Goal: Task Accomplishment & Management: Use online tool/utility

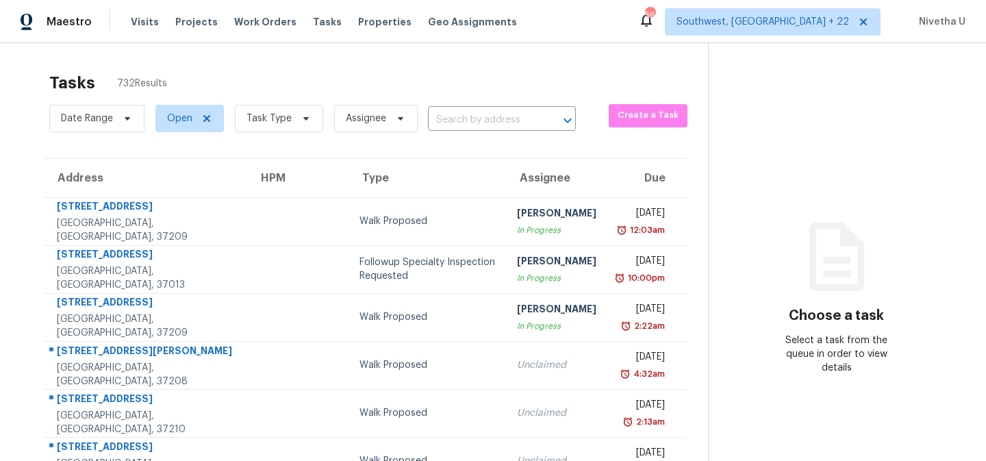
click at [232, 30] on div "Visits Projects Work Orders Tasks Properties Geo Assignments" at bounding box center [332, 21] width 403 height 27
click at [234, 22] on span "Work Orders" at bounding box center [265, 22] width 62 height 14
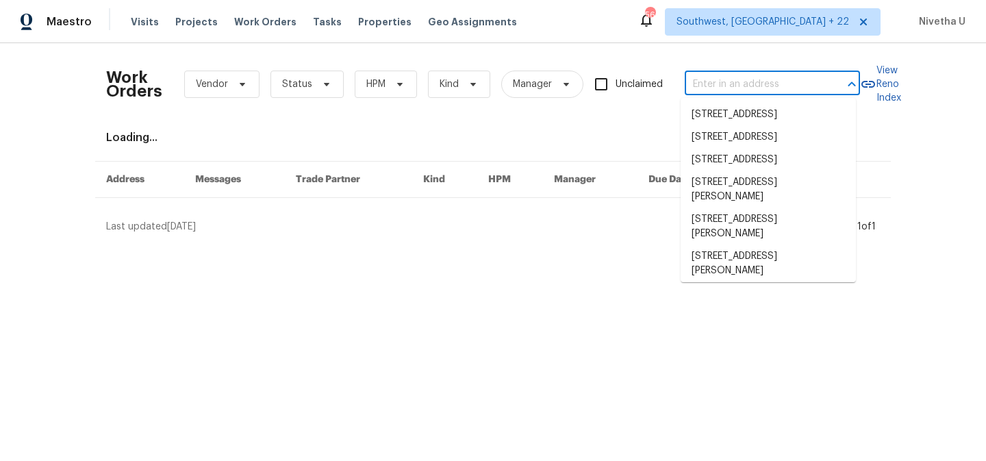
click at [739, 84] on input "text" at bounding box center [753, 84] width 137 height 21
paste input "[STREET_ADDRESS]"
type input "[STREET_ADDRESS]"
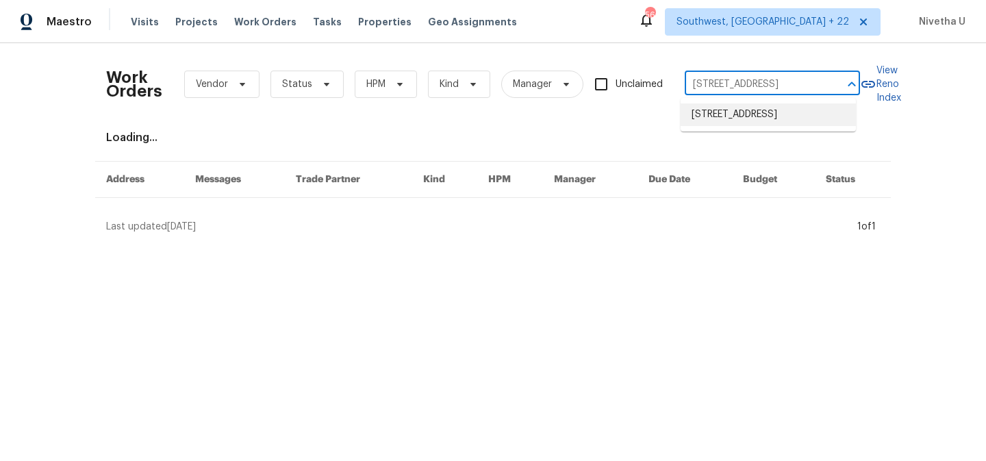
click at [752, 121] on li "[STREET_ADDRESS]" at bounding box center [768, 114] width 175 height 23
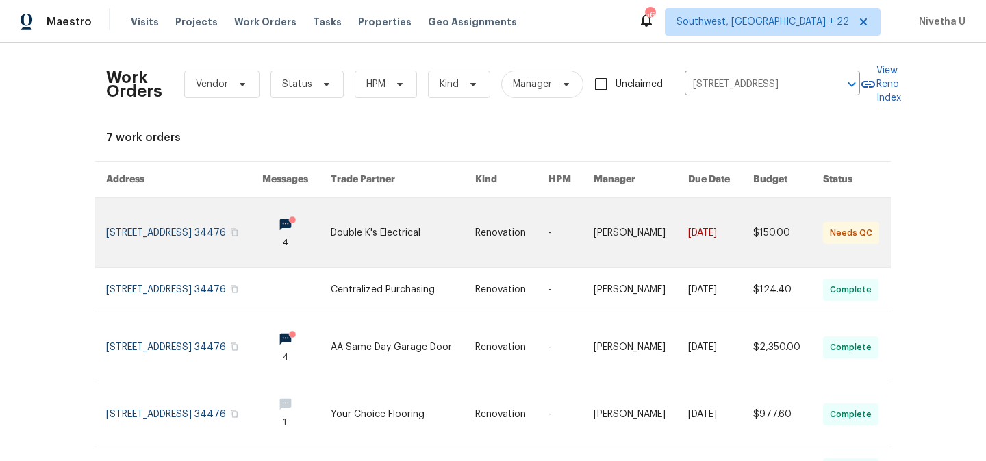
click at [97, 220] on td "[STREET_ADDRESS]" at bounding box center [173, 233] width 156 height 70
click at [141, 216] on link at bounding box center [184, 232] width 156 height 69
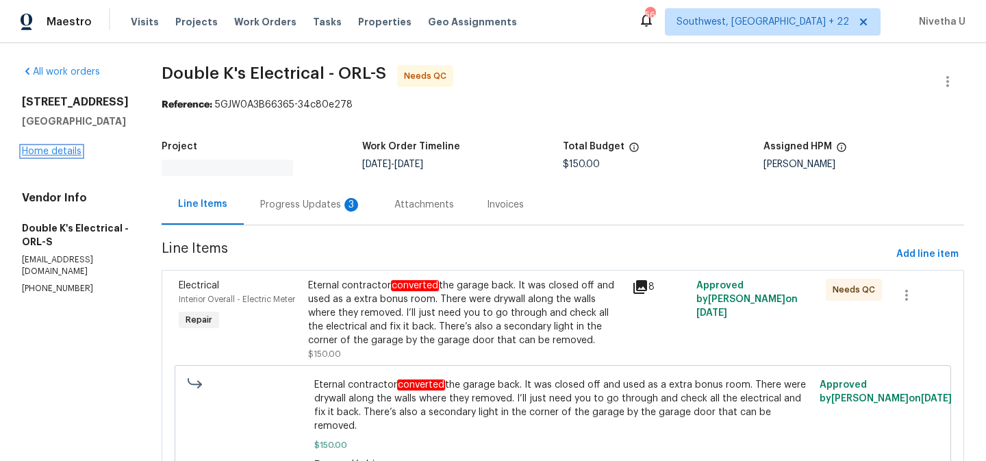
click at [47, 148] on link "Home details" at bounding box center [52, 152] width 60 height 10
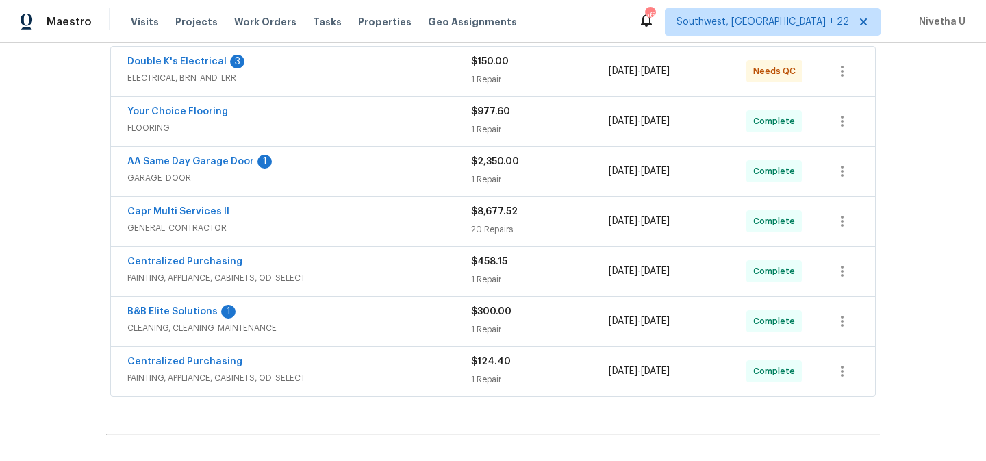
scroll to position [264, 0]
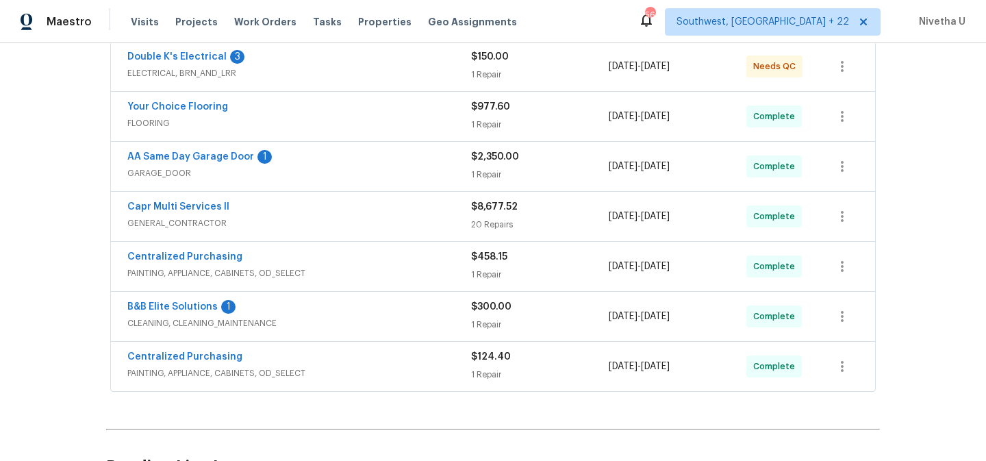
click at [897, 407] on div "Back to all projects [STREET_ADDRESS] 2 Beds | 2 Baths | Total: 1296 ft² | Abov…" at bounding box center [493, 252] width 986 height 418
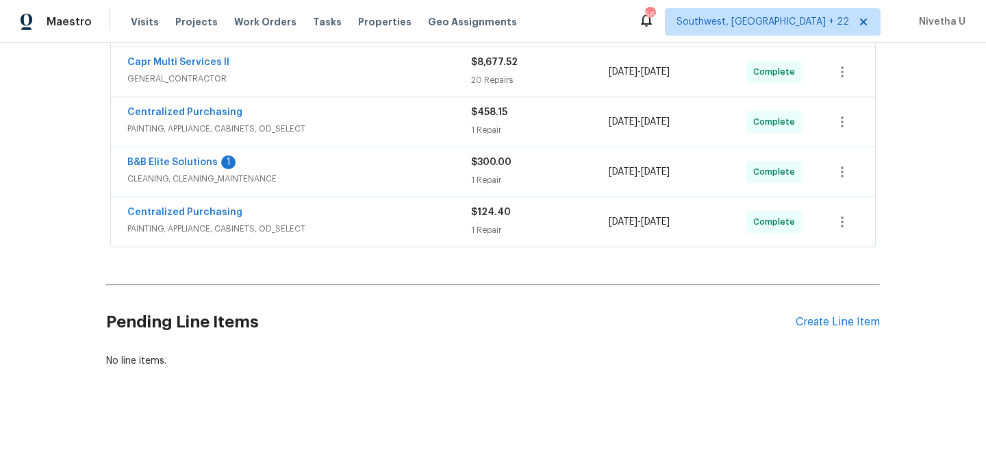
scroll to position [419, 0]
click at [370, 222] on span "PAINTING, APPLIANCE, CABINETS, OD_SELECT" at bounding box center [299, 229] width 344 height 14
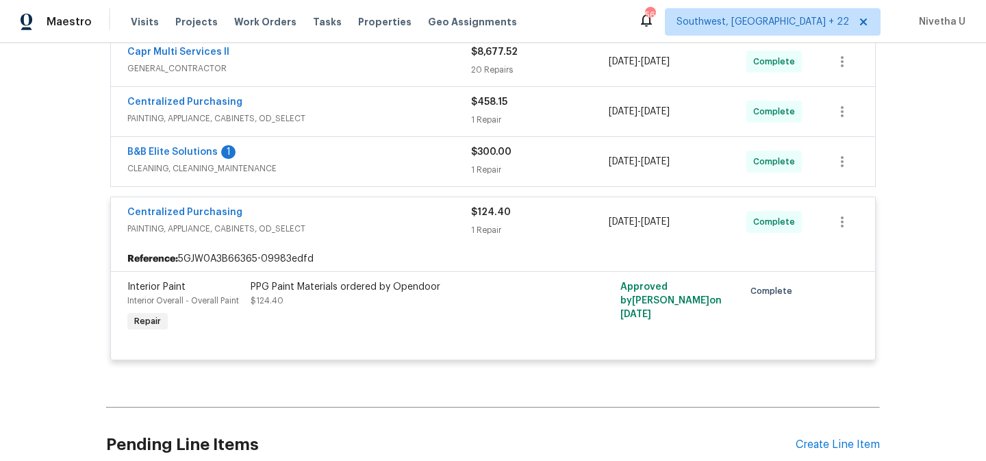
click at [351, 226] on span "PAINTING, APPLIANCE, CABINETS, OD_SELECT" at bounding box center [299, 229] width 344 height 14
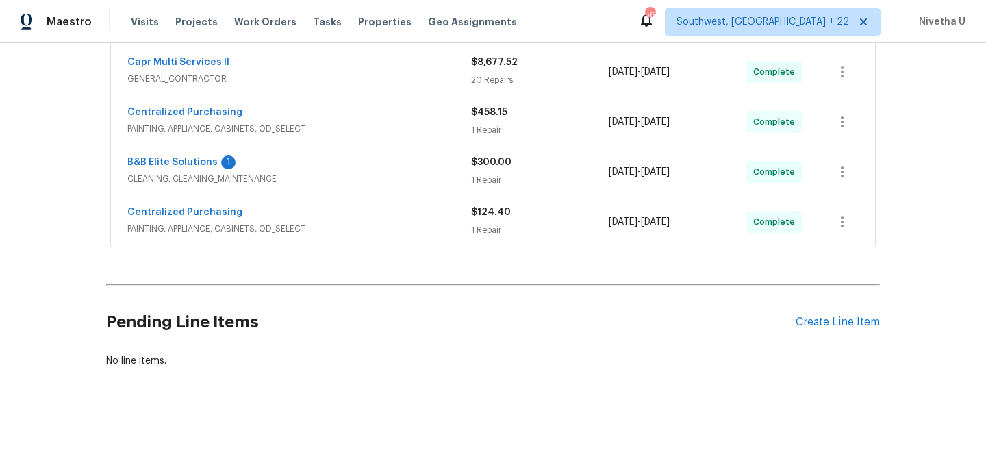
click at [341, 172] on span "CLEANING, CLEANING_MAINTENANCE" at bounding box center [299, 179] width 344 height 14
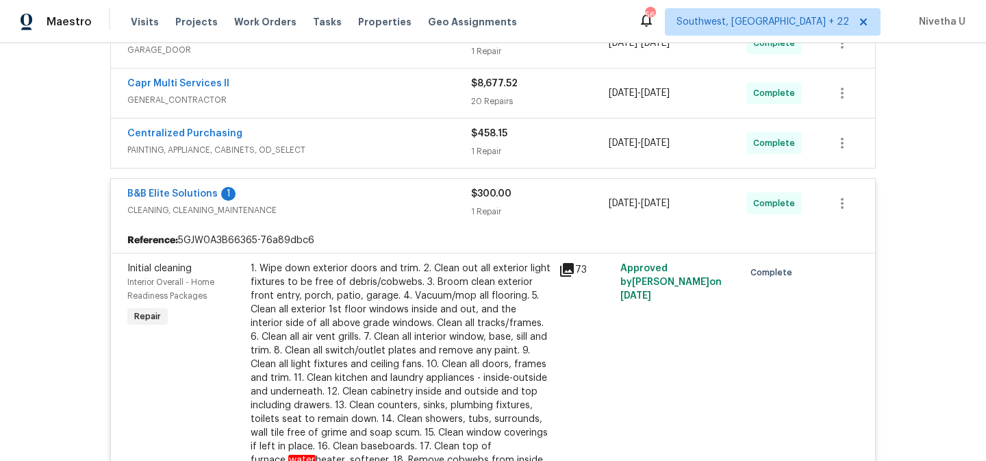
scroll to position [387, 0]
click at [353, 204] on span "CLEANING, CLEANING_MAINTENANCE" at bounding box center [299, 211] width 344 height 14
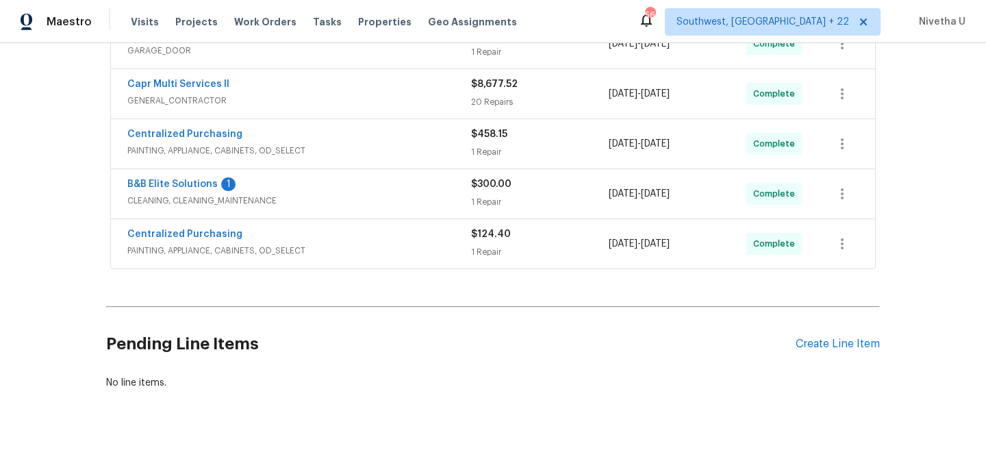
click at [342, 151] on span "PAINTING, APPLIANCE, CABINETS, OD_SELECT" at bounding box center [299, 151] width 344 height 14
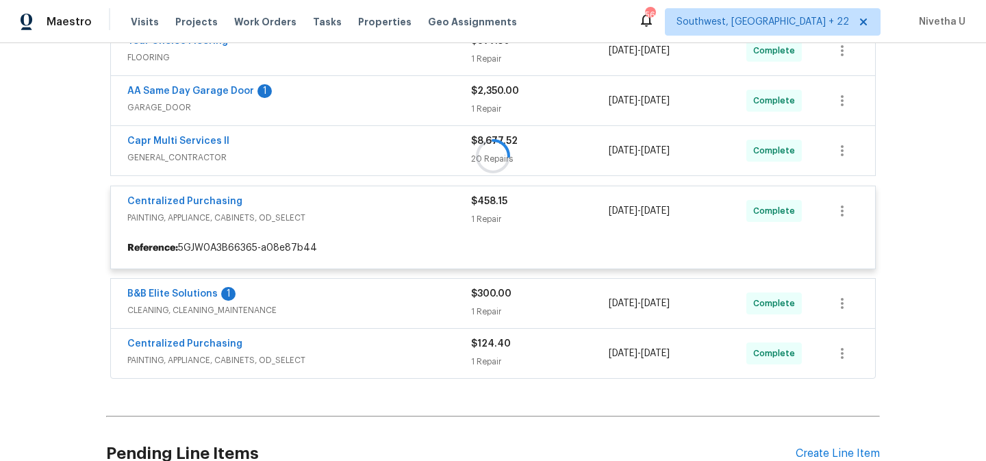
scroll to position [325, 0]
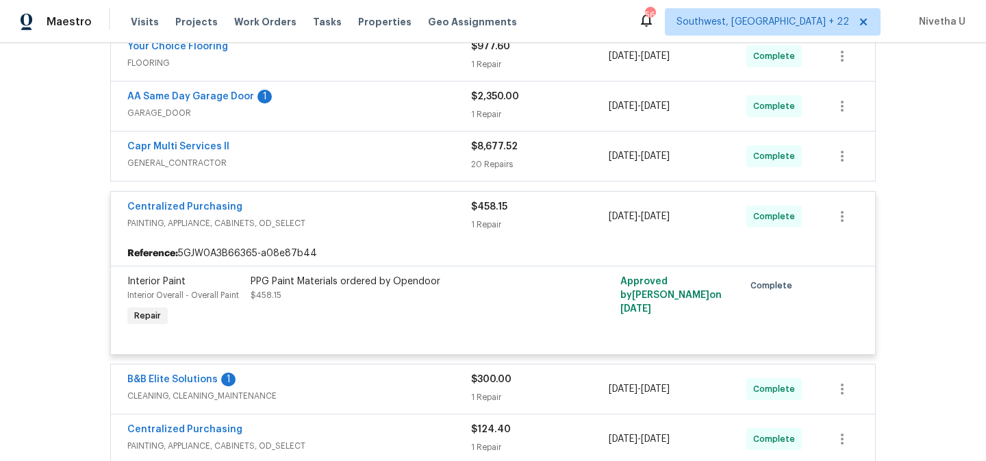
click at [377, 220] on span "PAINTING, APPLIANCE, CABINETS, OD_SELECT" at bounding box center [299, 223] width 344 height 14
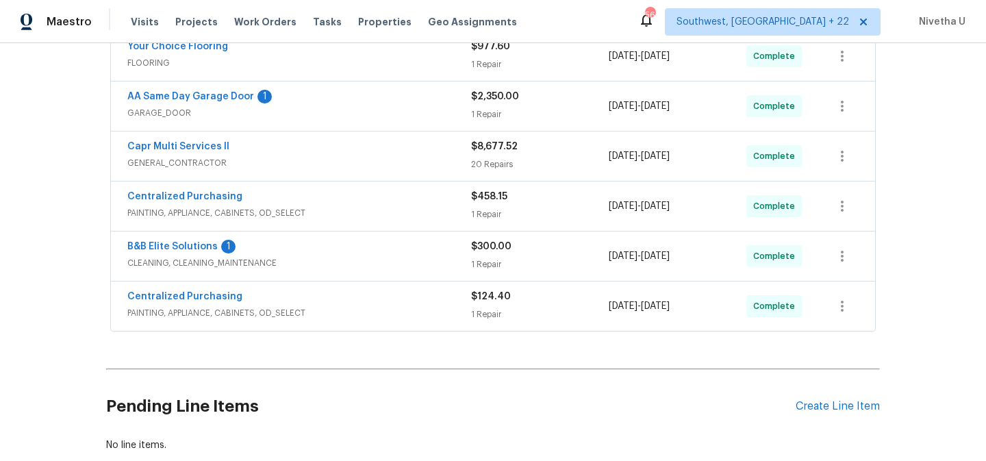
click at [364, 171] on div "Capr Multi Services ll GENERAL_CONTRACTOR" at bounding box center [299, 156] width 344 height 33
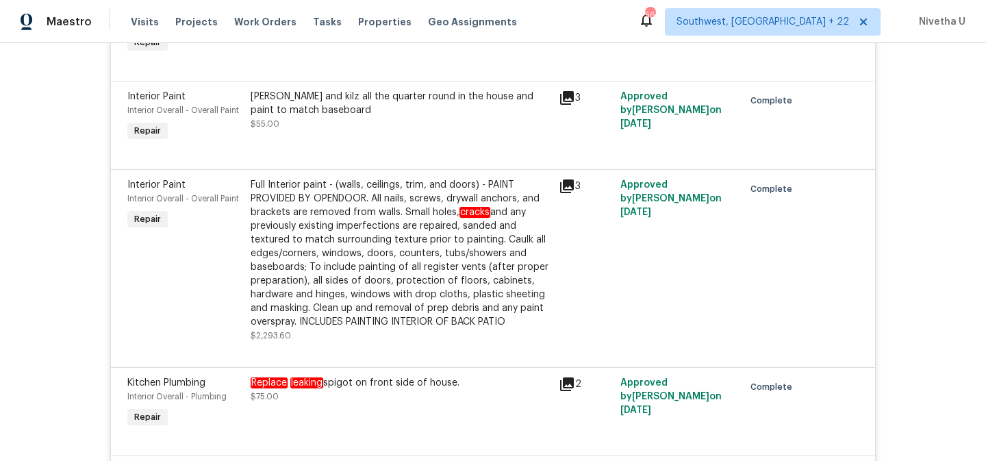
scroll to position [1803, 0]
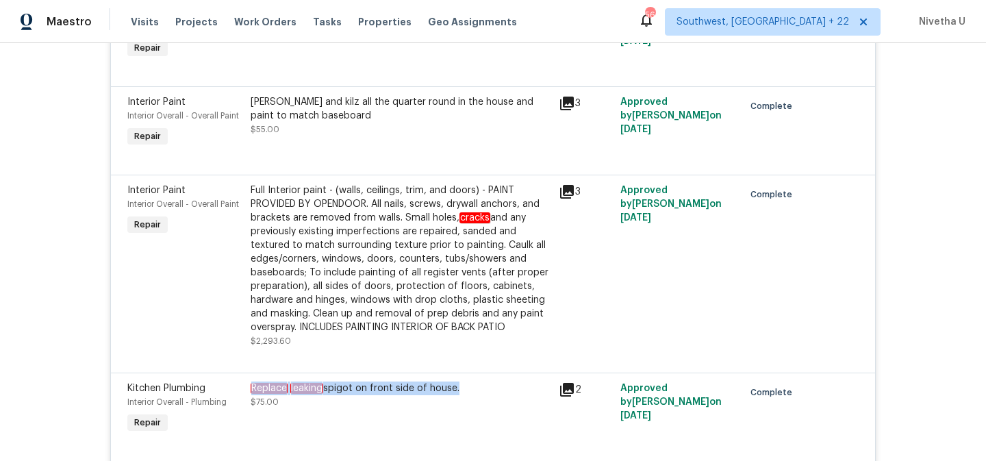
drag, startPoint x: 245, startPoint y: 394, endPoint x: 450, endPoint y: 398, distance: 204.8
click at [450, 395] on div "Replace leaking spigot on front side of house." at bounding box center [401, 388] width 300 height 14
copy div "Replace leaking spigot on front side of house"
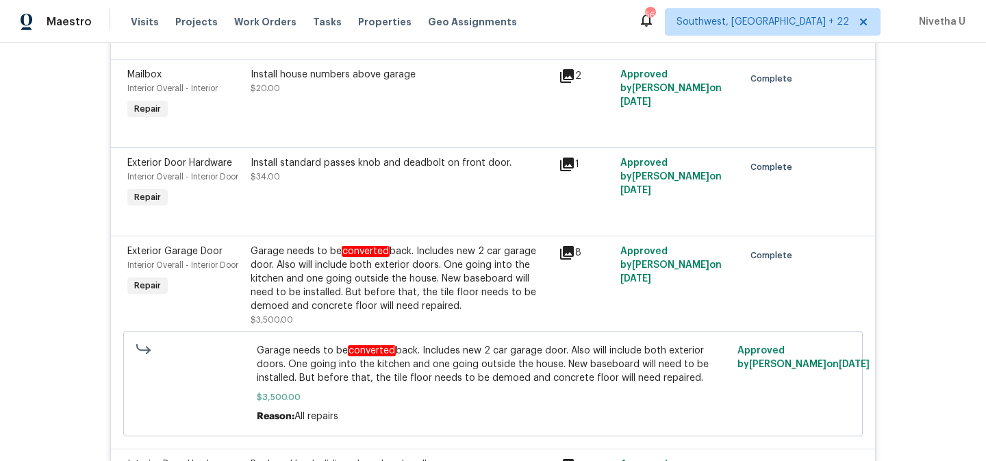
scroll to position [1157, 0]
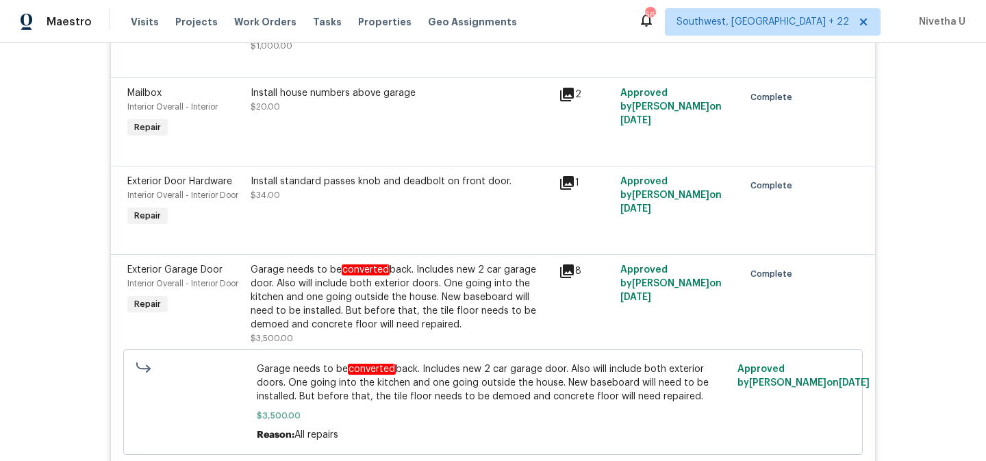
click at [427, 306] on div "Garage needs to be converted back. Includes new 2 car garage door. Also will in…" at bounding box center [401, 297] width 300 height 68
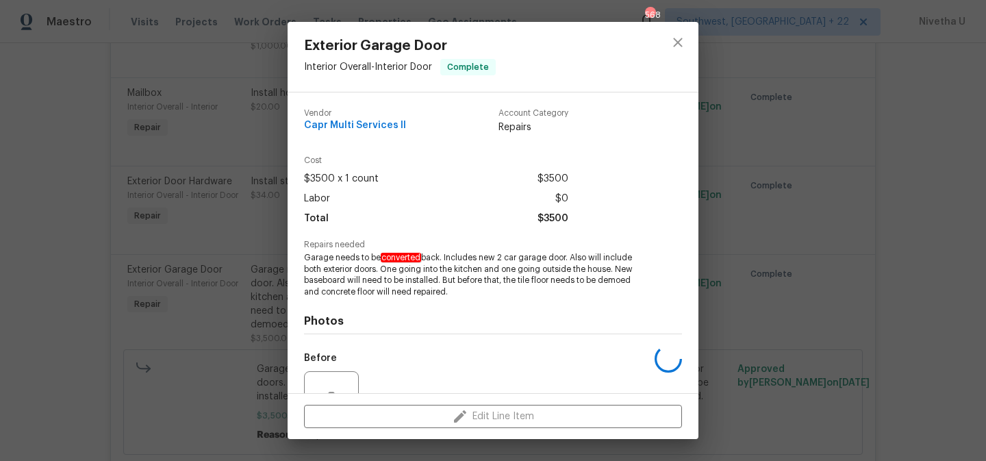
scroll to position [136, 0]
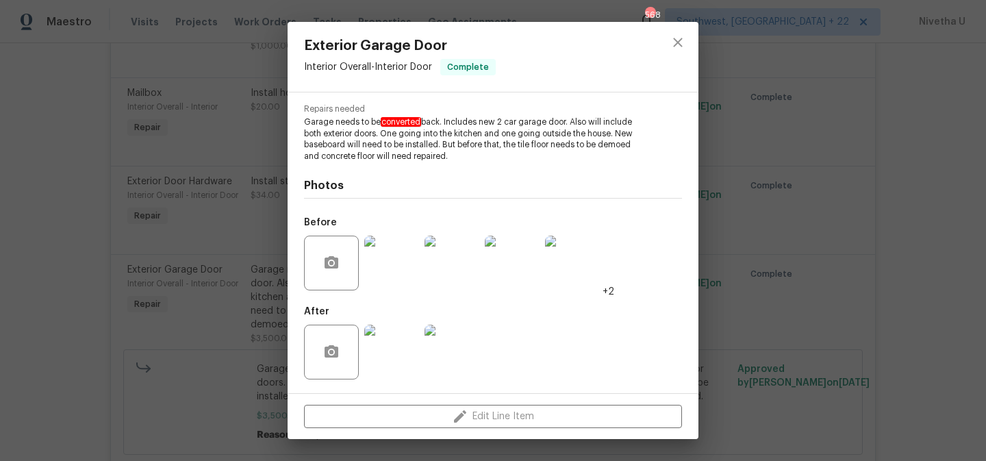
click at [393, 274] on img at bounding box center [391, 263] width 55 height 55
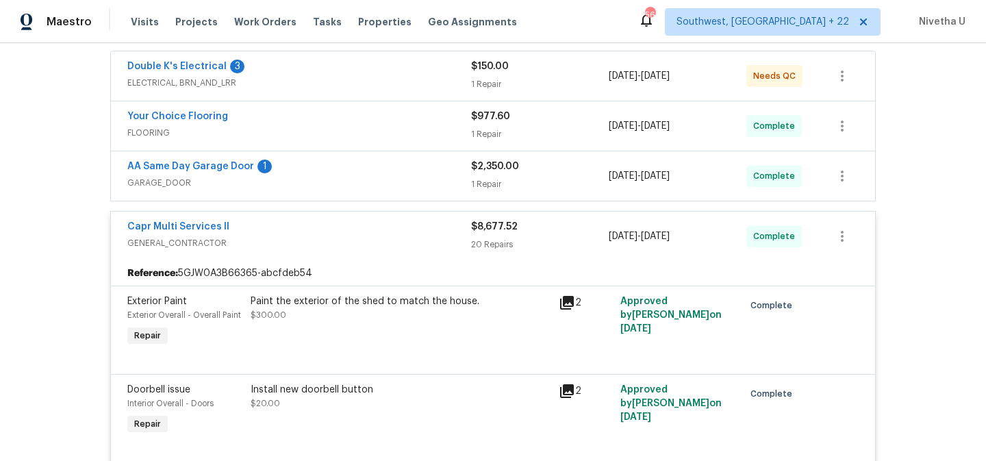
scroll to position [252, 0]
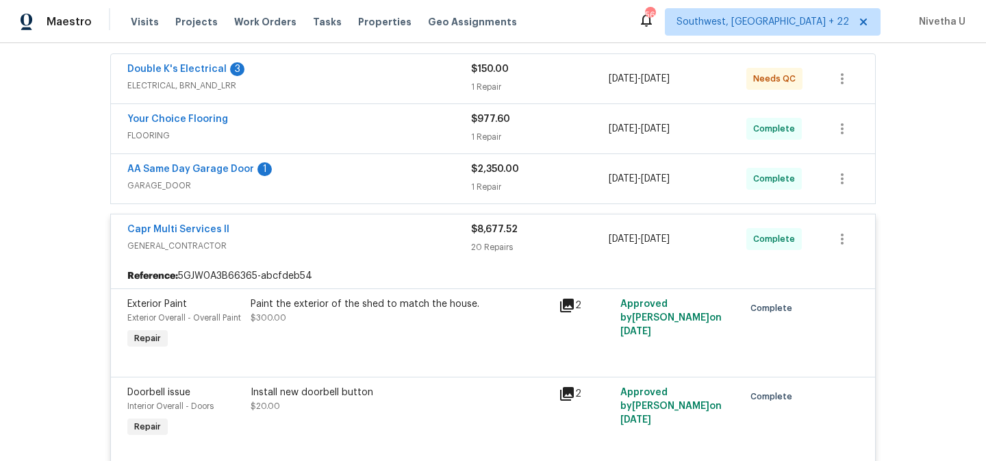
click at [384, 244] on span "GENERAL_CONTRACTOR" at bounding box center [299, 246] width 344 height 14
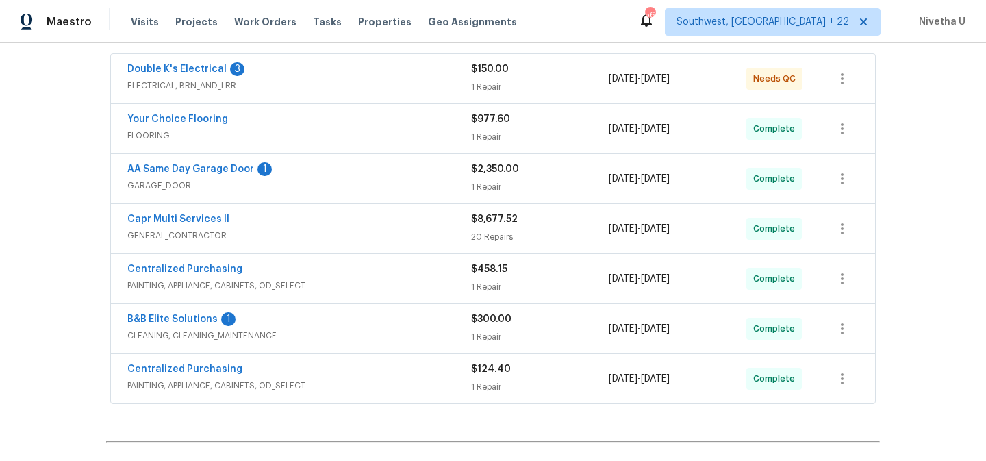
click at [371, 194] on div "AA Same Day Garage Door 1 GARAGE_DOOR" at bounding box center [299, 178] width 344 height 33
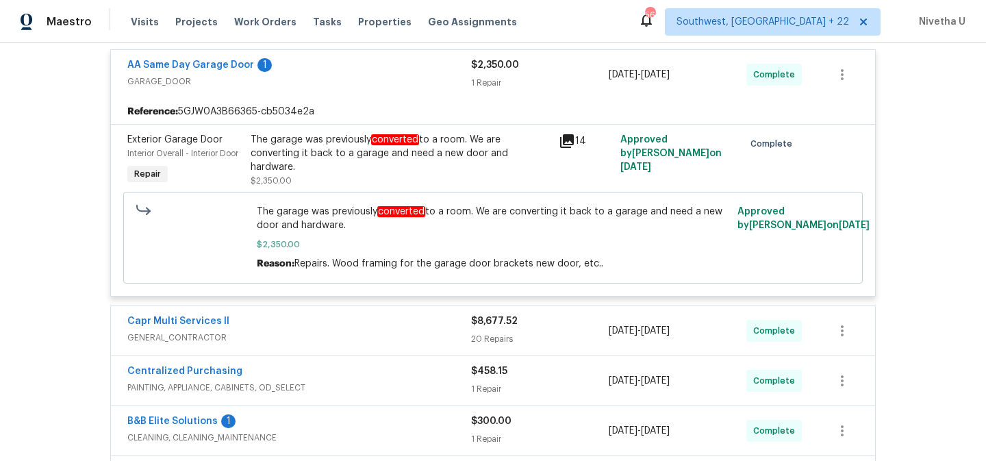
scroll to position [233, 0]
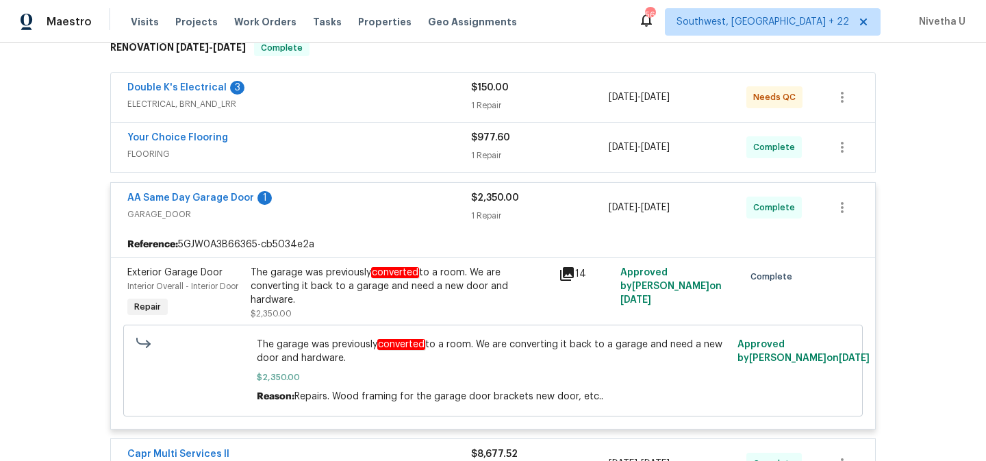
click at [372, 205] on div "AA Same Day Garage Door 1" at bounding box center [299, 199] width 344 height 16
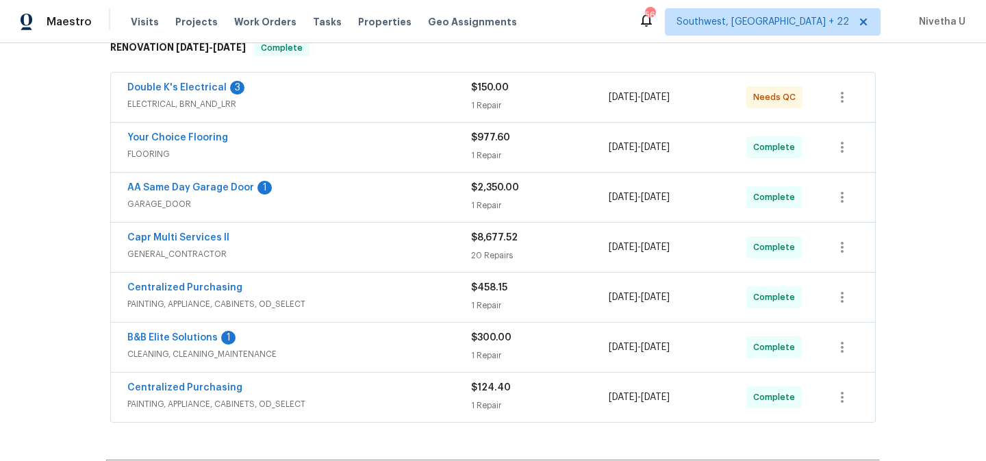
click at [366, 160] on span "FLOORING" at bounding box center [299, 154] width 344 height 14
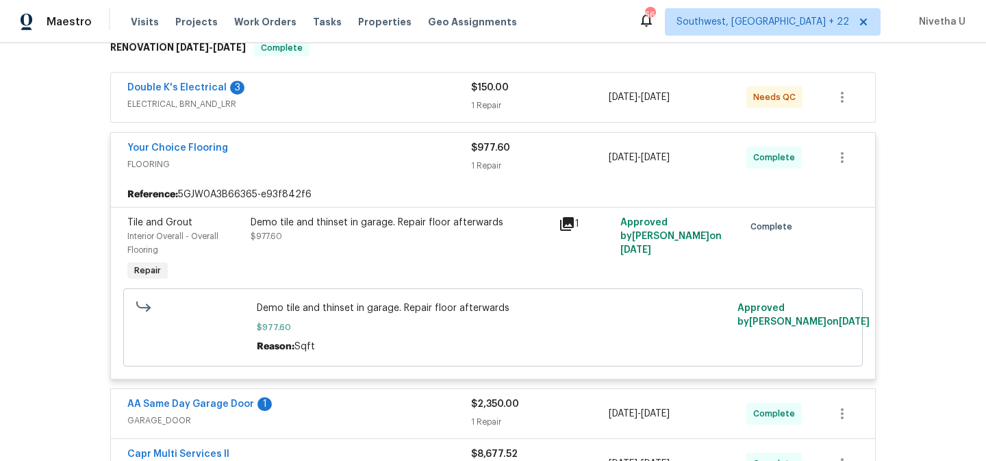
click at [366, 160] on span "FLOORING" at bounding box center [299, 164] width 344 height 14
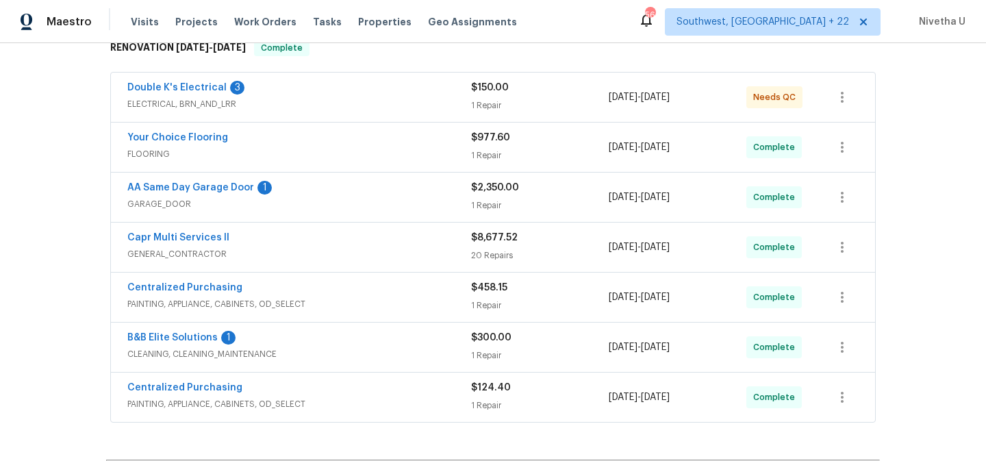
click at [358, 88] on div "Double K's Electrical 3" at bounding box center [299, 89] width 344 height 16
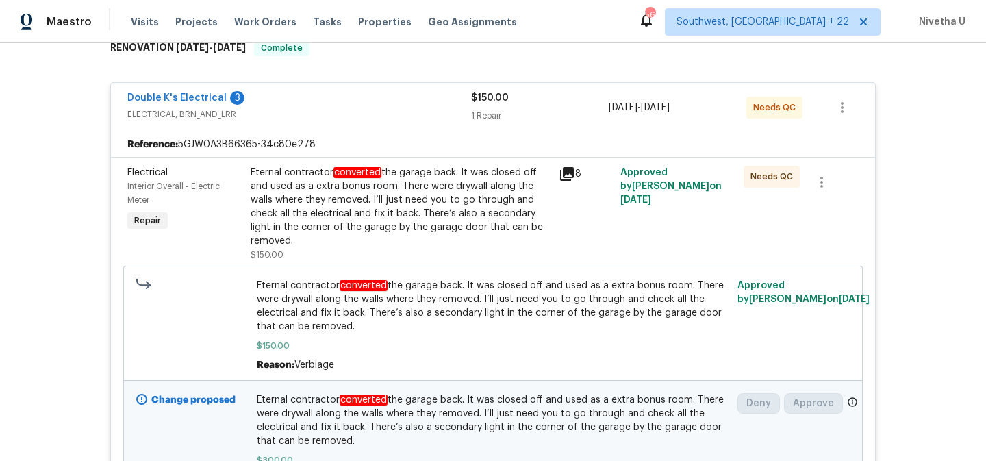
scroll to position [230, 0]
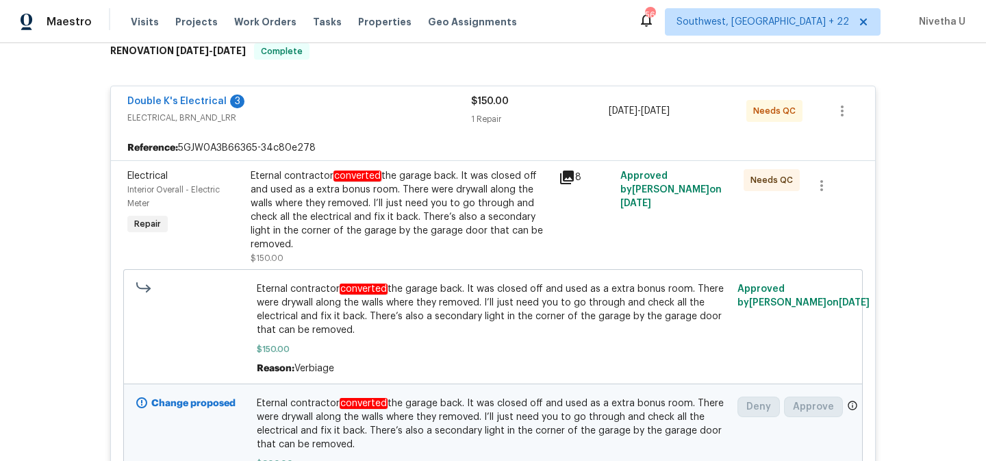
click at [342, 115] on span "ELECTRICAL, BRN_AND_LRR" at bounding box center [299, 118] width 344 height 14
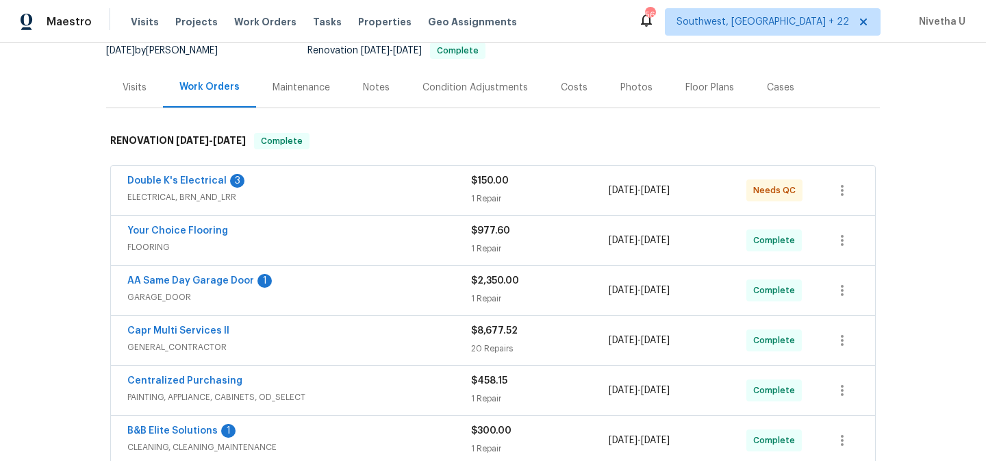
scroll to position [144, 0]
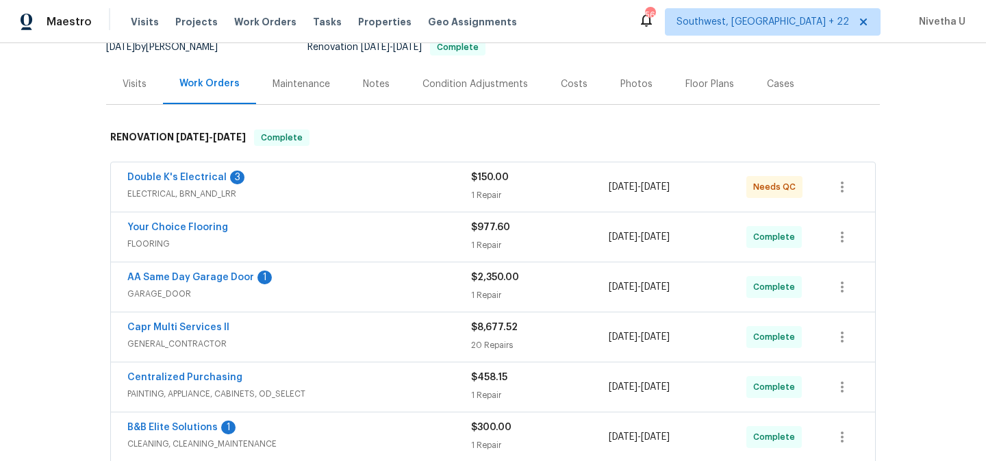
click at [394, 279] on div "AA Same Day Garage Door 1" at bounding box center [299, 278] width 344 height 16
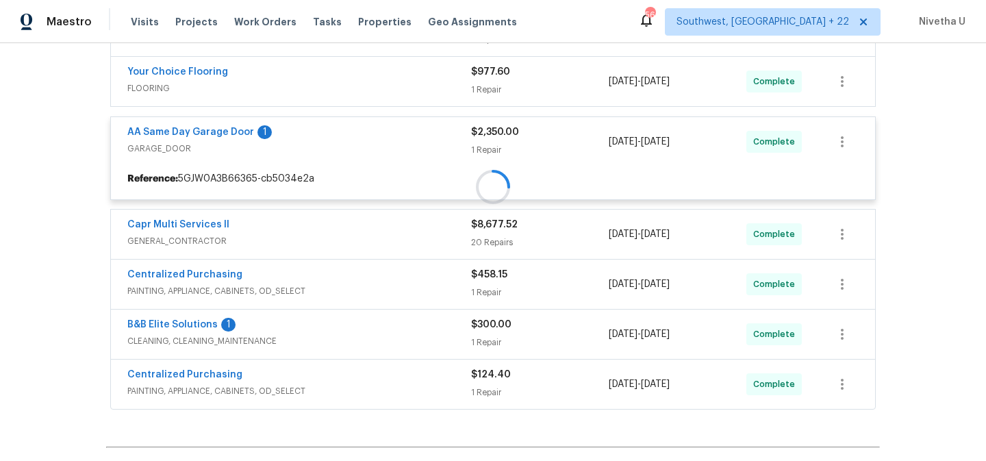
scroll to position [301, 0]
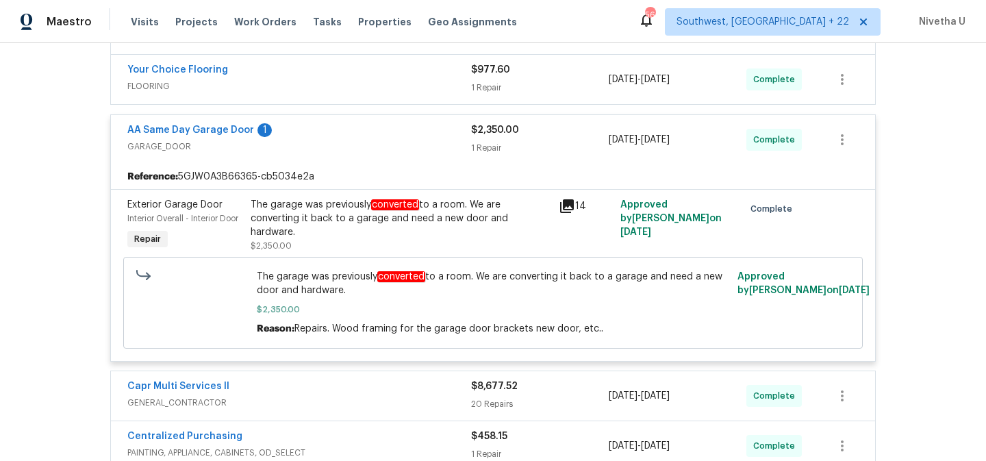
click at [385, 219] on div "The garage was previously converted to a room. We are converting it back to a g…" at bounding box center [401, 218] width 300 height 41
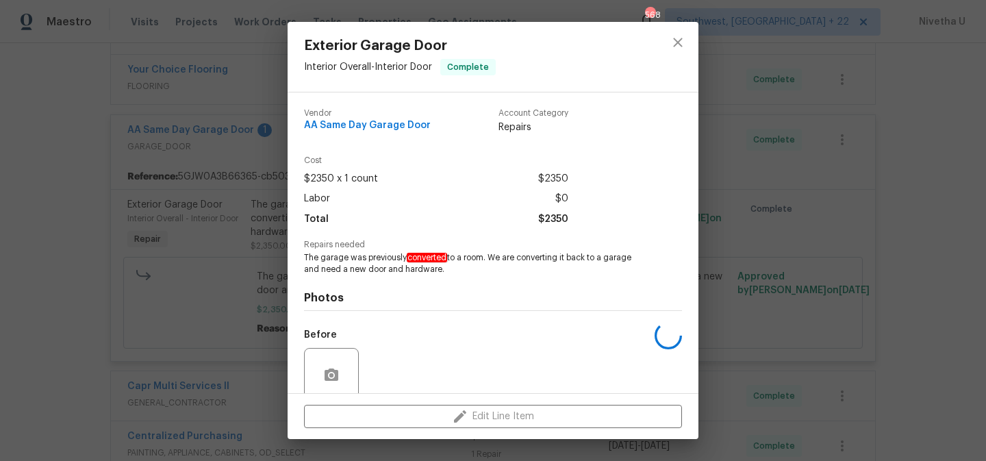
scroll to position [112, 0]
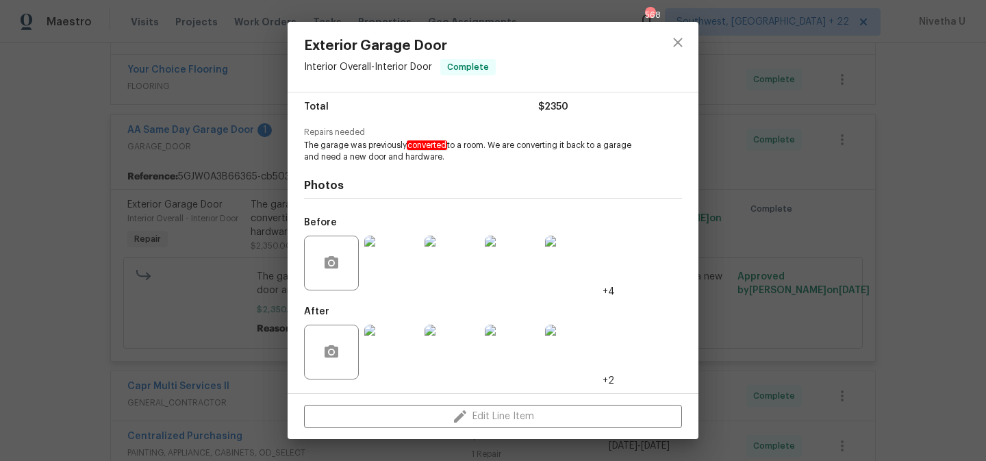
click at [388, 277] on img at bounding box center [391, 263] width 55 height 55
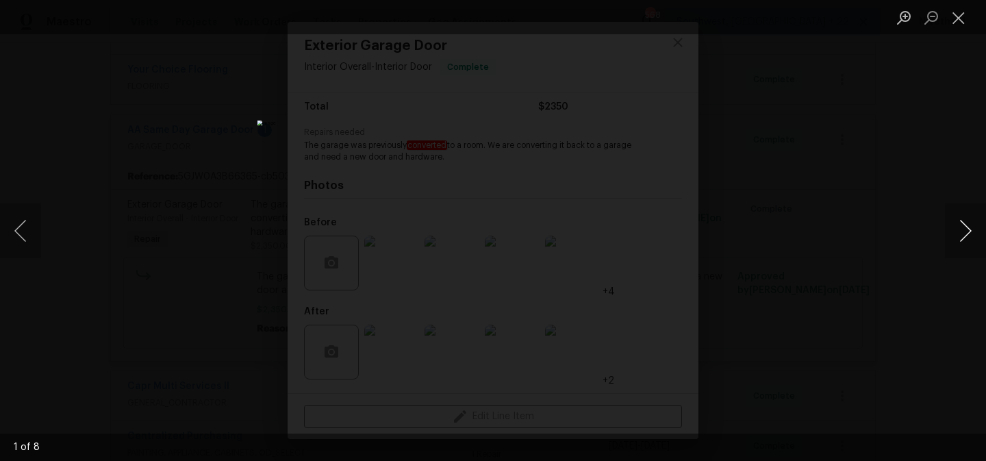
click at [957, 234] on button "Next image" at bounding box center [965, 230] width 41 height 55
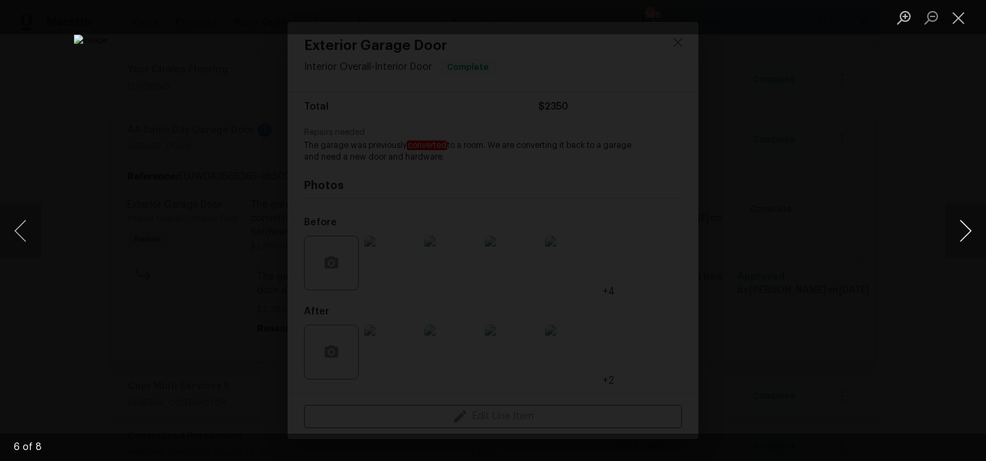
click at [957, 234] on button "Next image" at bounding box center [965, 230] width 41 height 55
click at [950, 246] on button "Next image" at bounding box center [965, 230] width 41 height 55
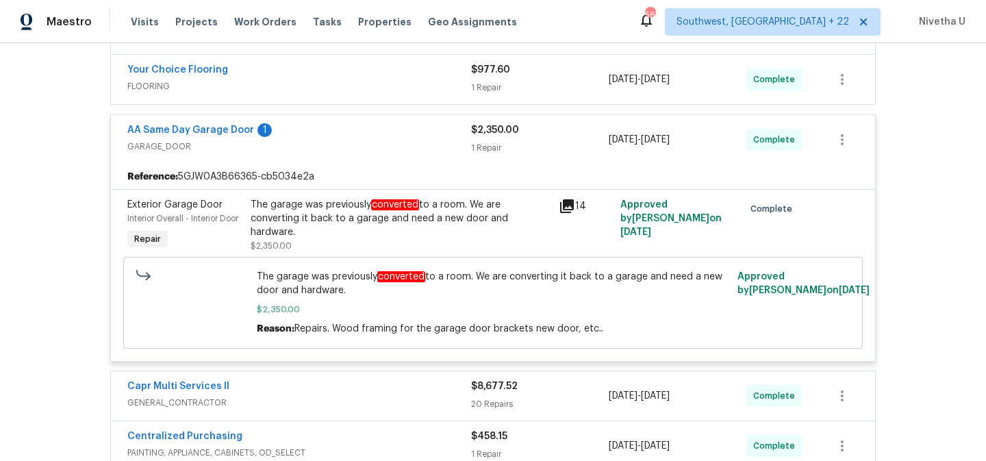
click at [409, 249] on div "The garage was previously converted to a room. We are converting it back to a g…" at bounding box center [400, 225] width 308 height 63
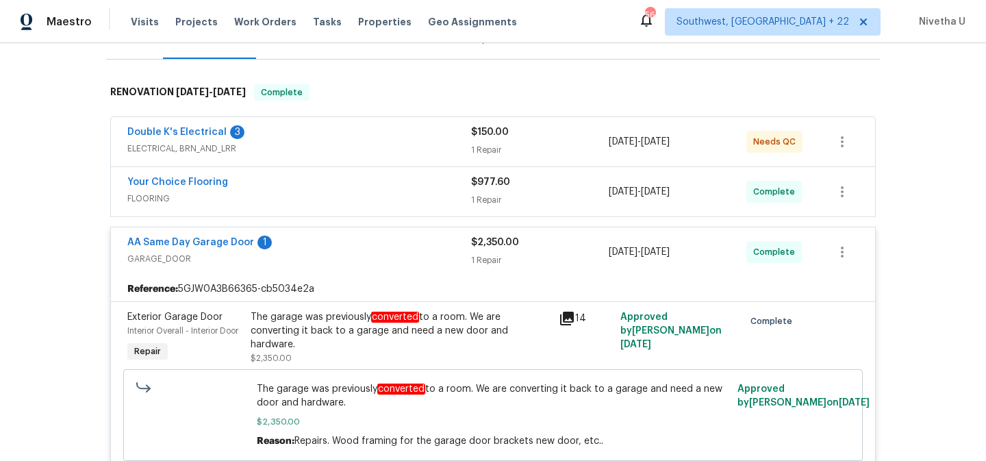
scroll to position [190, 0]
click at [357, 249] on div "AA Same Day Garage Door 1" at bounding box center [299, 243] width 344 height 16
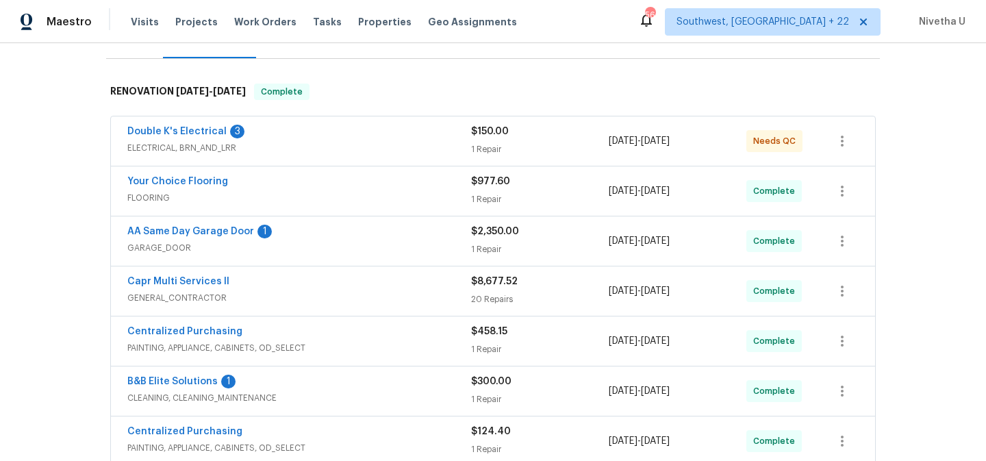
click at [259, 29] on div "Visits Projects Work Orders Tasks Properties Geo Assignments" at bounding box center [332, 21] width 403 height 27
click at [257, 25] on span "Work Orders" at bounding box center [265, 22] width 62 height 14
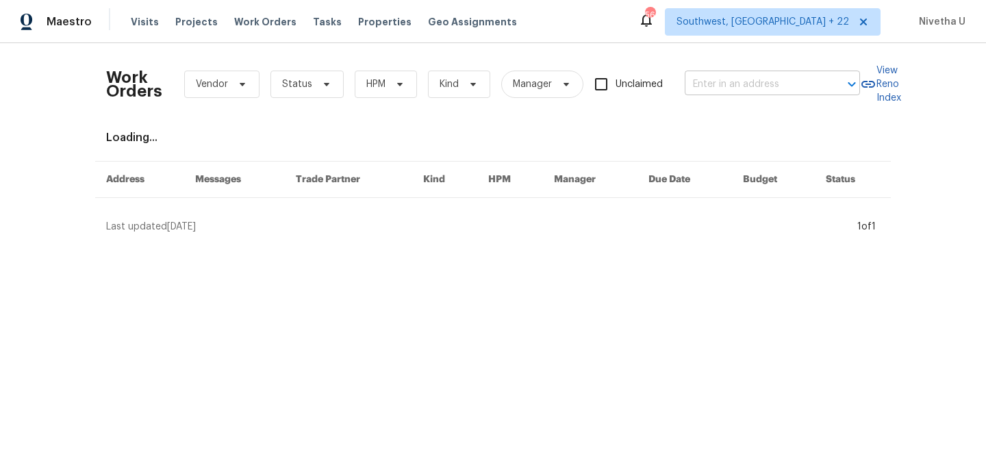
click at [758, 84] on input "text" at bounding box center [753, 84] width 137 height 21
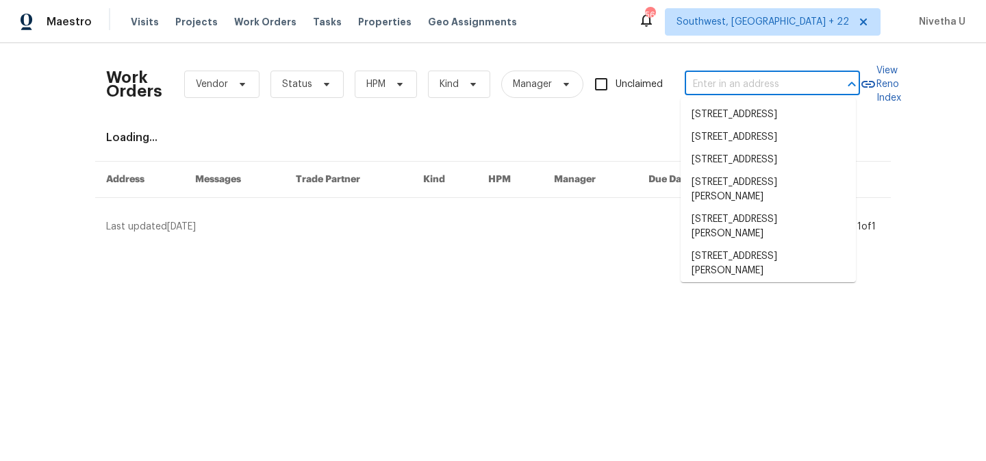
paste input "[STREET_ADDRESS]"
type input "[STREET_ADDRESS]"
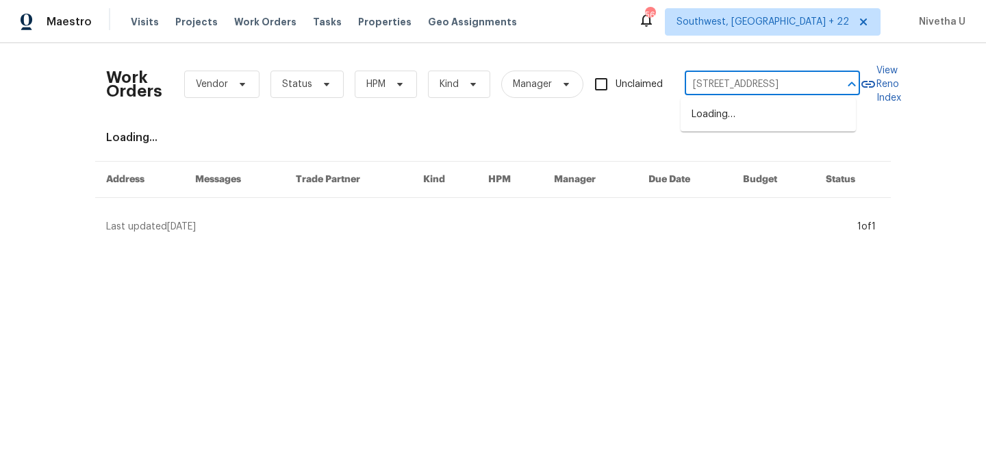
scroll to position [0, 66]
click at [770, 126] on li "[STREET_ADDRESS]" at bounding box center [768, 114] width 175 height 23
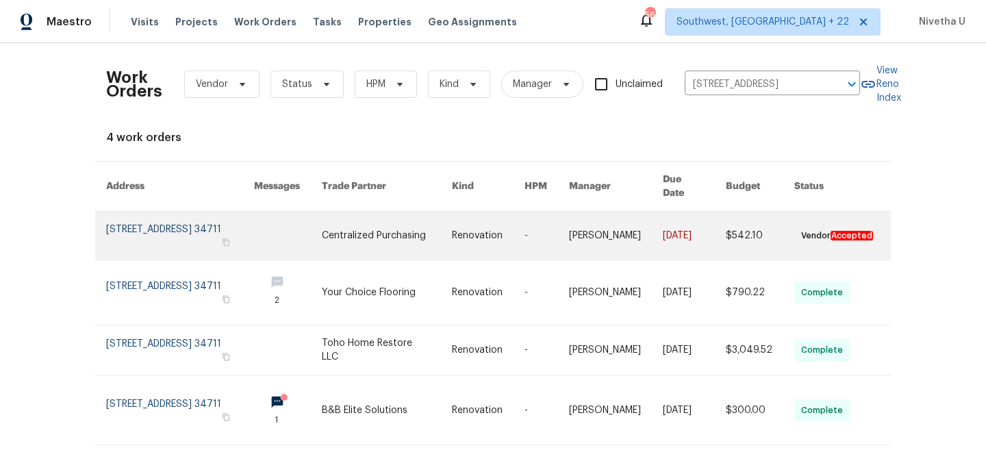
click at [140, 227] on link at bounding box center [180, 236] width 148 height 48
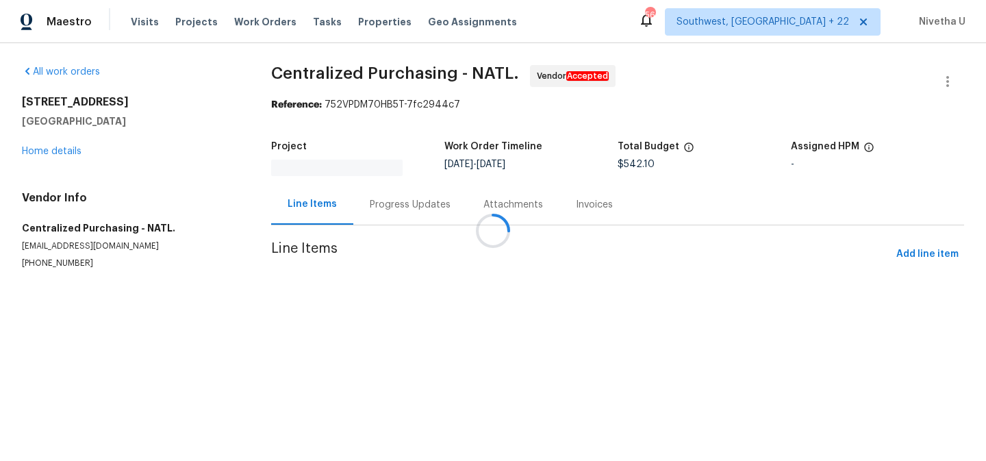
click at [37, 153] on div at bounding box center [493, 230] width 986 height 461
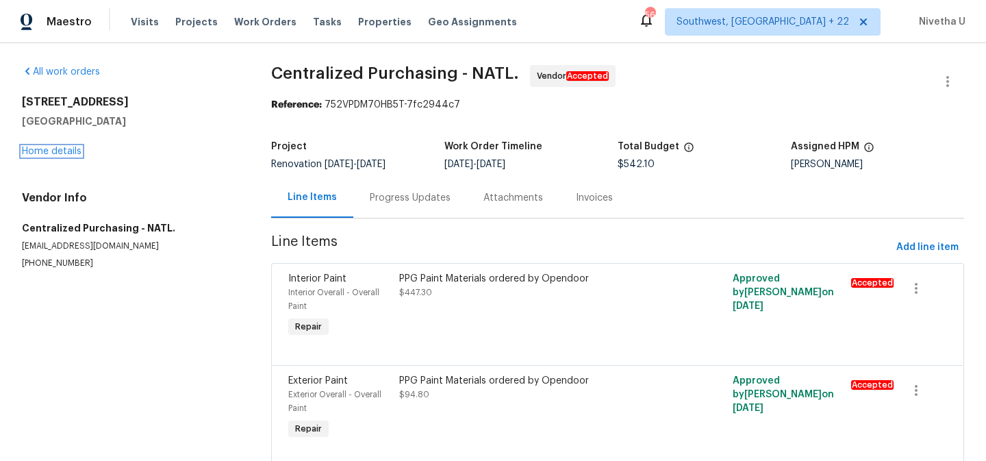
click at [37, 153] on link "Home details" at bounding box center [52, 152] width 60 height 10
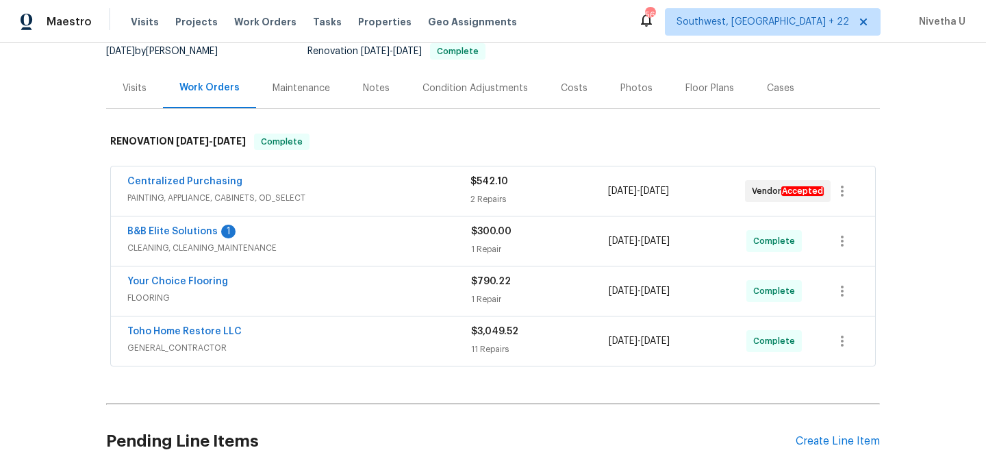
scroll to position [134, 0]
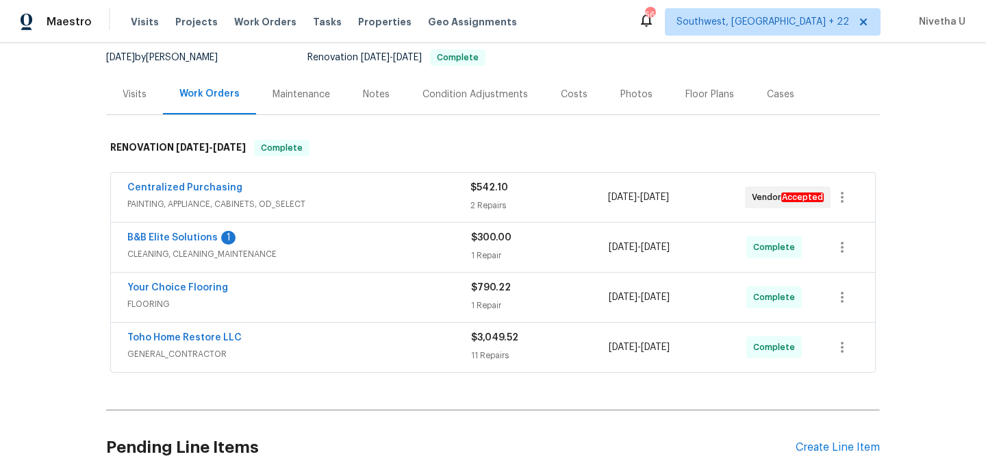
click at [320, 353] on span "GENERAL_CONTRACTOR" at bounding box center [299, 354] width 344 height 14
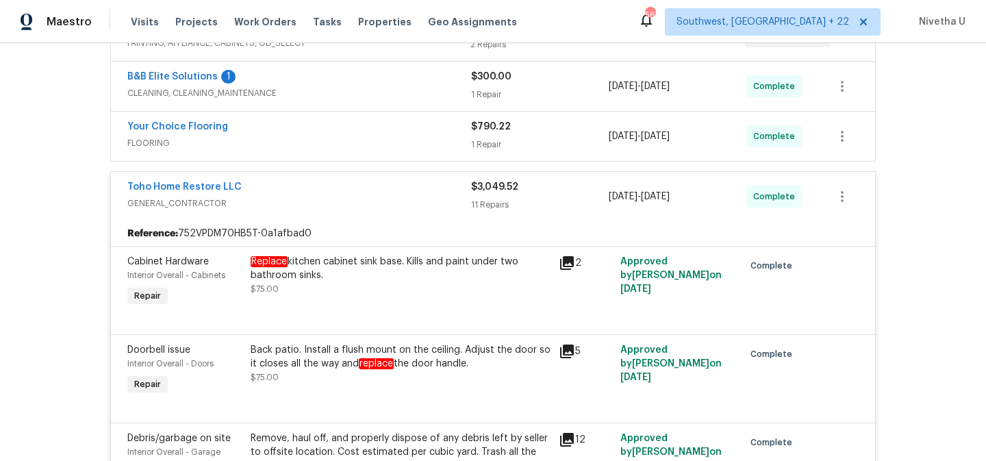
scroll to position [278, 0]
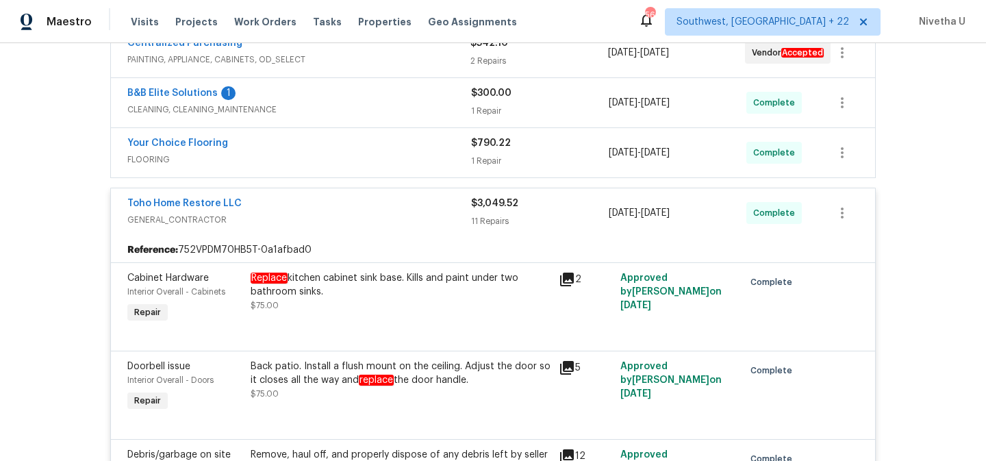
click at [350, 196] on div "Toho Home Restore LLC" at bounding box center [299, 204] width 344 height 16
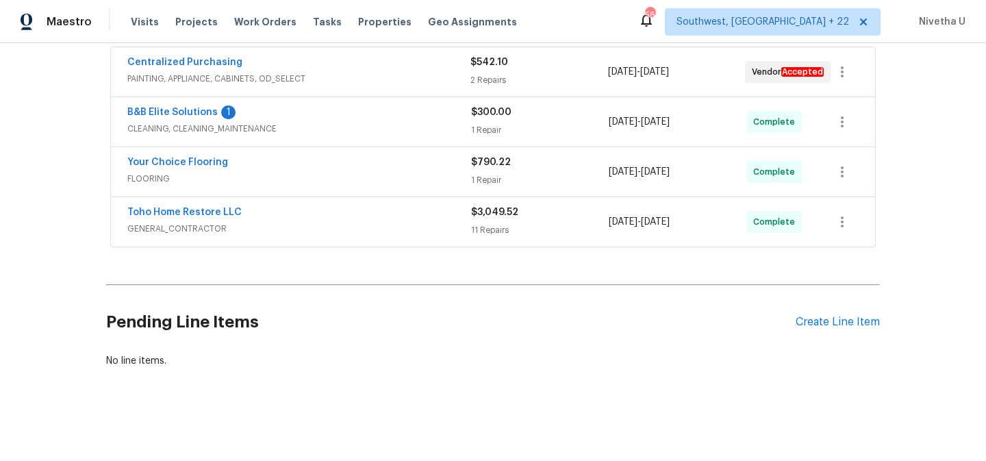
click at [331, 161] on div "Your Choice Flooring" at bounding box center [299, 163] width 344 height 16
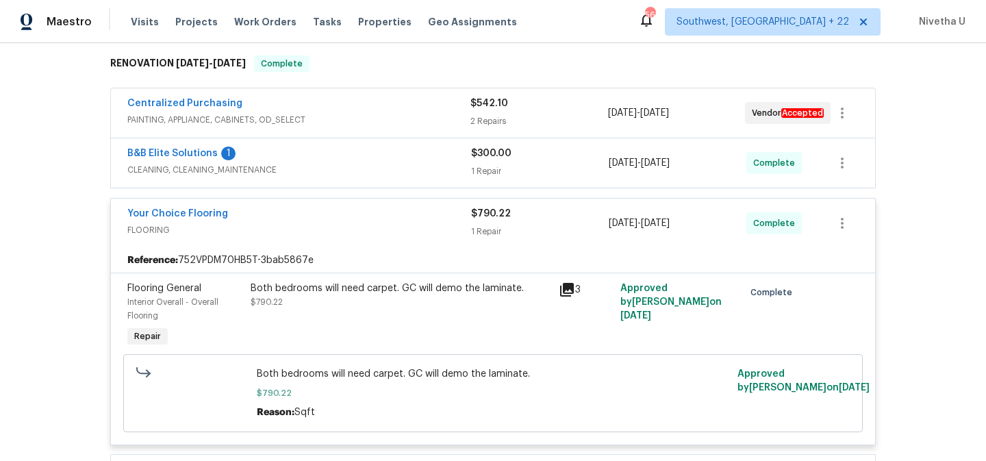
scroll to position [216, 0]
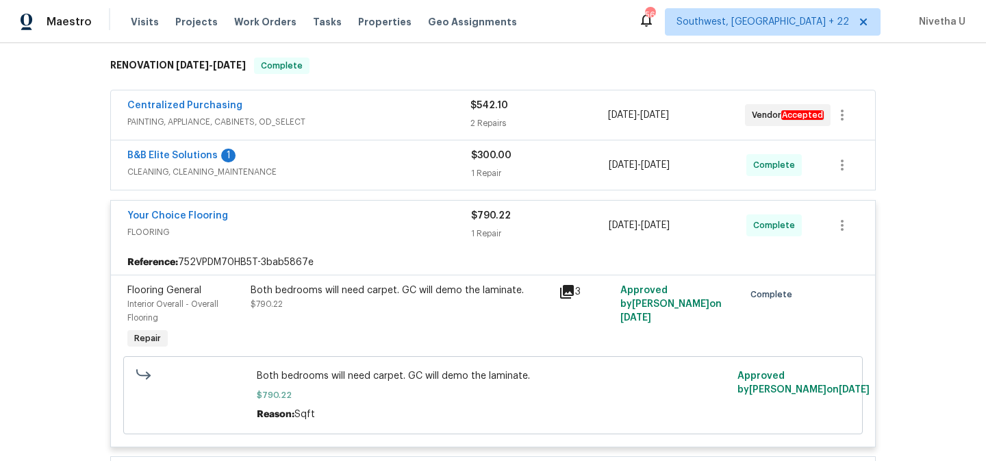
drag, startPoint x: 241, startPoint y: 290, endPoint x: 364, endPoint y: 448, distance: 199.5
click at [364, 437] on div "Flooring General Interior Overall - Overall Flooring Repair Both bedrooms will …" at bounding box center [493, 361] width 764 height 172
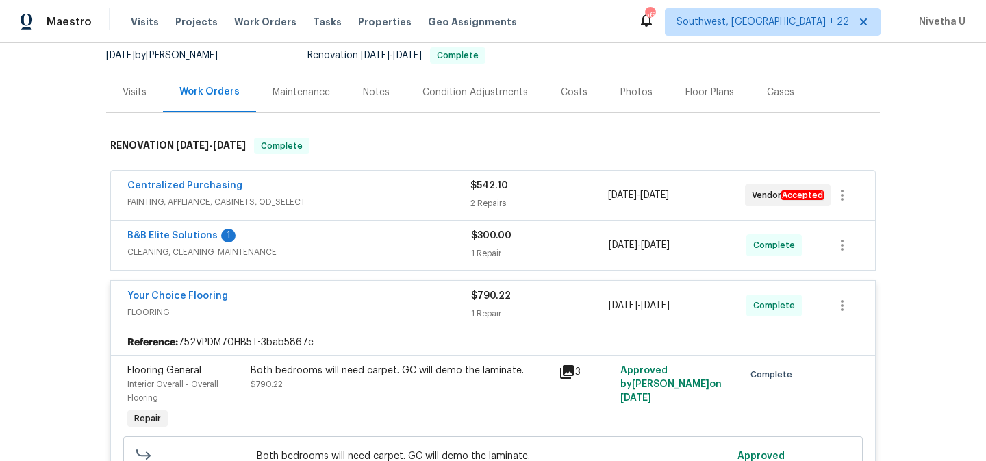
click at [421, 309] on span "FLOORING" at bounding box center [299, 312] width 344 height 14
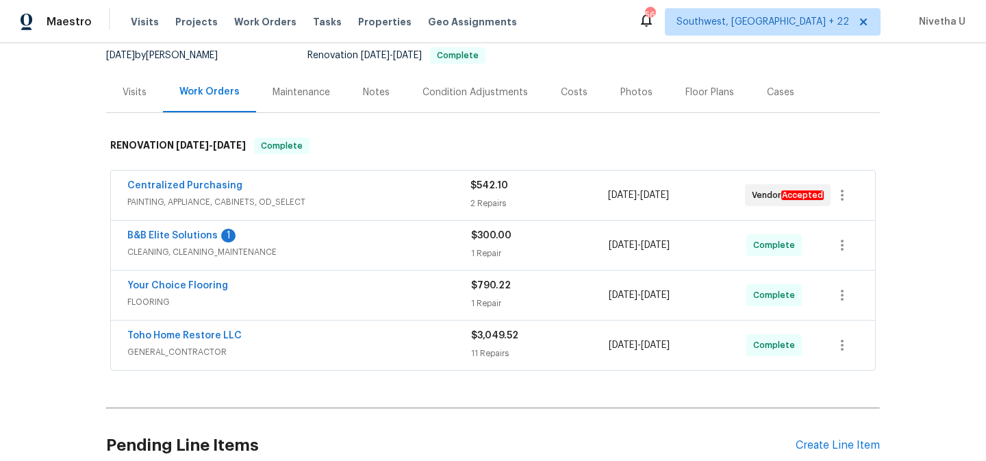
click at [403, 241] on div "B&B Elite Solutions 1" at bounding box center [299, 237] width 344 height 16
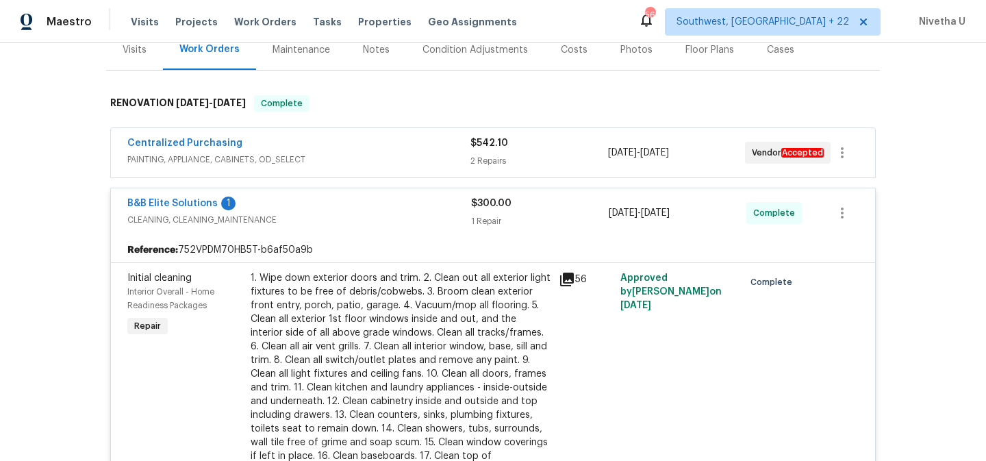
scroll to position [174, 0]
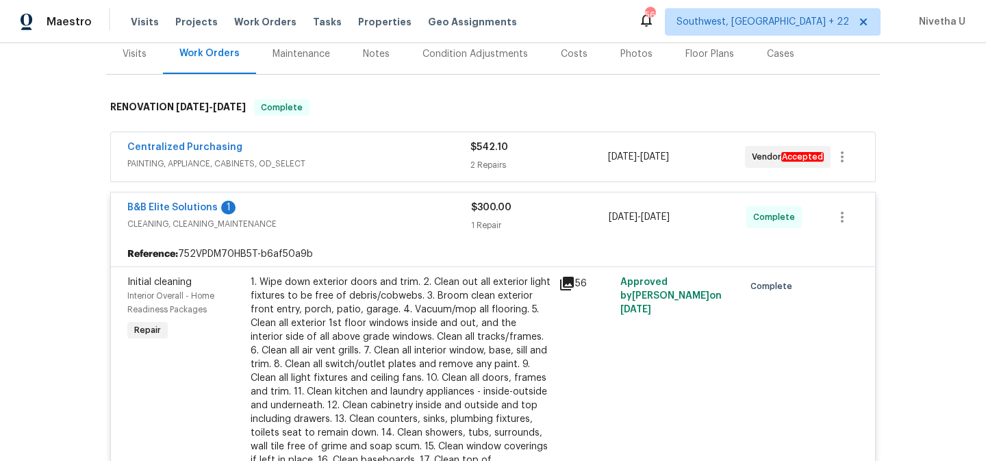
click at [381, 219] on span "CLEANING, CLEANING_MAINTENANCE" at bounding box center [299, 224] width 344 height 14
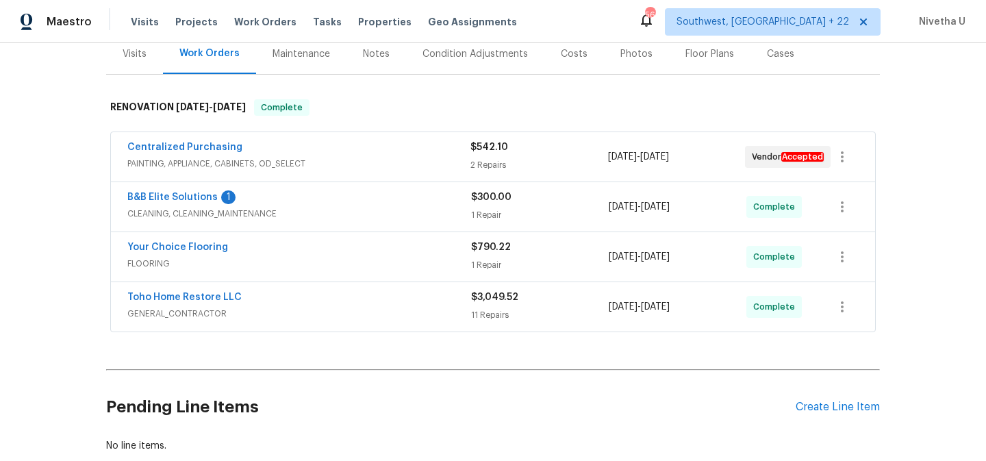
click at [370, 162] on span "PAINTING, APPLIANCE, CABINETS, OD_SELECT" at bounding box center [298, 164] width 343 height 14
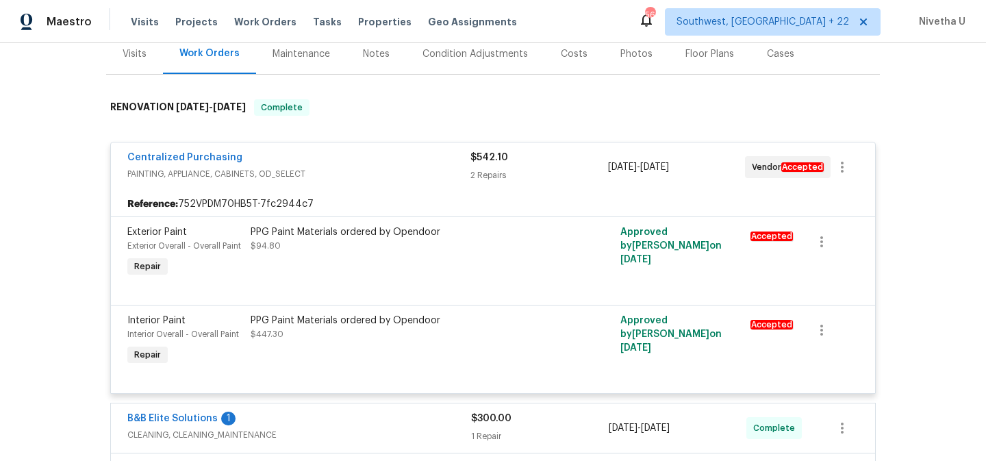
click at [367, 164] on div "Centralized Purchasing" at bounding box center [298, 159] width 343 height 16
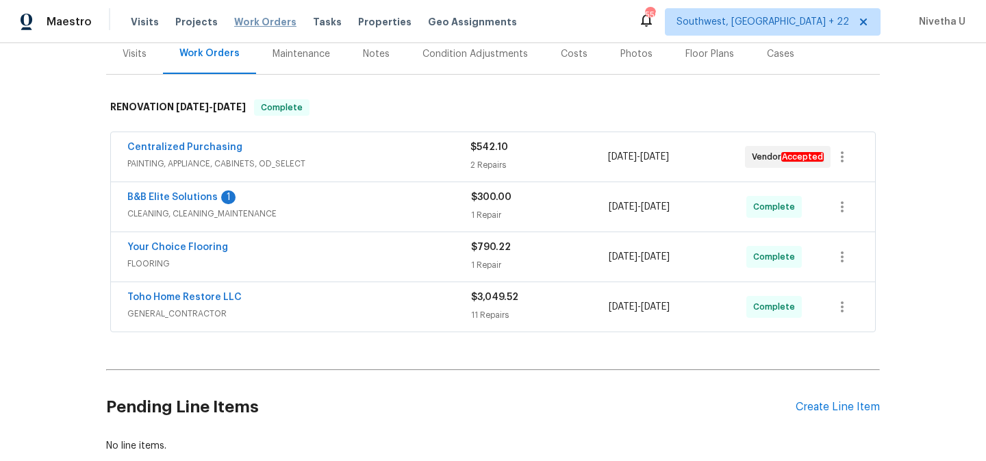
click at [262, 23] on span "Work Orders" at bounding box center [265, 22] width 62 height 14
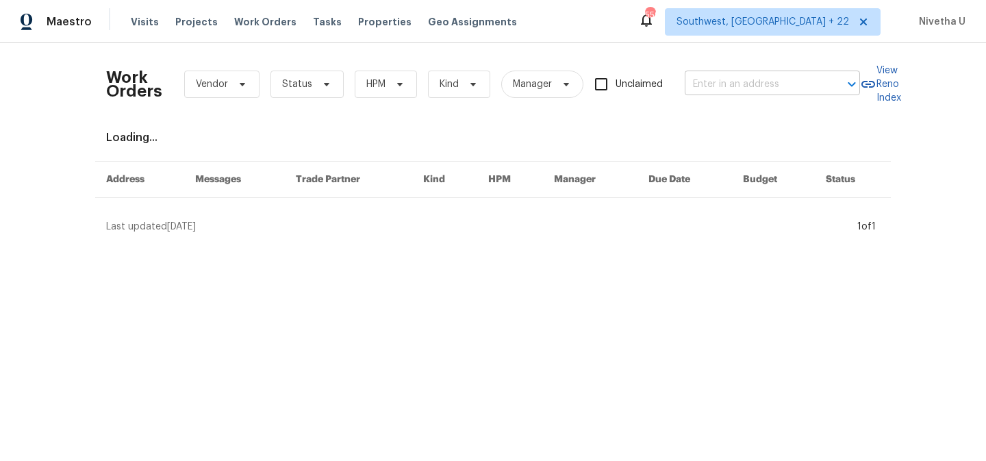
click at [763, 88] on input "text" at bounding box center [753, 84] width 137 height 21
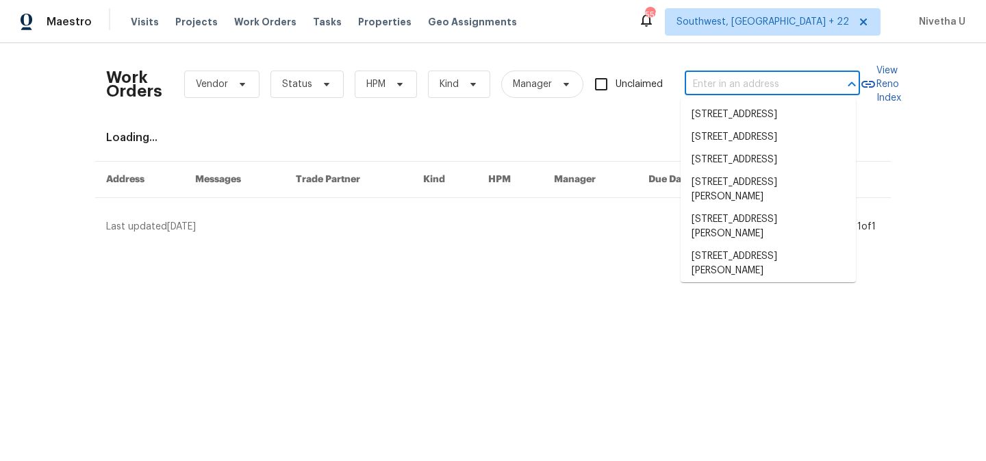
paste input "[STREET_ADDRESS][PERSON_NAME]"
type input "[STREET_ADDRESS][PERSON_NAME]"
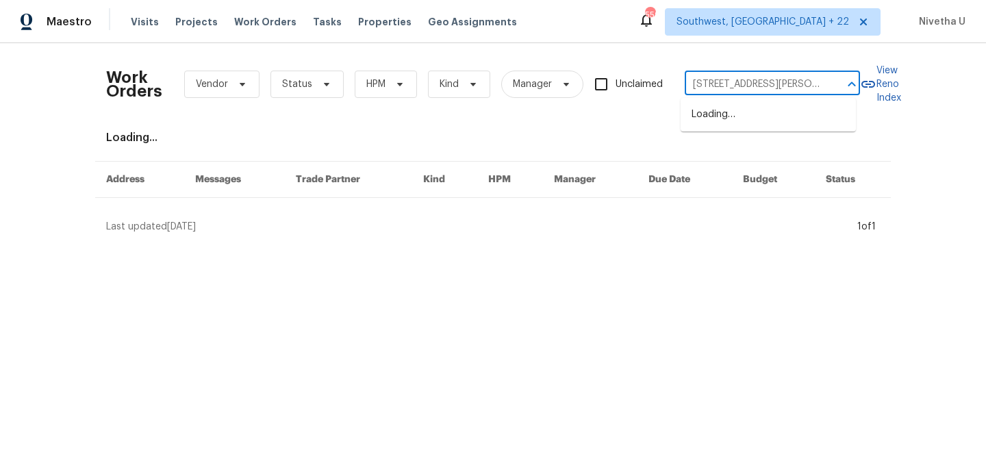
scroll to position [0, 76]
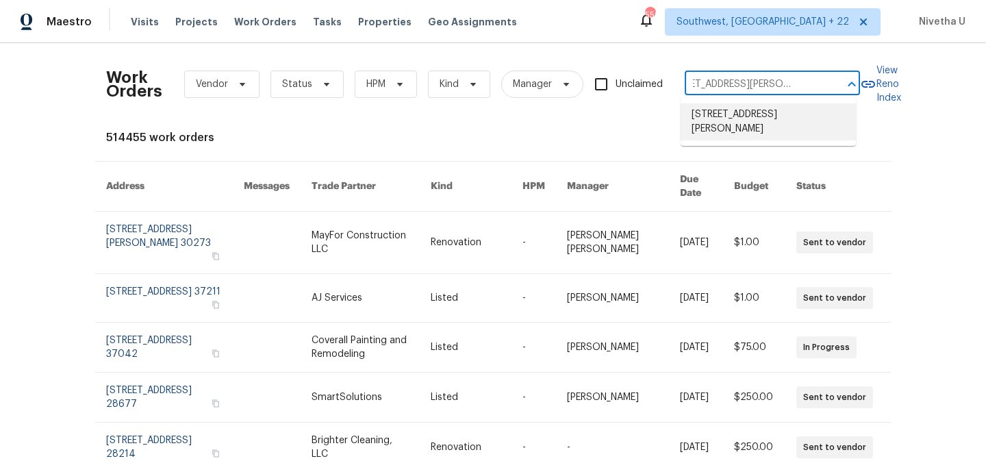
click at [773, 119] on li "[STREET_ADDRESS][PERSON_NAME]" at bounding box center [768, 121] width 175 height 37
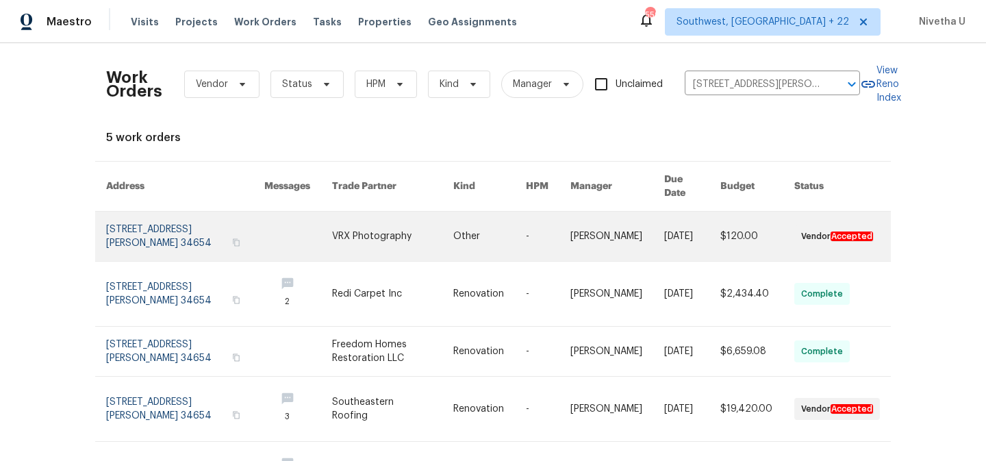
click at [139, 225] on link at bounding box center [185, 236] width 158 height 49
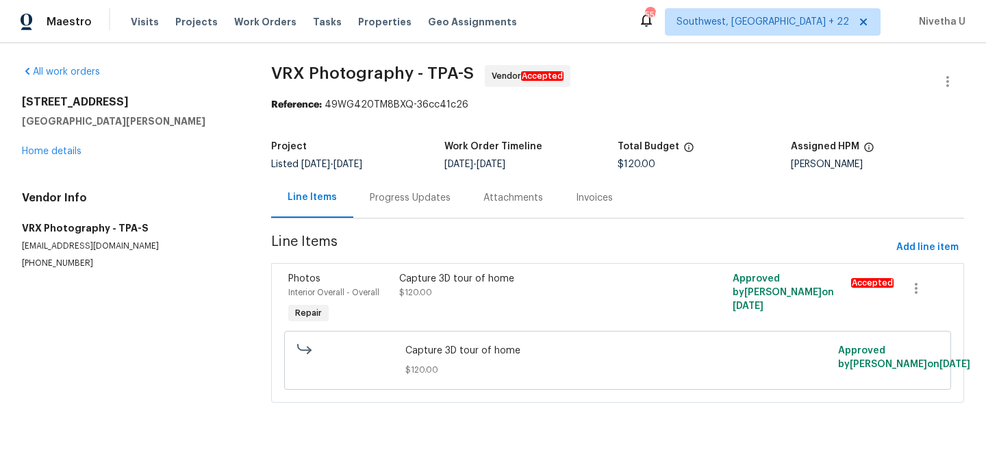
click at [42, 156] on div "[STREET_ADDRESS][PERSON_NAME] Home details" at bounding box center [130, 126] width 216 height 63
click at [40, 152] on link "Home details" at bounding box center [52, 152] width 60 height 10
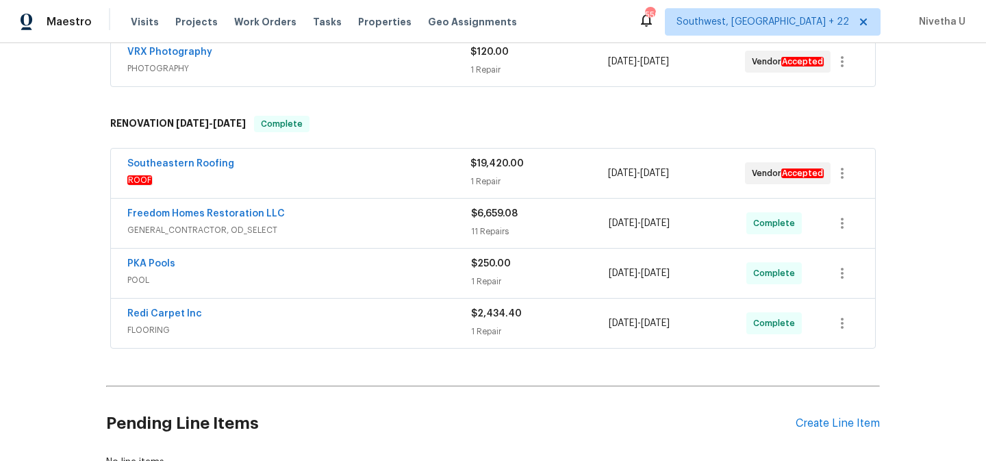
scroll to position [270, 0]
click at [309, 224] on span "GENERAL_CONTRACTOR, OD_SELECT" at bounding box center [299, 230] width 344 height 14
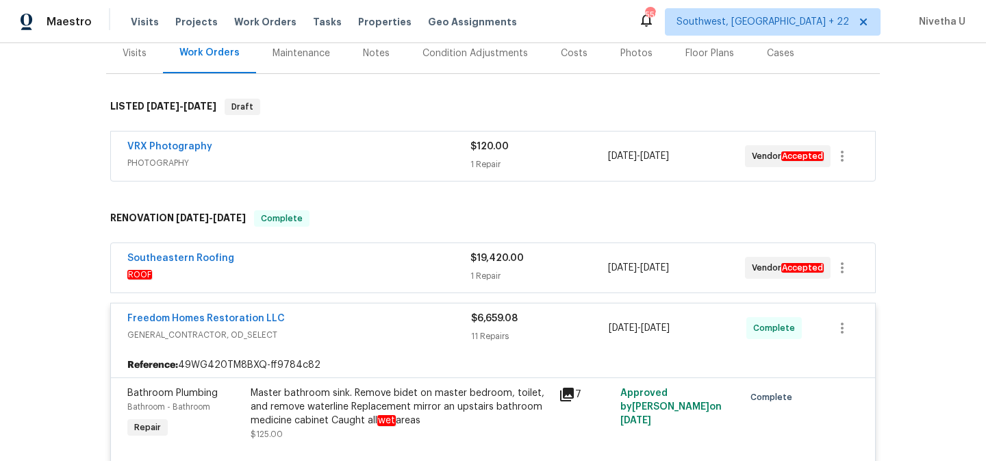
scroll to position [176, 0]
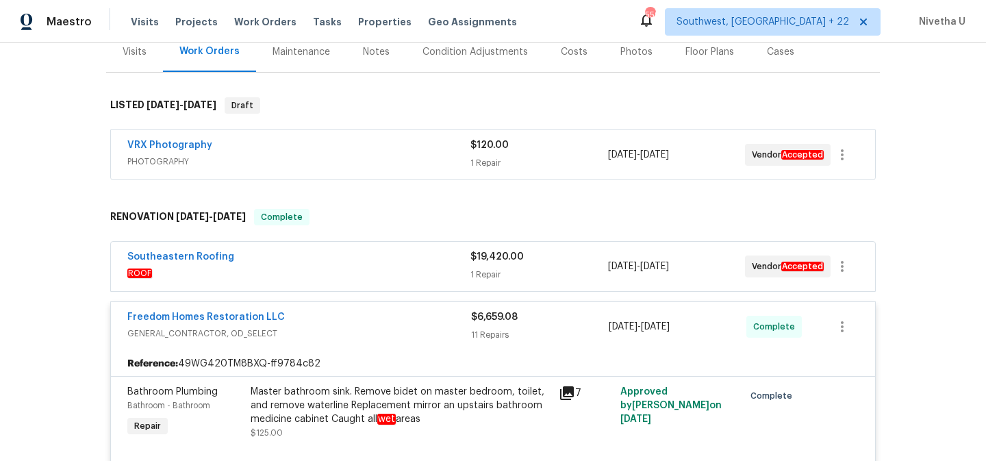
click at [337, 316] on div "Freedom Homes Restoration LLC" at bounding box center [299, 318] width 344 height 16
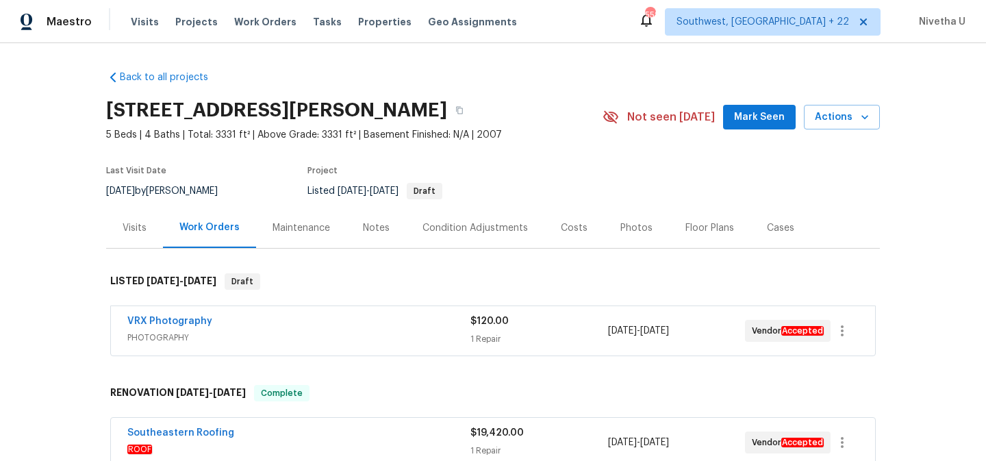
scroll to position [381, 0]
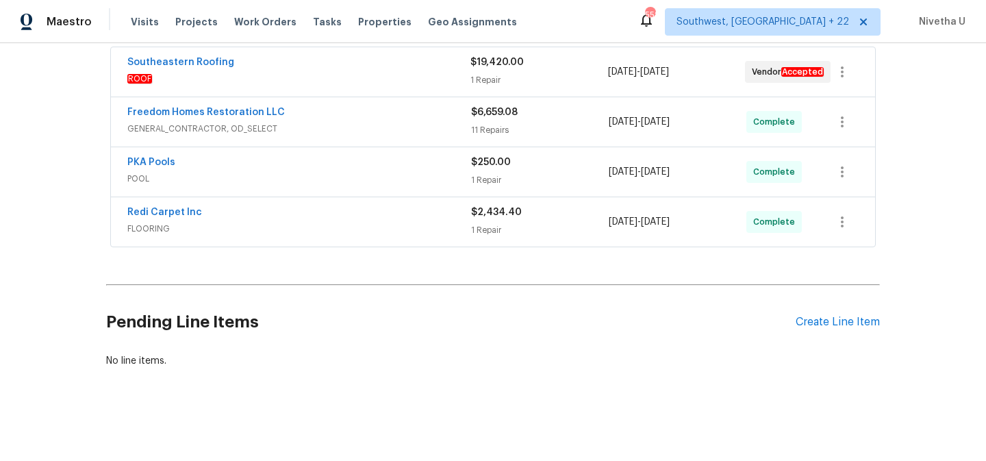
click at [325, 210] on div "Redi Carpet Inc" at bounding box center [299, 213] width 344 height 16
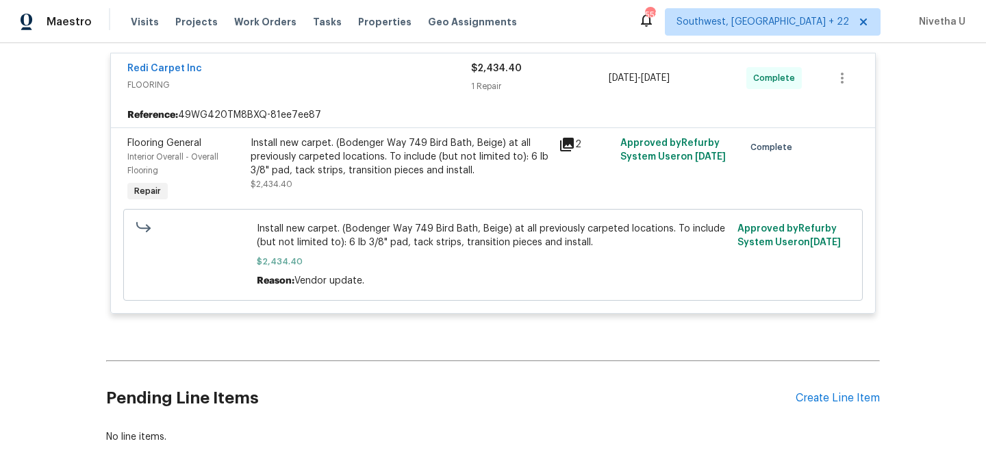
scroll to position [528, 0]
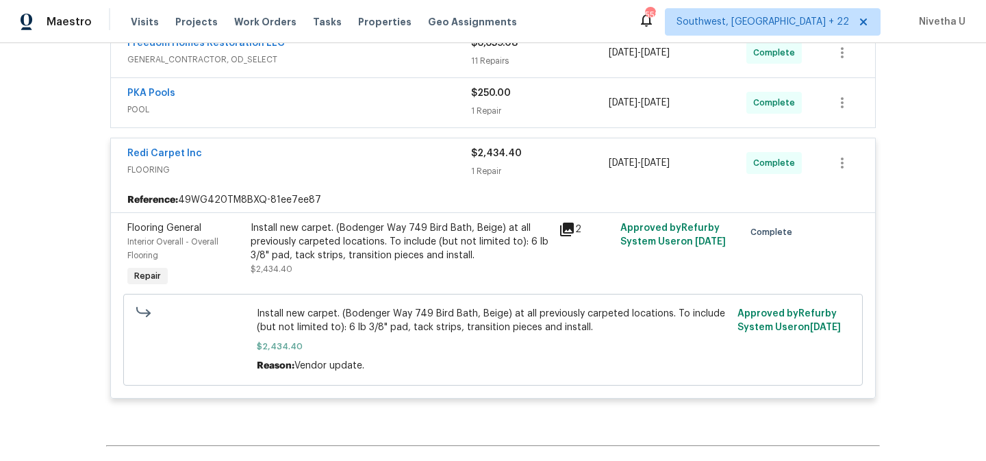
click at [351, 168] on span "FLOORING" at bounding box center [299, 170] width 344 height 14
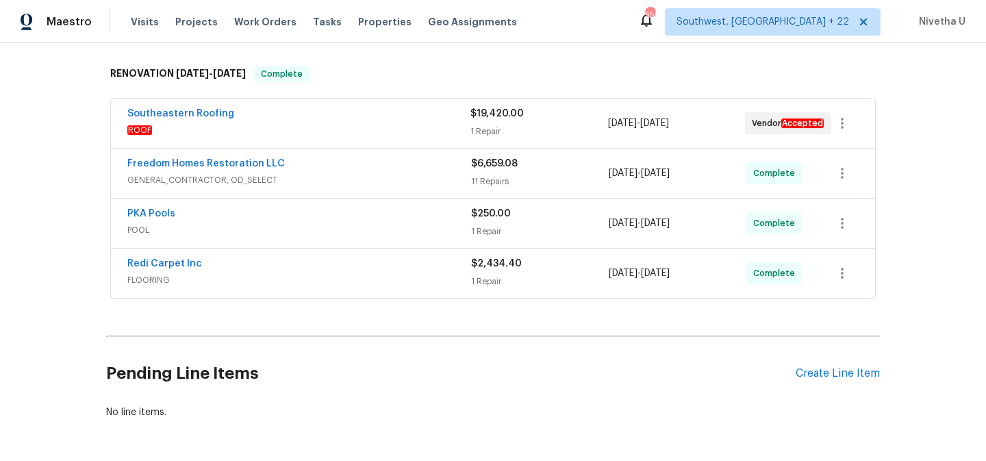
scroll to position [317, 0]
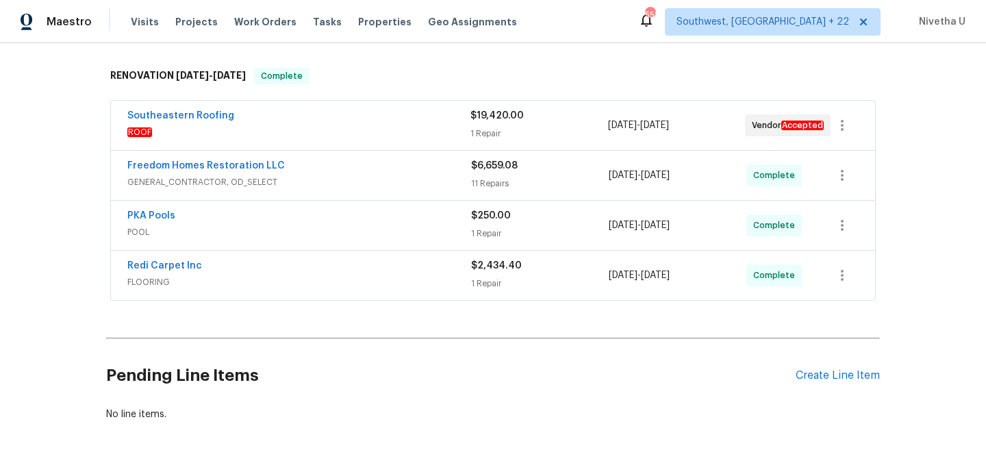
click at [313, 222] on div "PKA Pools" at bounding box center [299, 217] width 344 height 16
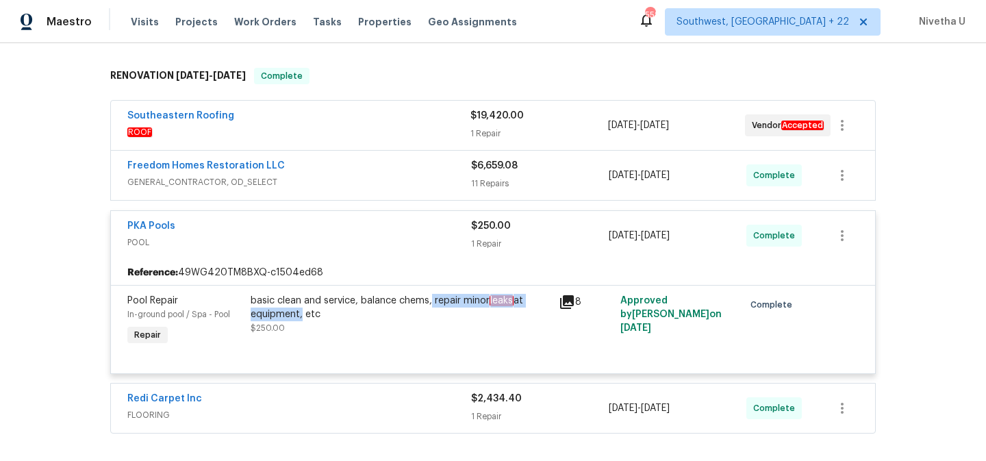
drag, startPoint x: 427, startPoint y: 303, endPoint x: 295, endPoint y: 316, distance: 132.1
click at [295, 316] on div "basic clean and service, balance chems, repair minor leaks at equipment, etc" at bounding box center [401, 307] width 300 height 27
copy div "repair minor leaks at equipment"
click at [392, 253] on div "PKA Pools POOL $250.00 1 Repair [DATE] - [DATE] Complete" at bounding box center [493, 235] width 764 height 49
click at [383, 242] on span "POOL" at bounding box center [299, 243] width 344 height 14
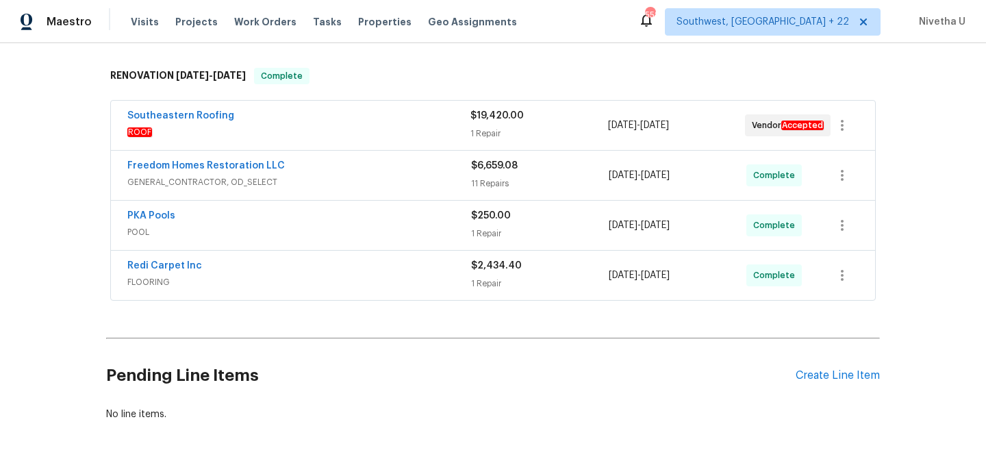
click at [370, 178] on span "GENERAL_CONTRACTOR, OD_SELECT" at bounding box center [299, 182] width 344 height 14
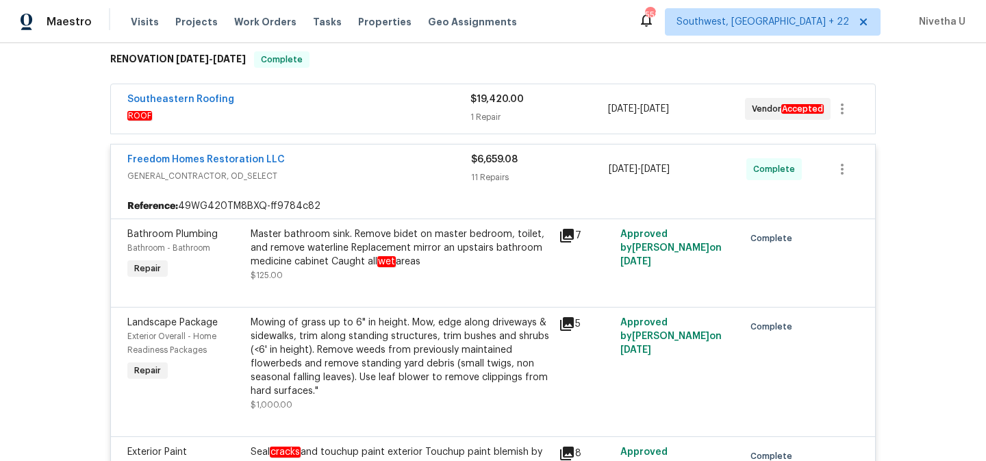
scroll to position [330, 0]
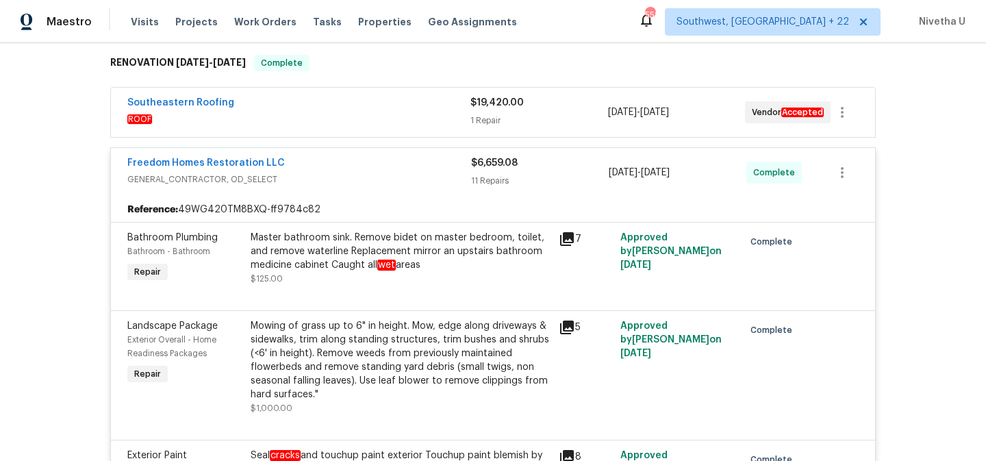
click at [339, 180] on span "GENERAL_CONTRACTOR, OD_SELECT" at bounding box center [299, 180] width 344 height 14
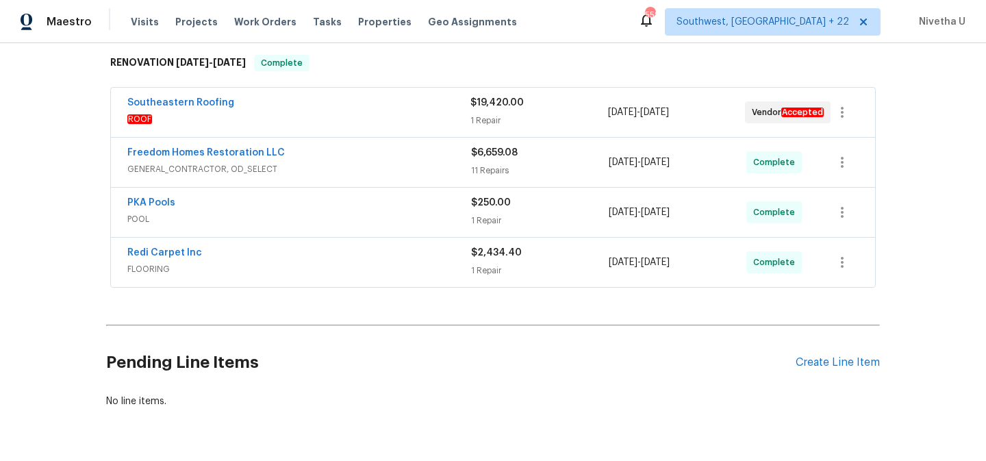
click at [339, 180] on div "Freedom Homes Restoration LLC GENERAL_CONTRACTOR, OD_SELECT $6,659.08 11 Repair…" at bounding box center [493, 162] width 764 height 49
click at [334, 164] on span "GENERAL_CONTRACTOR, OD_SELECT" at bounding box center [299, 169] width 344 height 14
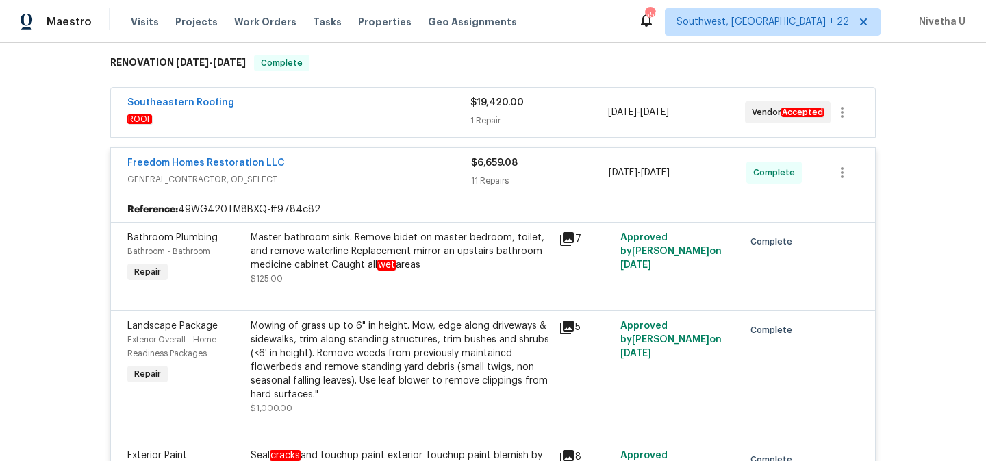
click at [334, 164] on div "Freedom Homes Restoration LLC" at bounding box center [299, 164] width 344 height 16
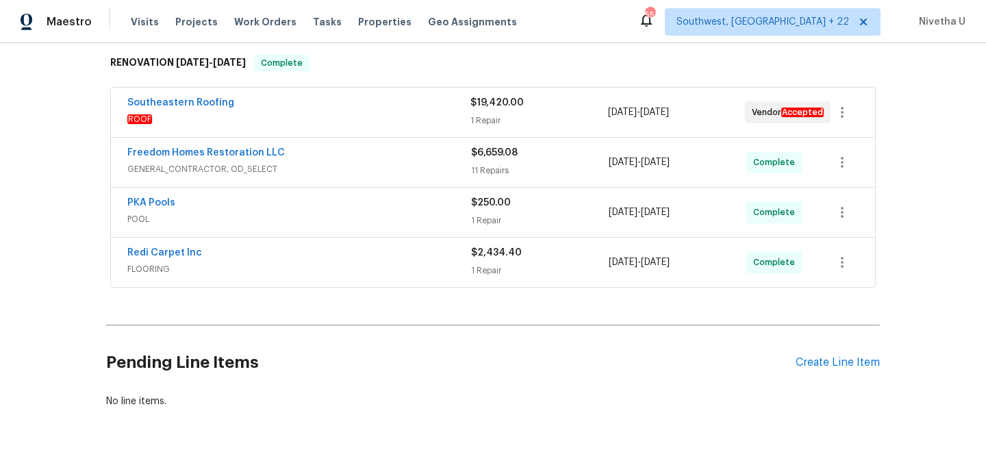
click at [333, 122] on span "ROOF" at bounding box center [298, 119] width 343 height 14
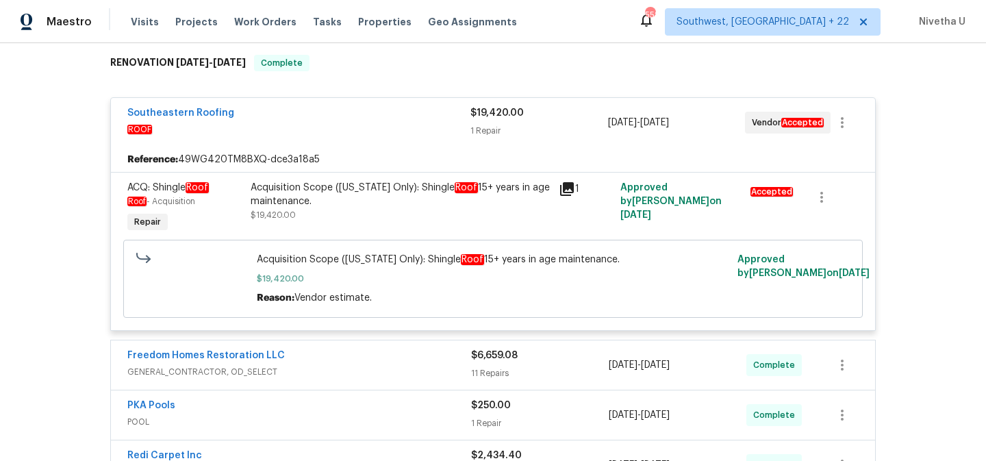
click at [333, 122] on div "Southeastern Roofing" at bounding box center [298, 114] width 343 height 16
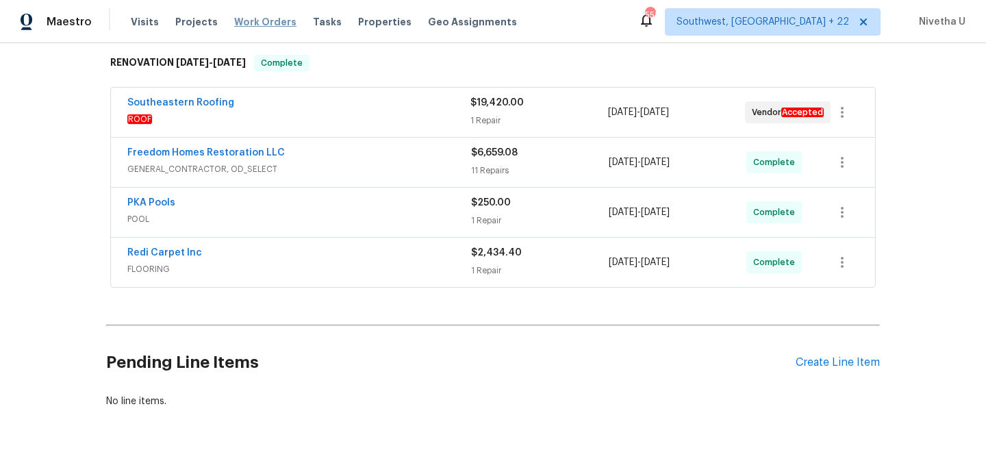
click at [249, 26] on span "Work Orders" at bounding box center [265, 22] width 62 height 14
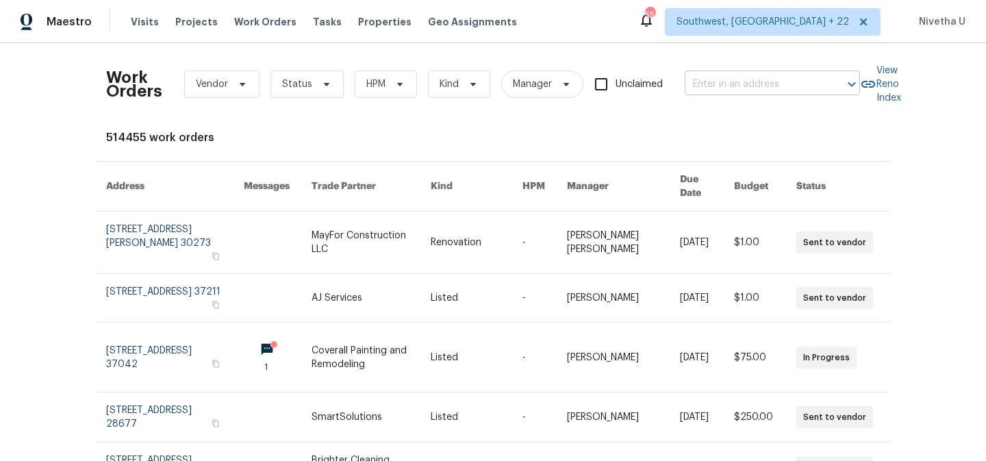
click at [726, 77] on input "text" at bounding box center [753, 84] width 137 height 21
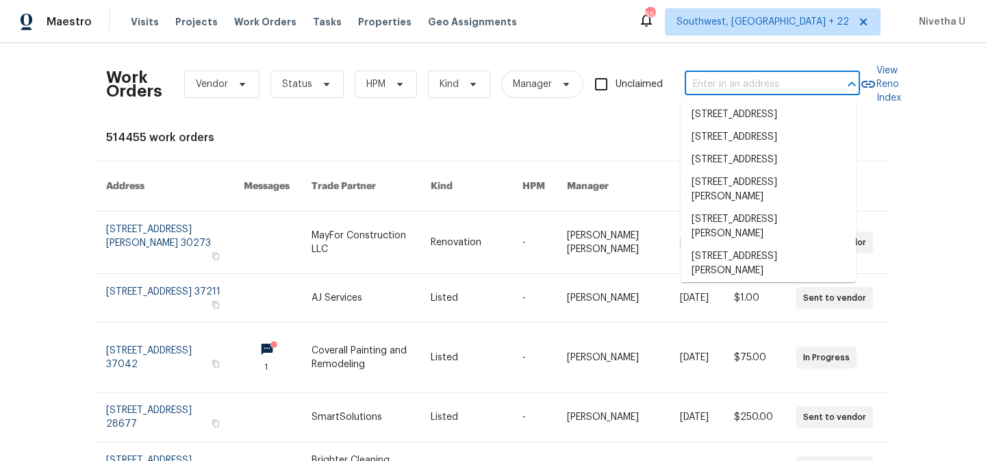
paste input "[STREET_ADDRESS]"
type input "[STREET_ADDRESS]"
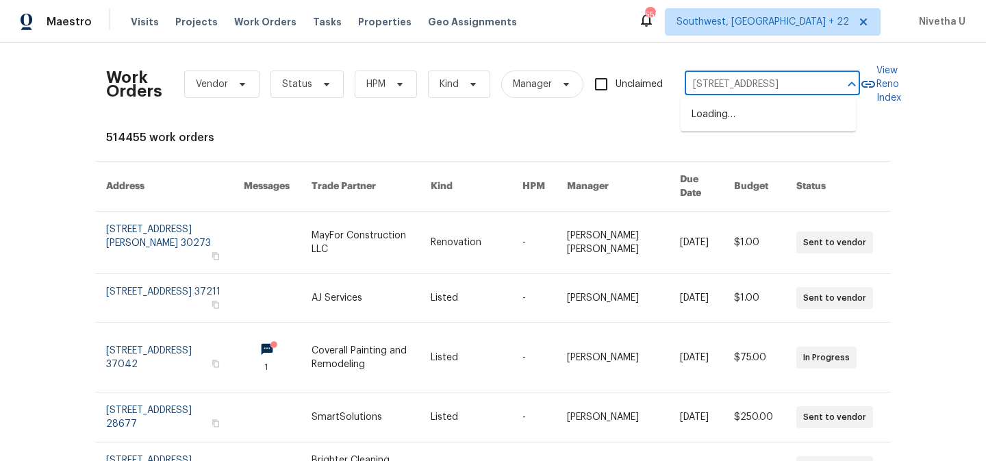
scroll to position [0, 76]
click at [737, 121] on li "[STREET_ADDRESS]" at bounding box center [768, 114] width 175 height 23
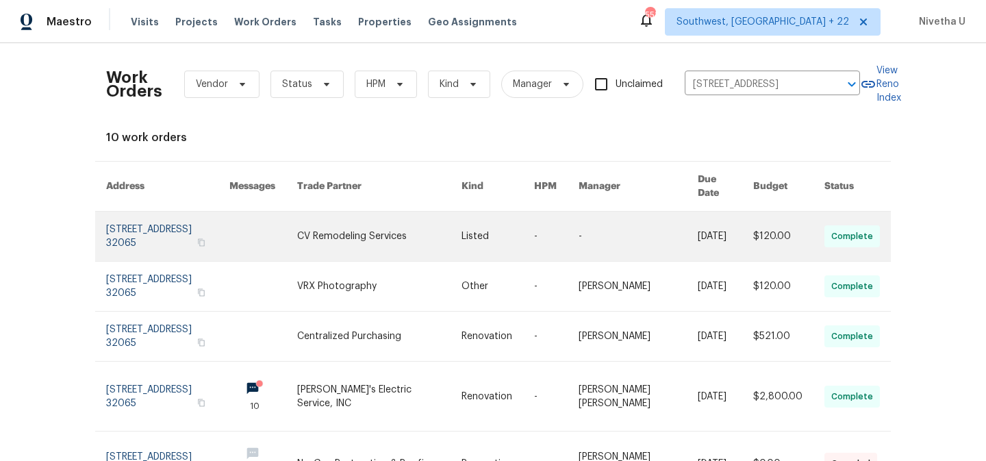
click at [155, 229] on link at bounding box center [167, 236] width 123 height 49
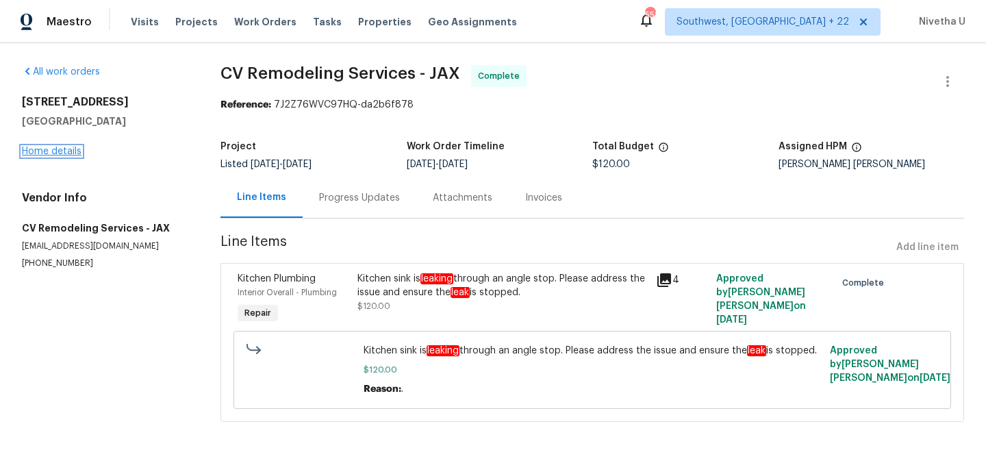
click at [51, 155] on link "Home details" at bounding box center [52, 152] width 60 height 10
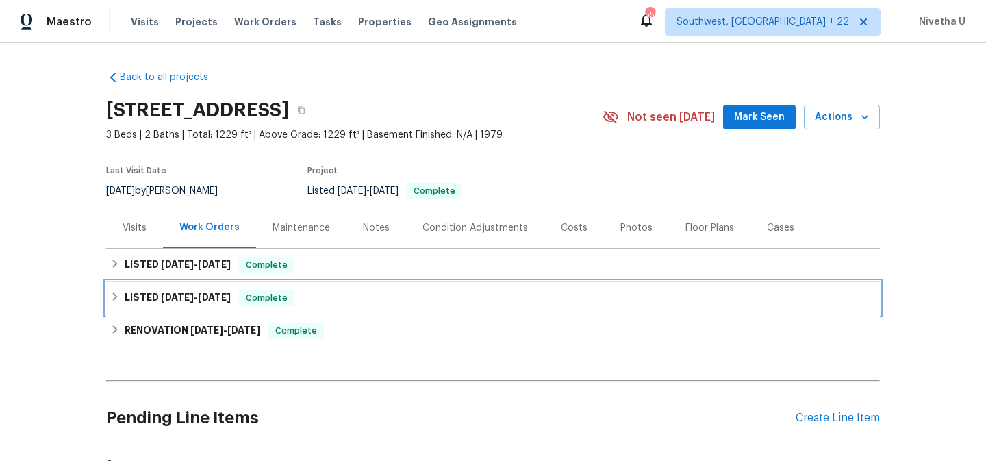
click at [328, 294] on div "LISTED [DATE] - [DATE] Complete" at bounding box center [492, 298] width 765 height 16
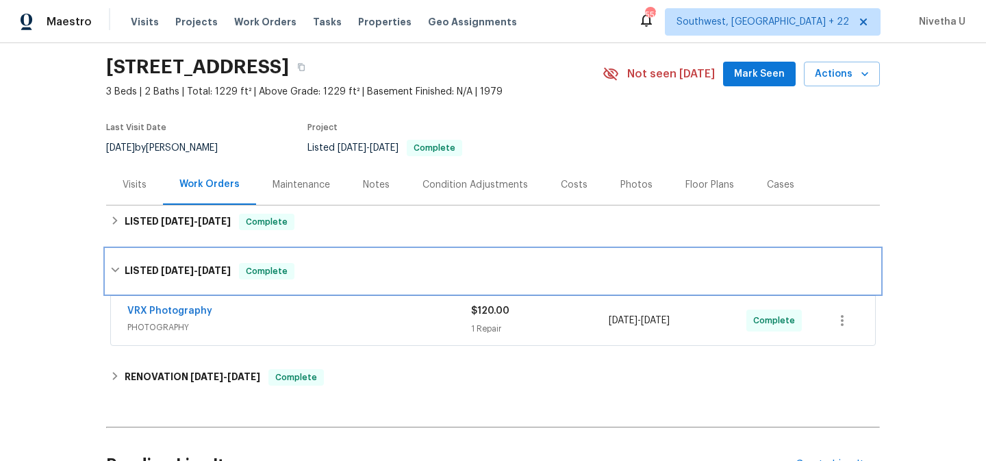
scroll to position [56, 0]
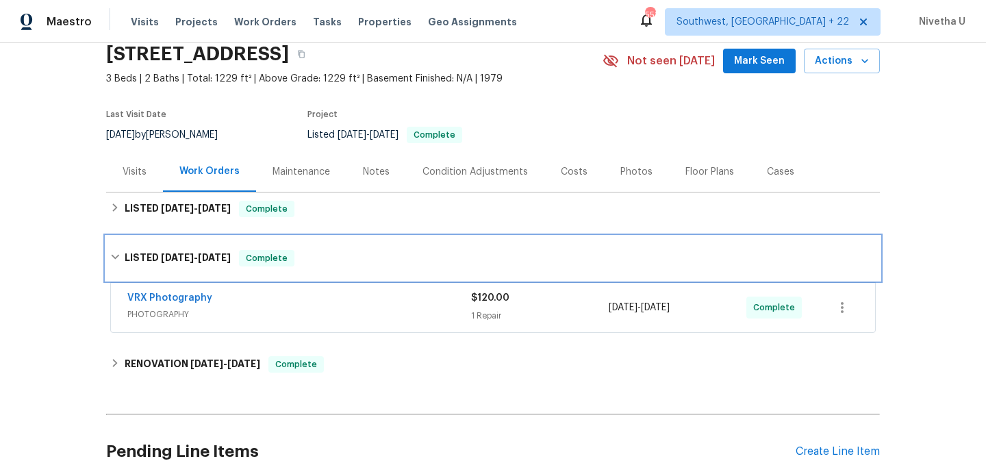
click at [317, 264] on div "LISTED [DATE] - [DATE] Complete" at bounding box center [492, 258] width 765 height 16
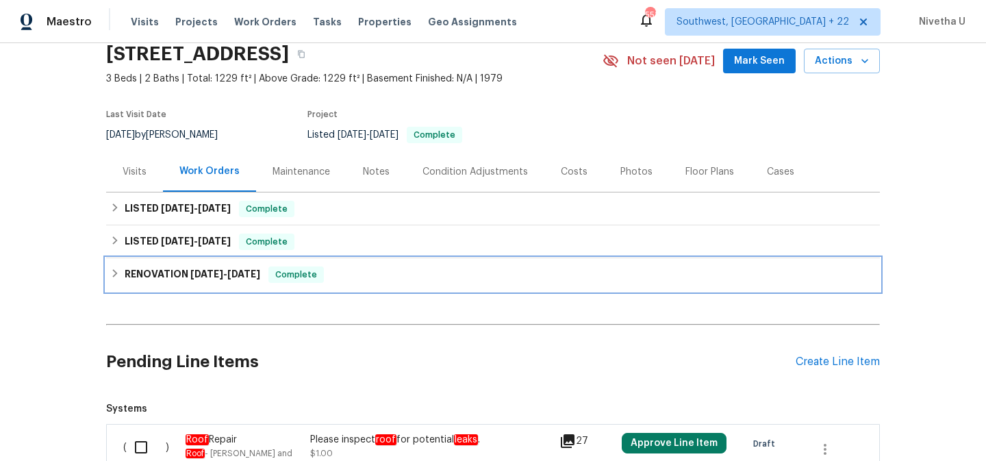
click at [318, 285] on div "RENOVATION [DATE] - [DATE] Complete" at bounding box center [493, 274] width 774 height 33
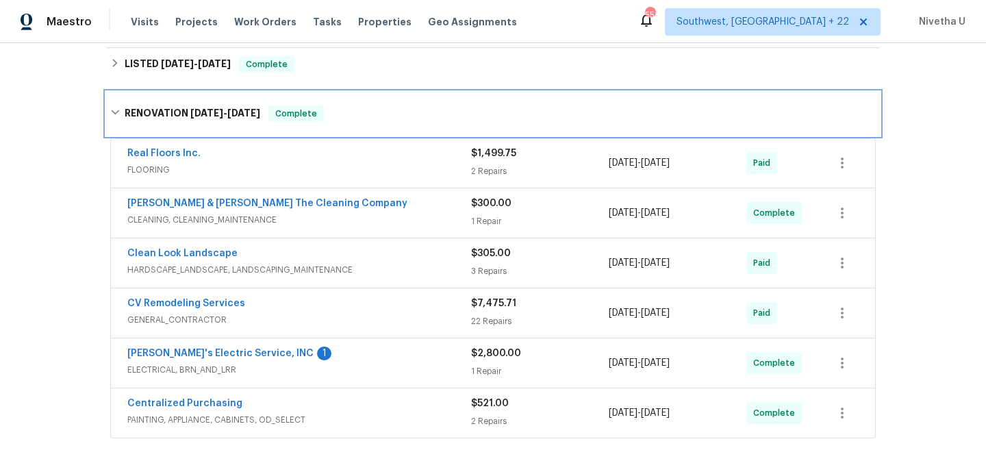
scroll to position [150, 0]
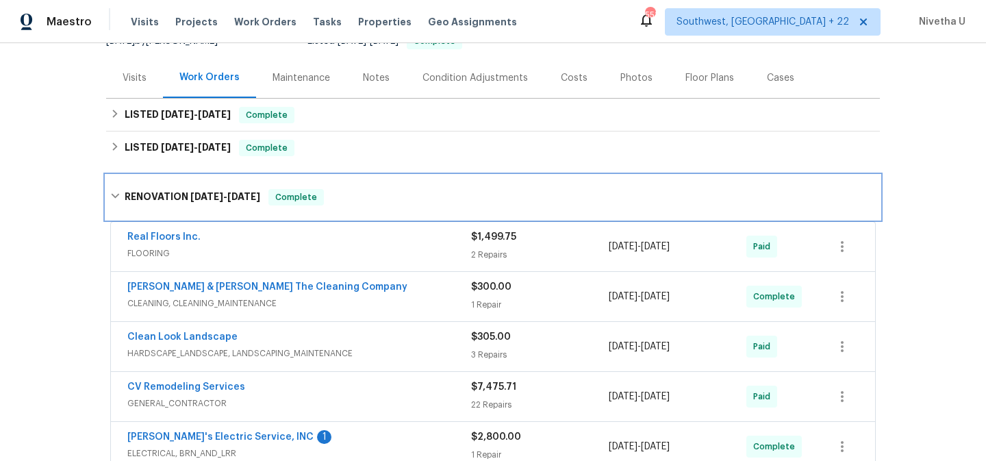
click at [309, 194] on span "Complete" at bounding box center [296, 197] width 53 height 14
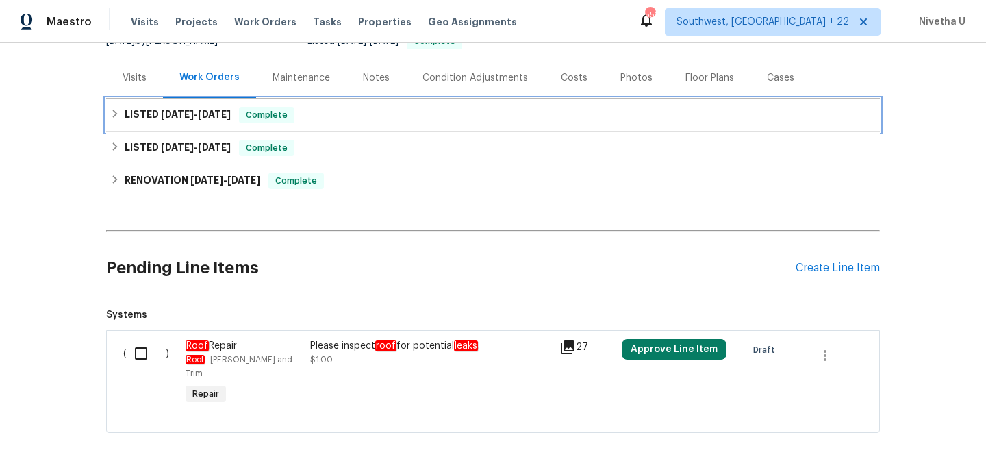
click at [304, 129] on div "LISTED [DATE] - [DATE] Complete" at bounding box center [493, 115] width 774 height 33
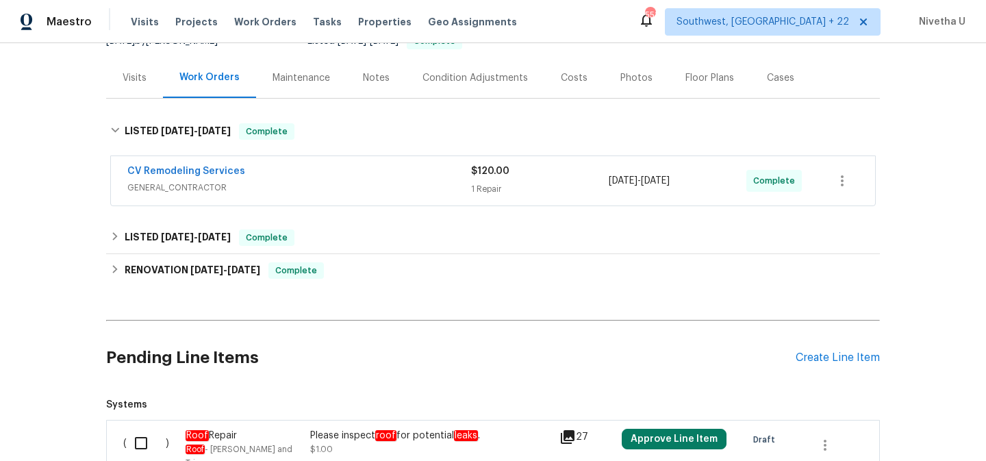
click at [327, 187] on span "GENERAL_CONTRACTOR" at bounding box center [299, 188] width 344 height 14
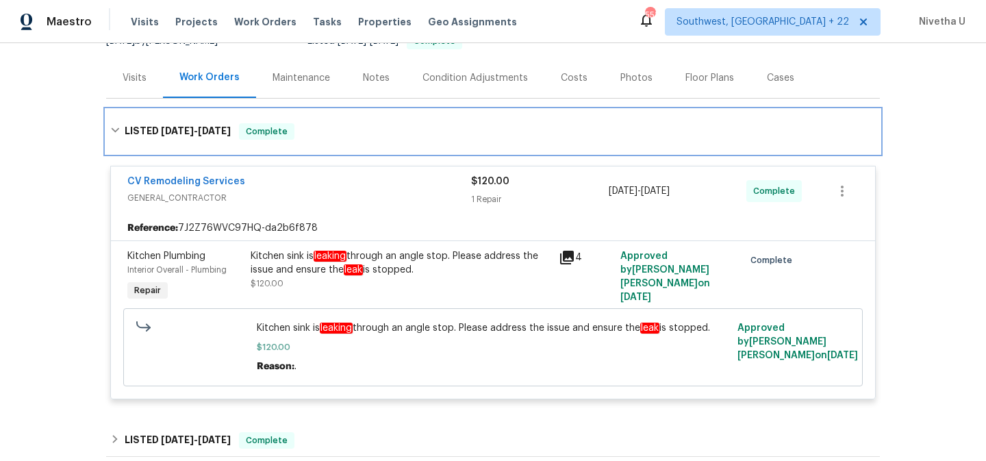
click at [334, 144] on div "LISTED [DATE] - [DATE] Complete" at bounding box center [493, 132] width 774 height 44
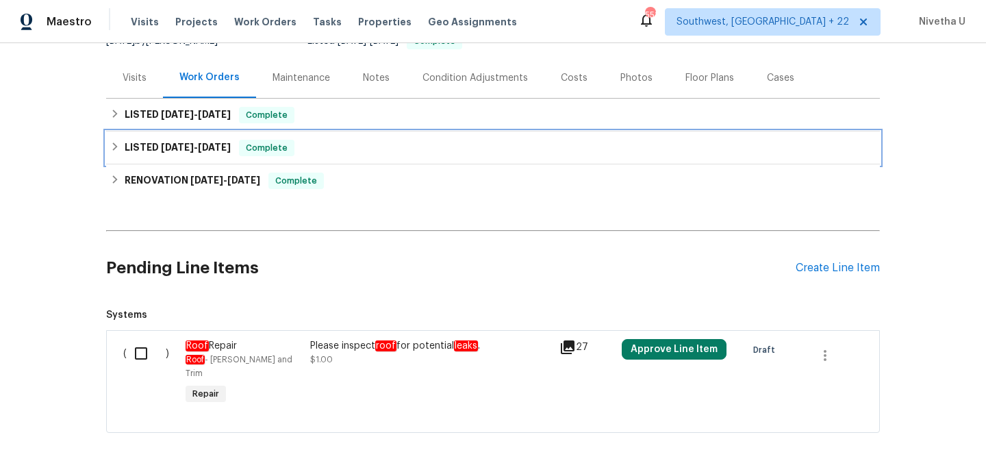
click at [317, 162] on div "LISTED [DATE] - [DATE] Complete" at bounding box center [493, 147] width 774 height 33
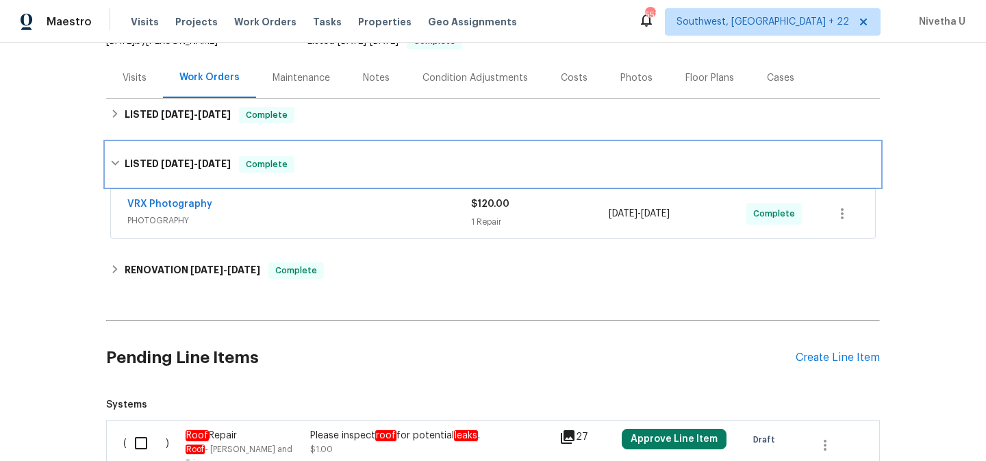
click at [317, 162] on div "LISTED [DATE] - [DATE] Complete" at bounding box center [492, 164] width 765 height 16
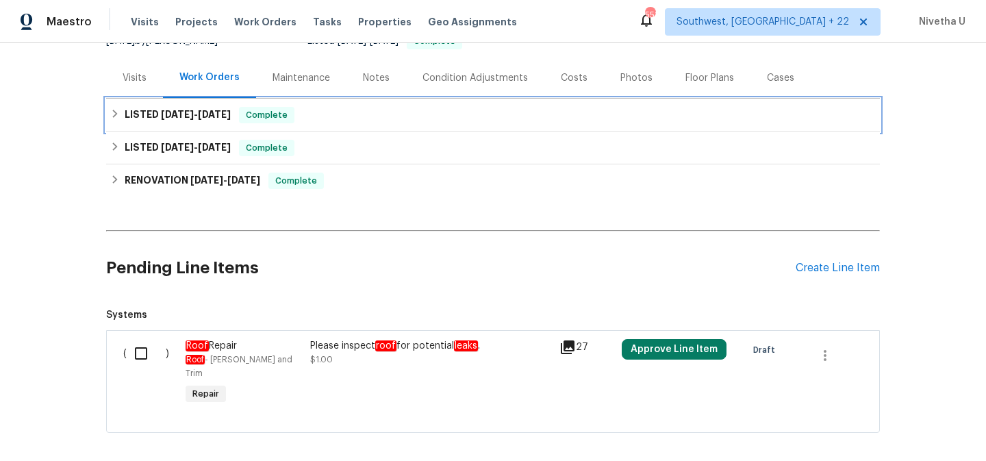
click at [316, 123] on div "LISTED [DATE] - [DATE] Complete" at bounding box center [493, 115] width 774 height 33
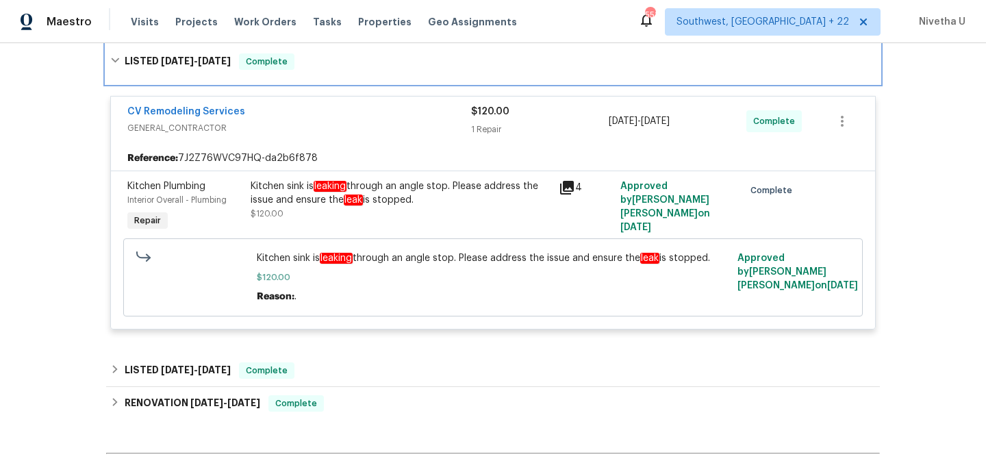
scroll to position [230, 0]
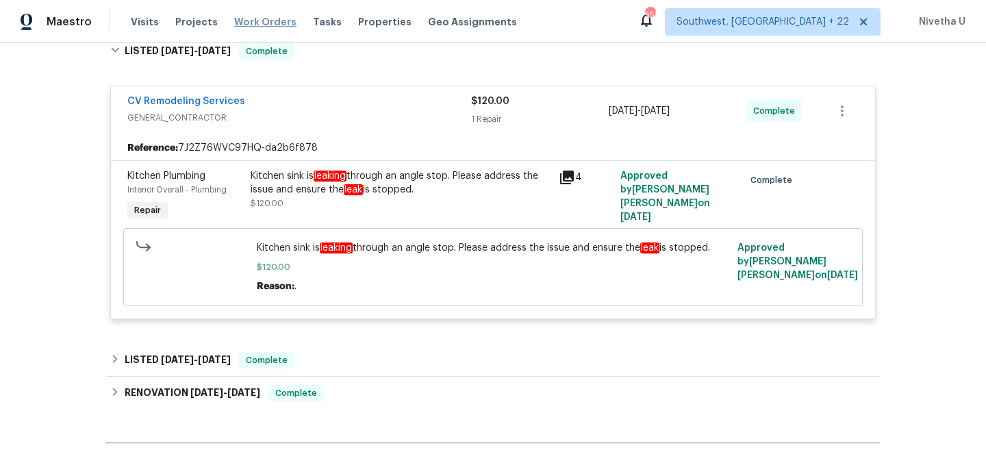
click at [268, 24] on span "Work Orders" at bounding box center [265, 22] width 62 height 14
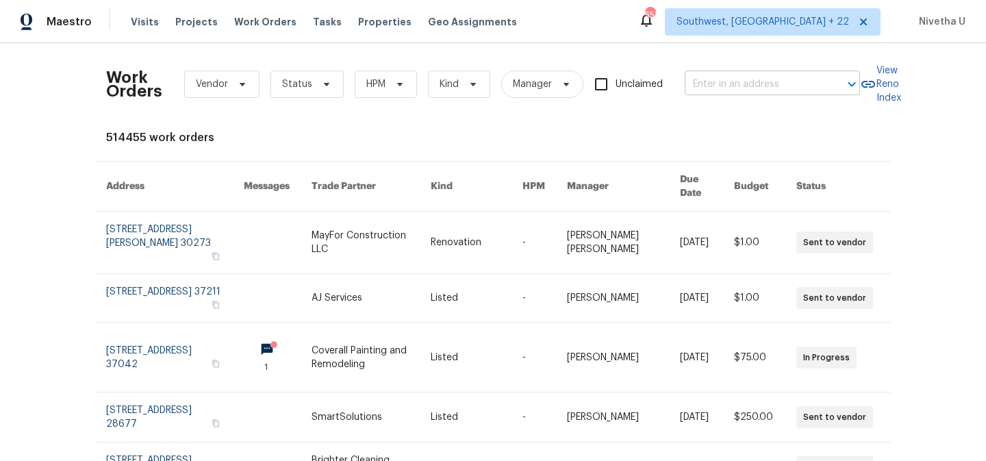
click at [718, 87] on input "text" at bounding box center [753, 84] width 137 height 21
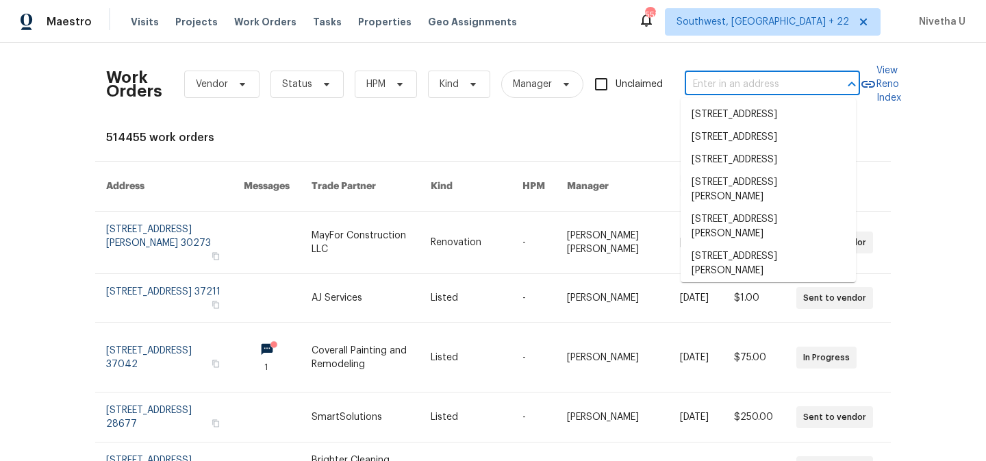
paste input "[STREET_ADDRESS]"
type input "[STREET_ADDRESS]"
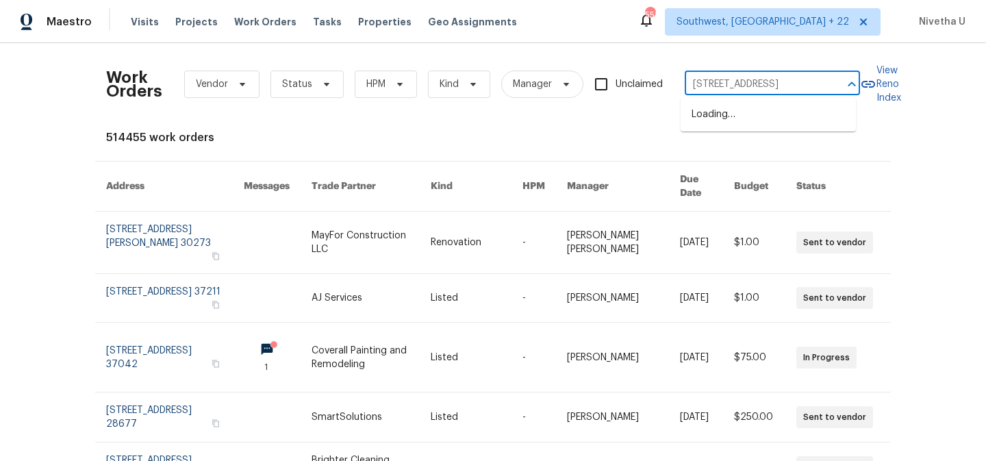
scroll to position [0, 34]
click at [726, 116] on li "[STREET_ADDRESS]" at bounding box center [768, 114] width 175 height 23
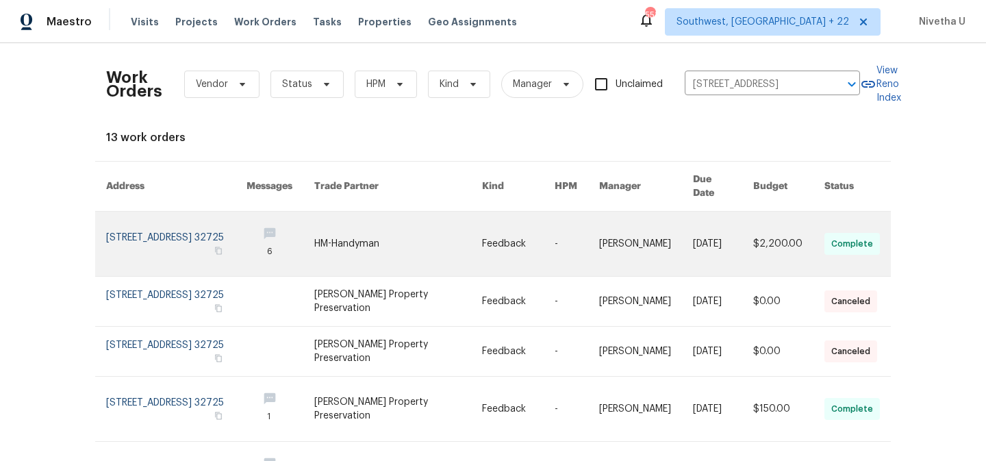
click at [166, 225] on link at bounding box center [176, 244] width 140 height 64
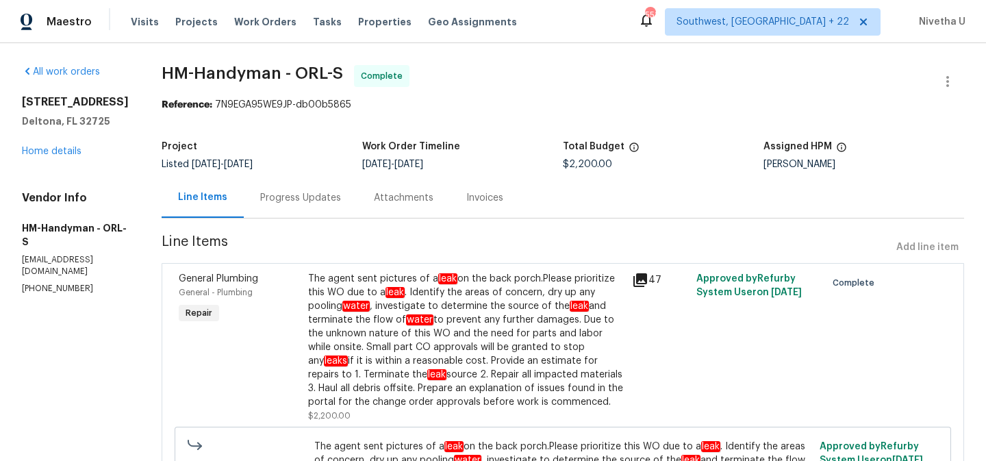
click at [43, 156] on div "[STREET_ADDRESS] Home details" at bounding box center [75, 126] width 107 height 63
click at [42, 154] on link "Home details" at bounding box center [52, 152] width 60 height 10
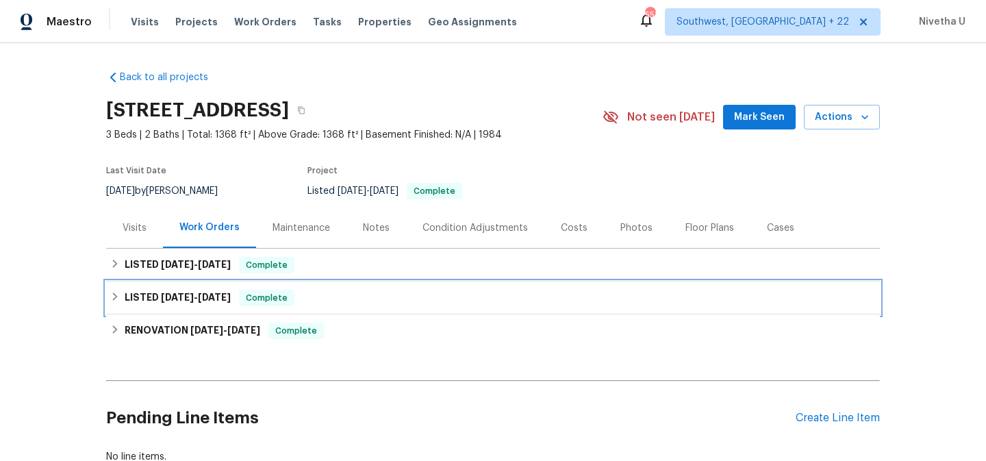
click at [307, 297] on div "LISTED [DATE] - [DATE] Complete" at bounding box center [492, 298] width 765 height 16
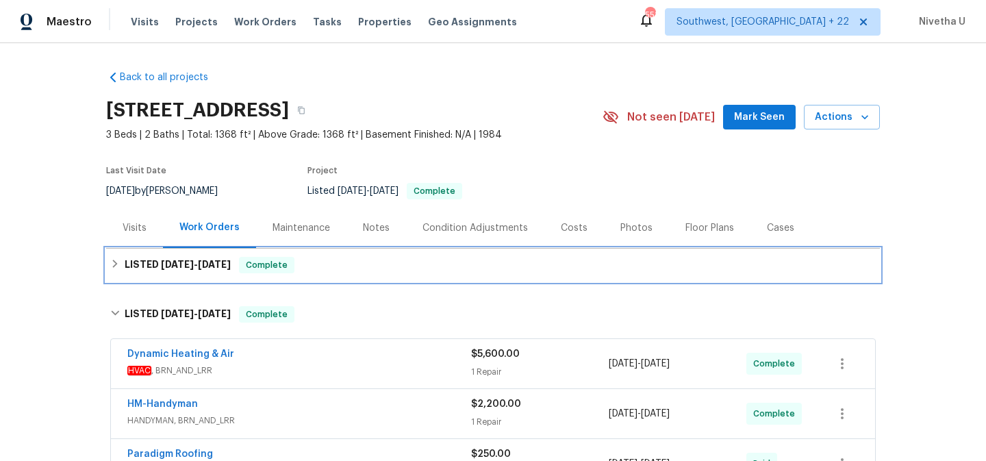
click at [301, 267] on div "LISTED [DATE] - [DATE] Complete" at bounding box center [492, 265] width 765 height 16
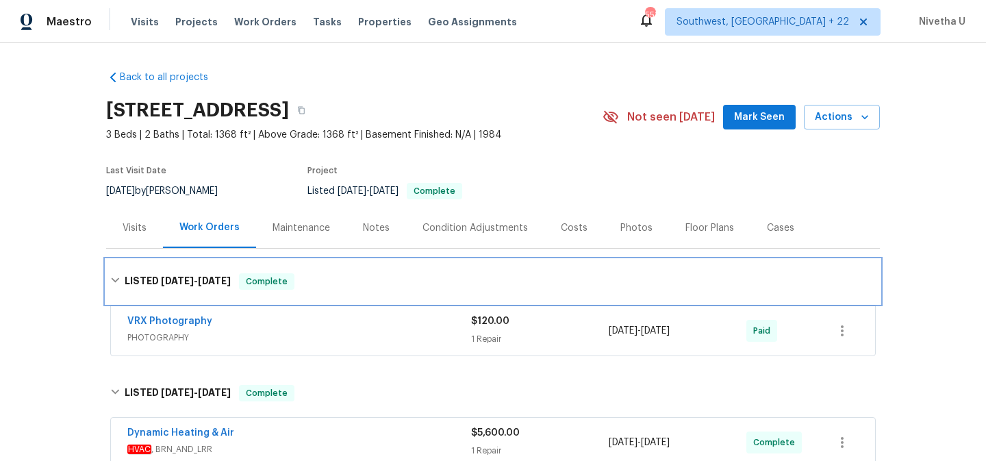
click at [302, 270] on div "LISTED [DATE] - [DATE] Complete" at bounding box center [493, 281] width 774 height 44
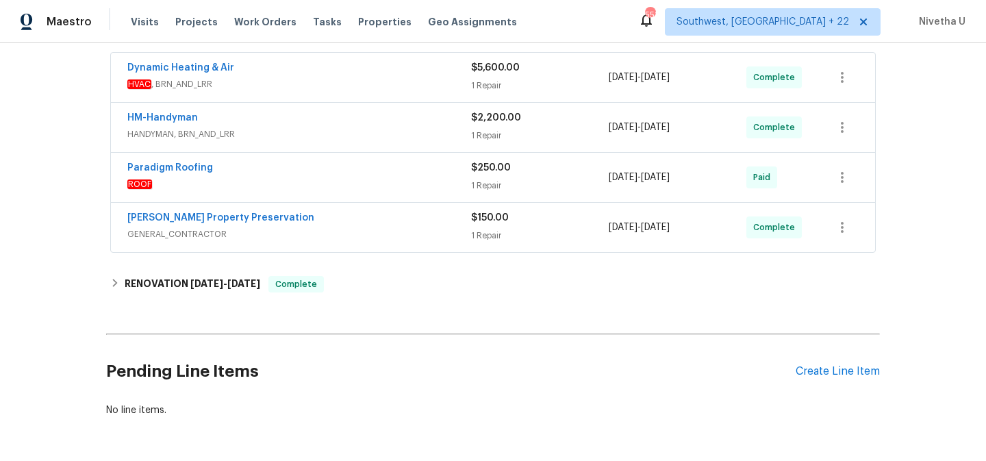
scroll to position [199, 0]
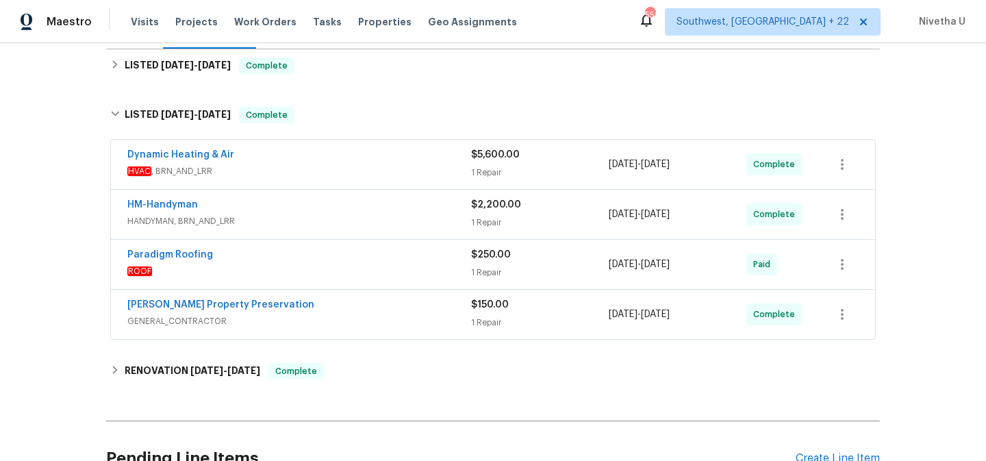
click at [311, 163] on div "Dynamic Heating & Air" at bounding box center [299, 156] width 344 height 16
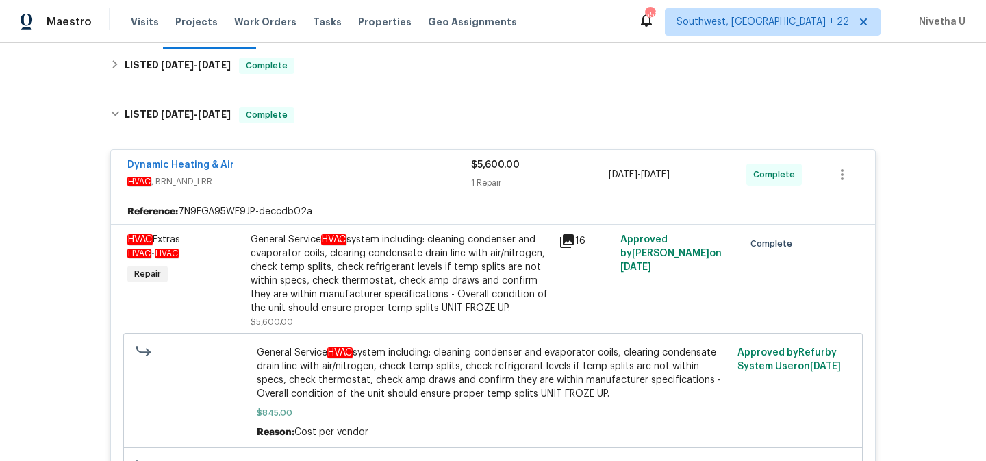
click at [312, 160] on div "Dynamic Heating & Air" at bounding box center [299, 166] width 344 height 16
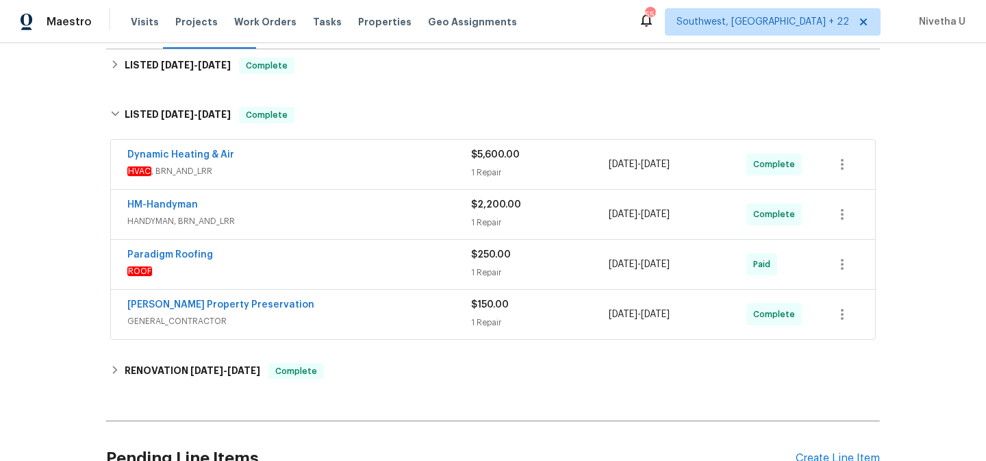
click at [316, 215] on span "HANDYMAN, BRN_AND_LRR" at bounding box center [299, 221] width 344 height 14
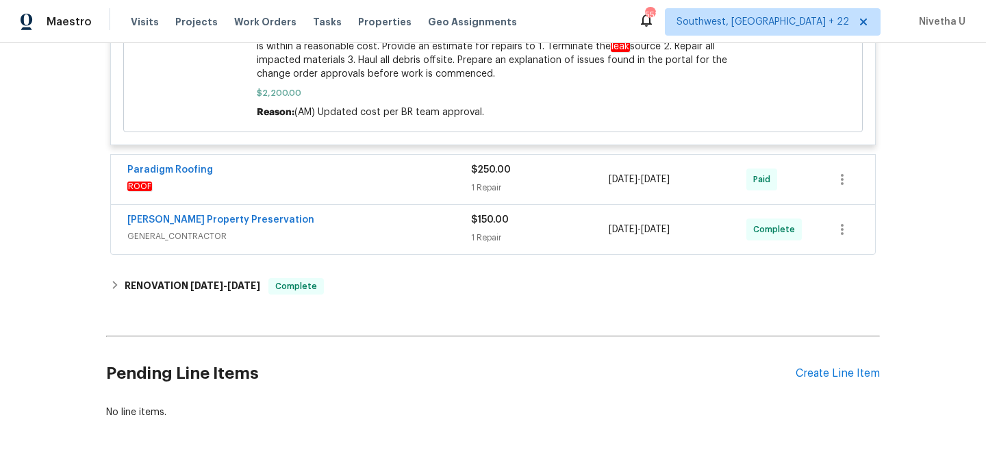
scroll to position [811, 0]
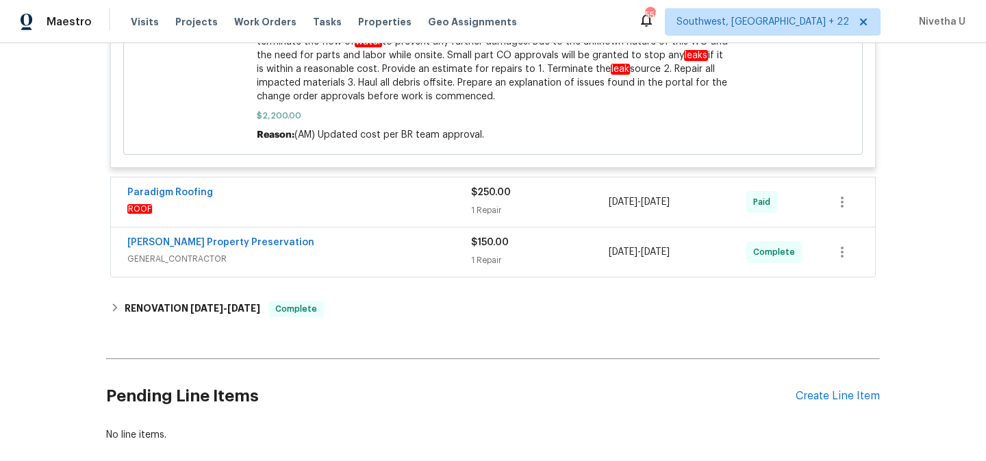
click at [385, 205] on span "ROOF" at bounding box center [299, 209] width 344 height 14
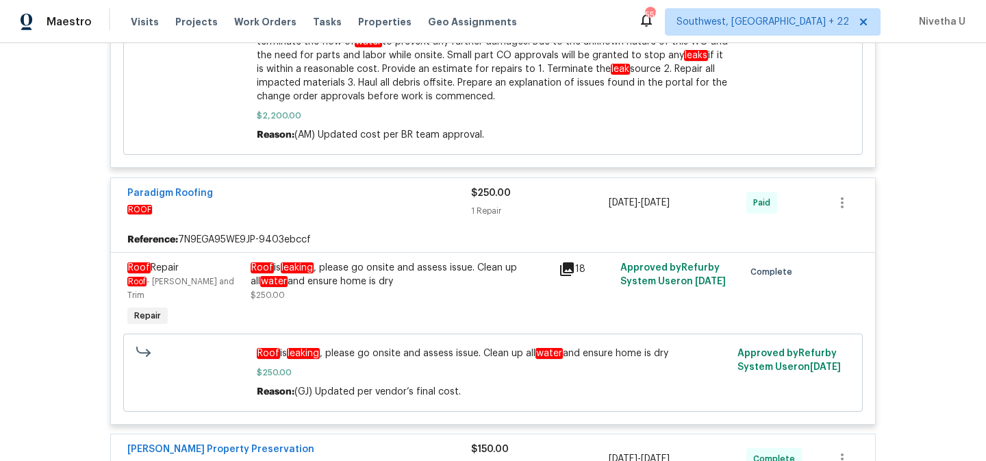
click at [385, 205] on span "ROOF" at bounding box center [299, 210] width 344 height 14
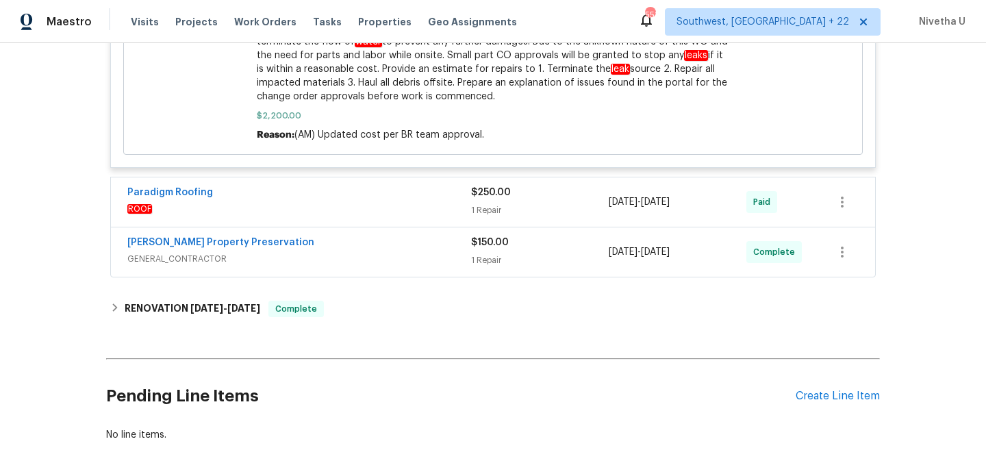
click at [377, 253] on span "GENERAL_CONTRACTOR" at bounding box center [299, 259] width 344 height 14
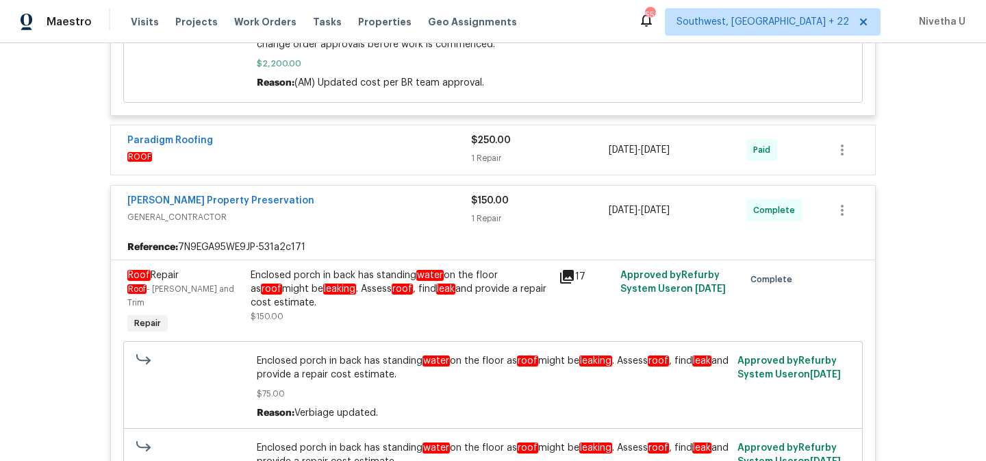
scroll to position [865, 0]
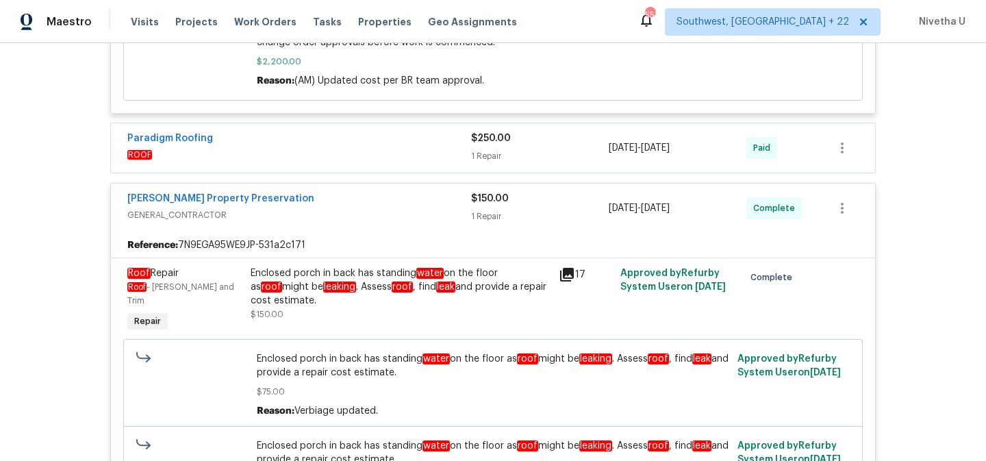
click at [347, 200] on div "[PERSON_NAME] Property Preservation" at bounding box center [299, 200] width 344 height 16
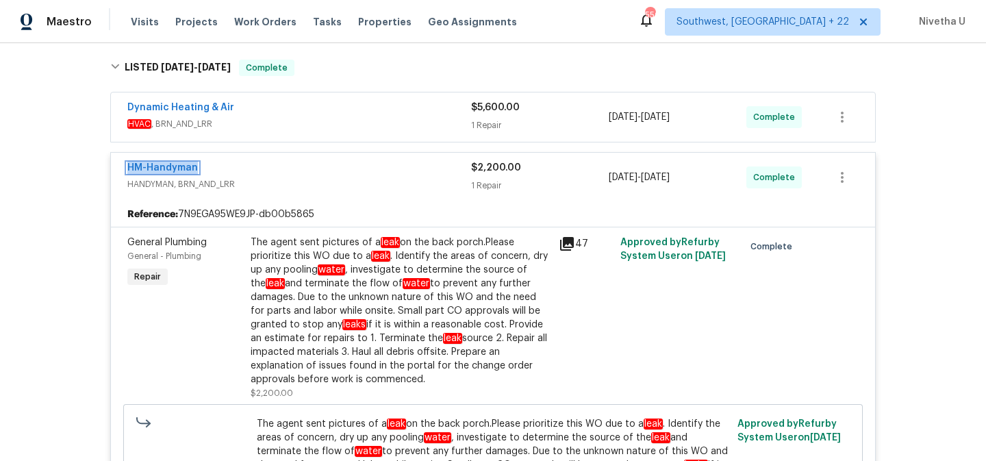
scroll to position [242, 0]
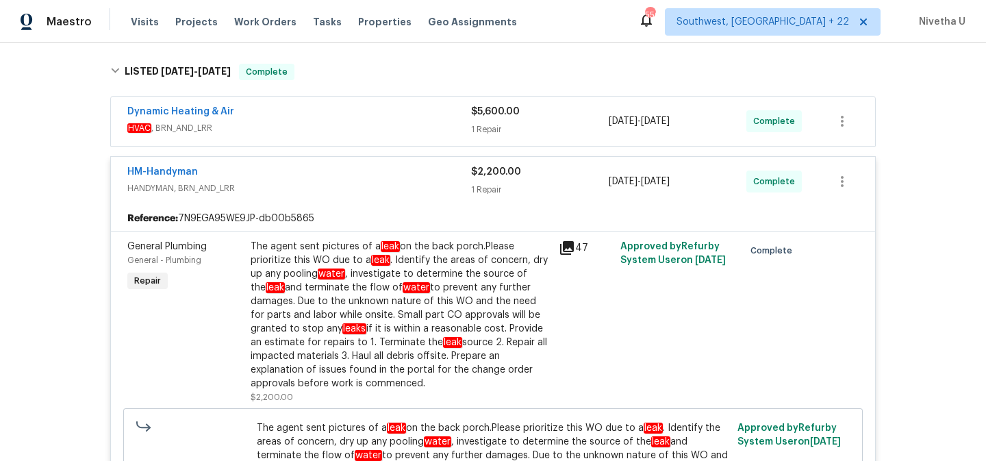
click at [410, 184] on span "HANDYMAN, BRN_AND_LRR" at bounding box center [299, 188] width 344 height 14
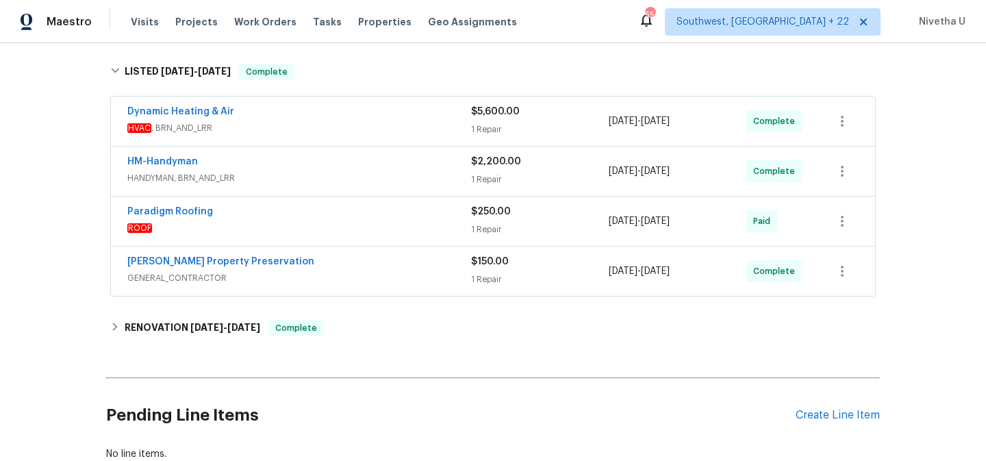
click at [413, 272] on span "GENERAL_CONTRACTOR" at bounding box center [299, 278] width 344 height 14
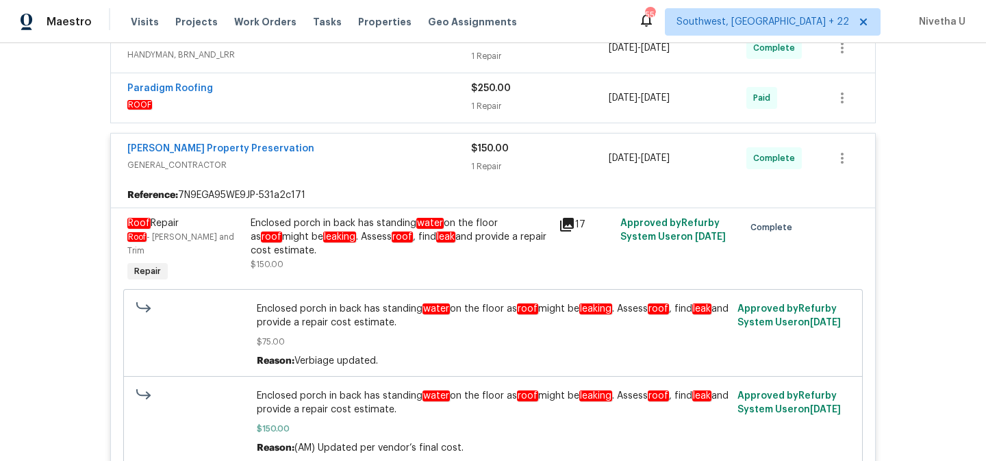
scroll to position [364, 0]
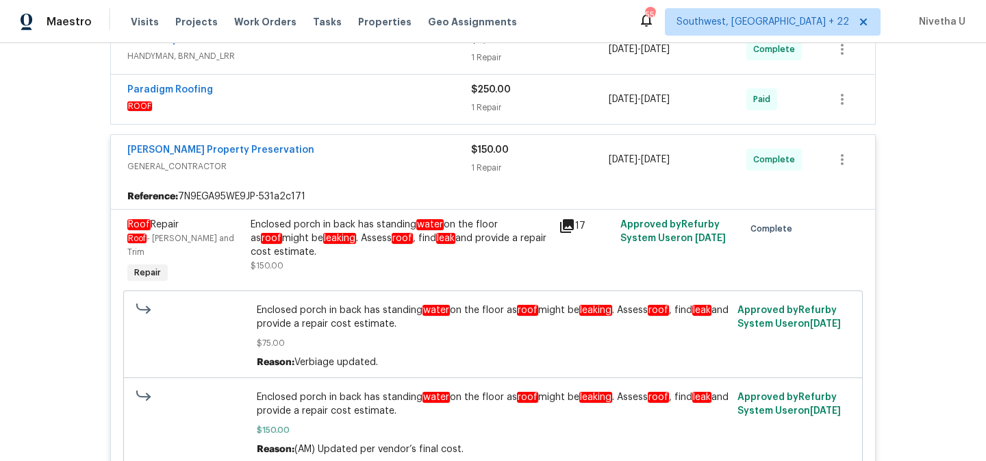
click at [388, 157] on div "[PERSON_NAME] Property Preservation" at bounding box center [299, 151] width 344 height 16
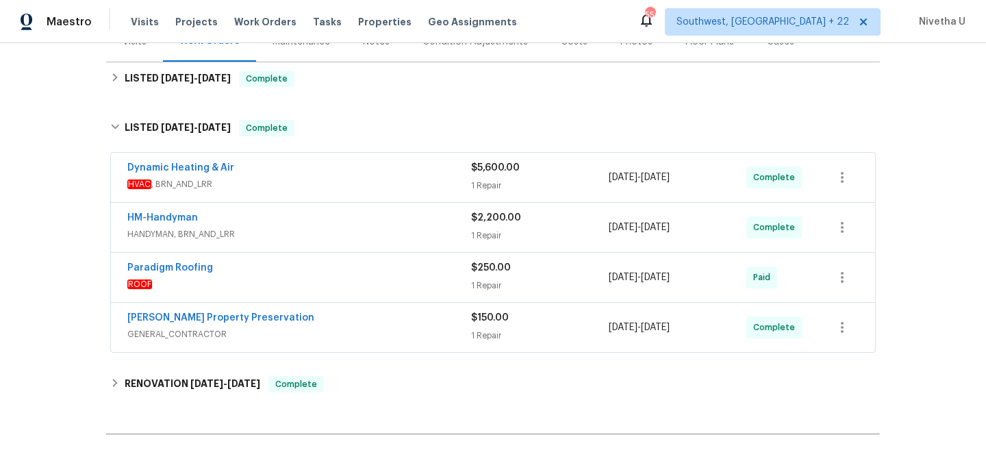
scroll to position [186, 0]
click at [377, 246] on div "HM-Handyman HANDYMAN, BRN_AND_LRR $2,200.00 1 Repair [DATE] - [DATE] Complete" at bounding box center [493, 227] width 764 height 49
click at [370, 229] on span "HANDYMAN, BRN_AND_LRR" at bounding box center [299, 235] width 344 height 14
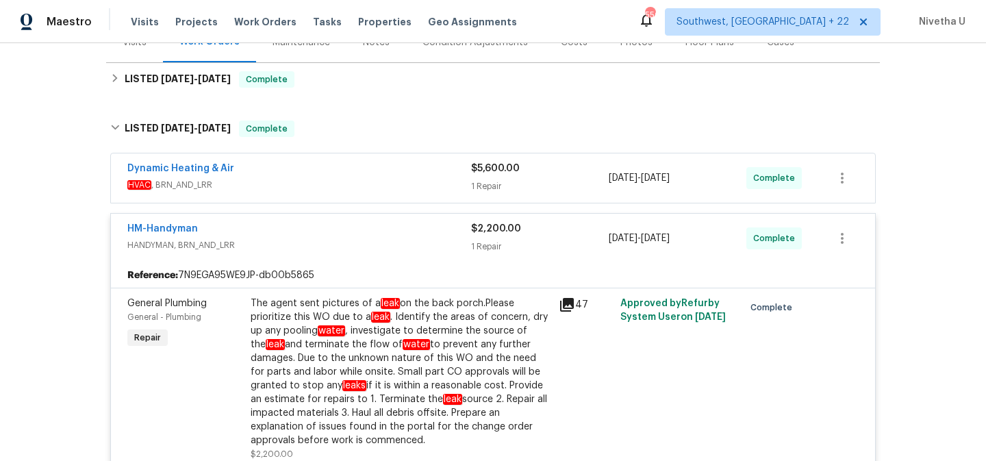
click at [372, 234] on div "HM-Handyman" at bounding box center [299, 230] width 344 height 16
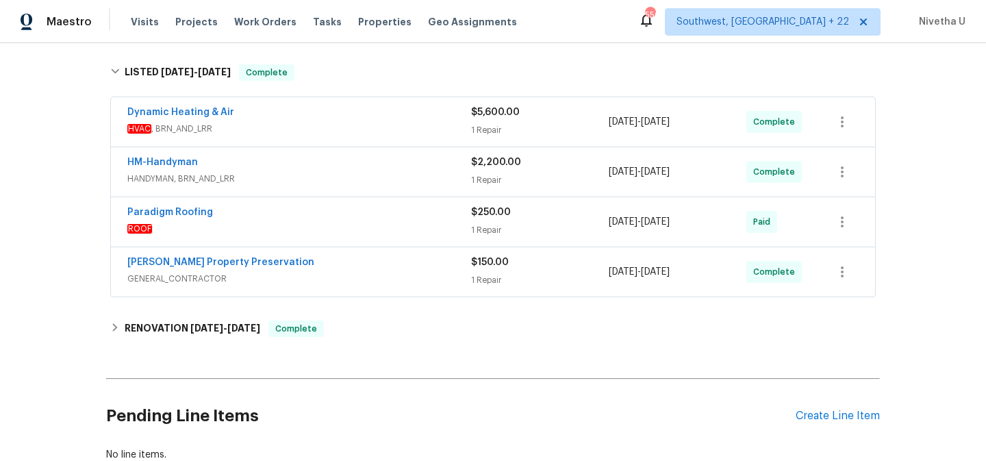
scroll to position [0, 0]
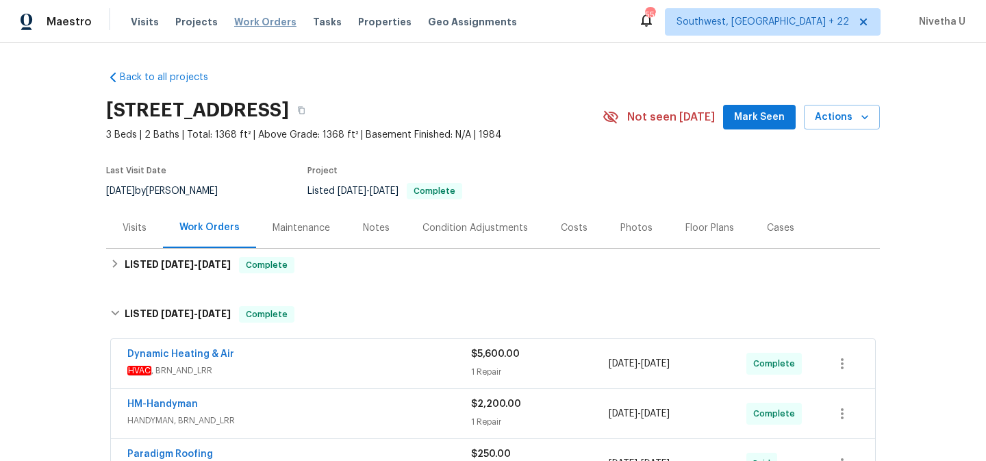
click at [259, 23] on span "Work Orders" at bounding box center [265, 22] width 62 height 14
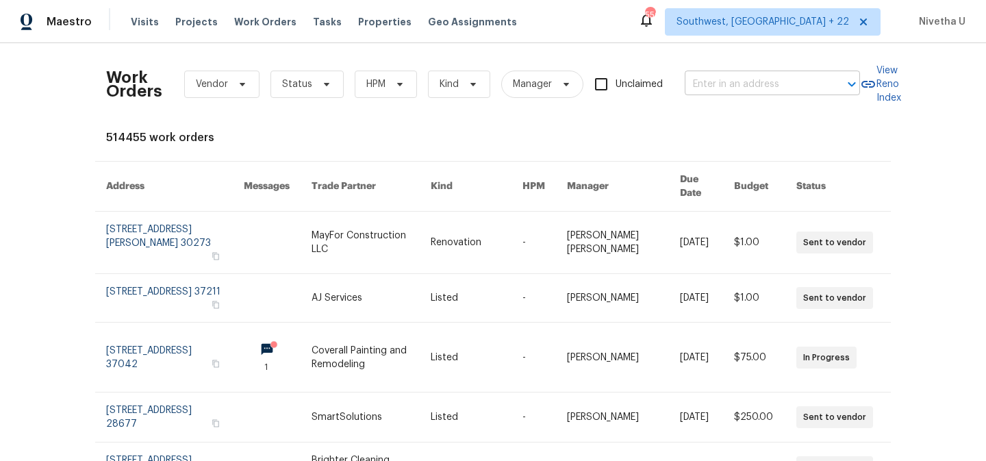
click at [742, 87] on input "text" at bounding box center [753, 84] width 137 height 21
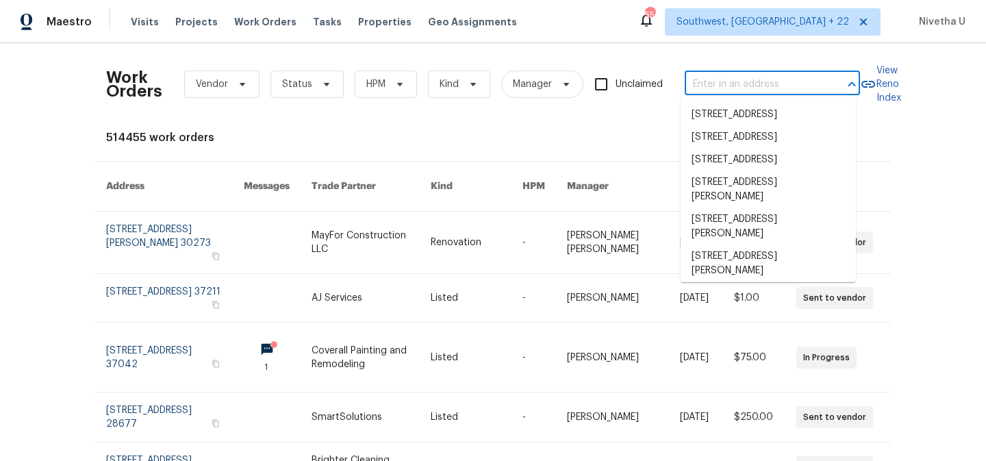
paste input "[STREET_ADDRESS]"
type input "[STREET_ADDRESS]"
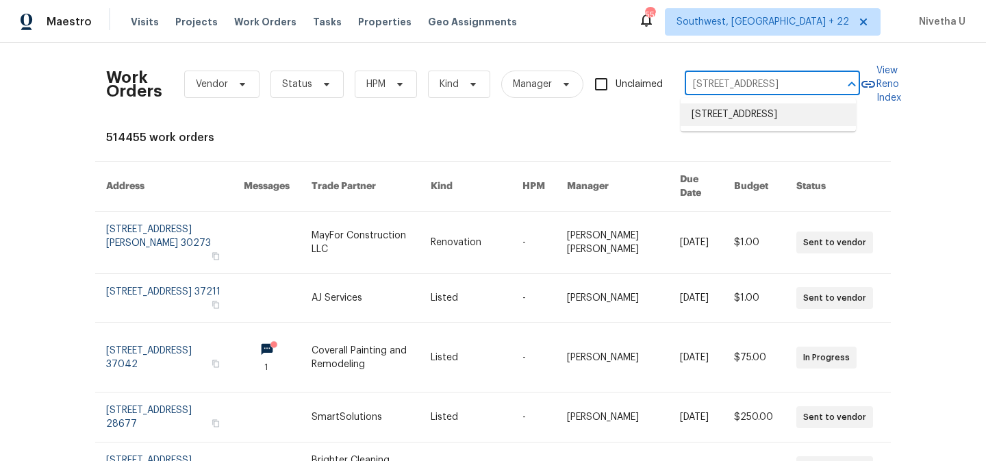
click at [753, 126] on li "[STREET_ADDRESS]" at bounding box center [768, 114] width 175 height 23
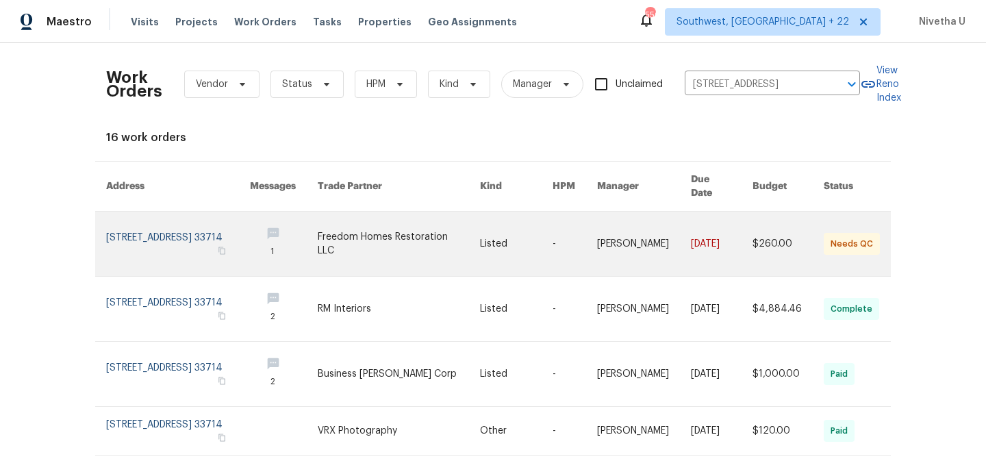
click at [131, 213] on link at bounding box center [178, 244] width 144 height 64
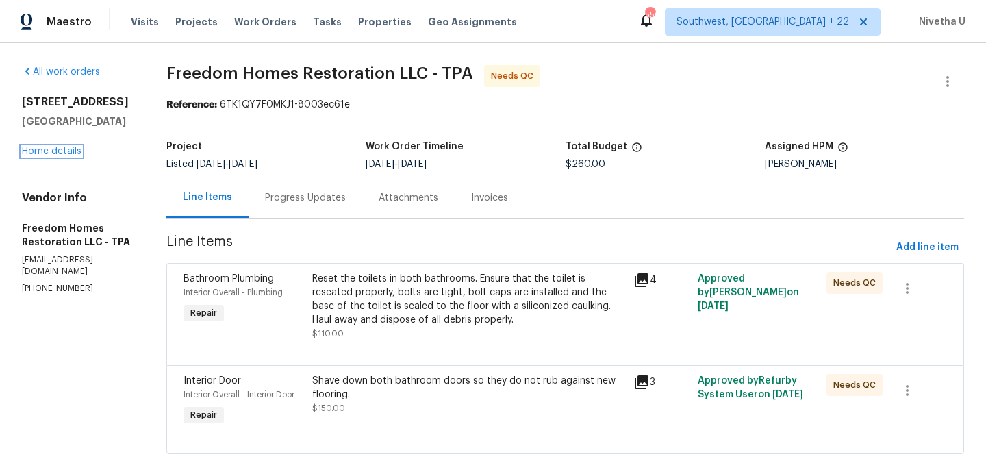
click at [47, 156] on link "Home details" at bounding box center [52, 152] width 60 height 10
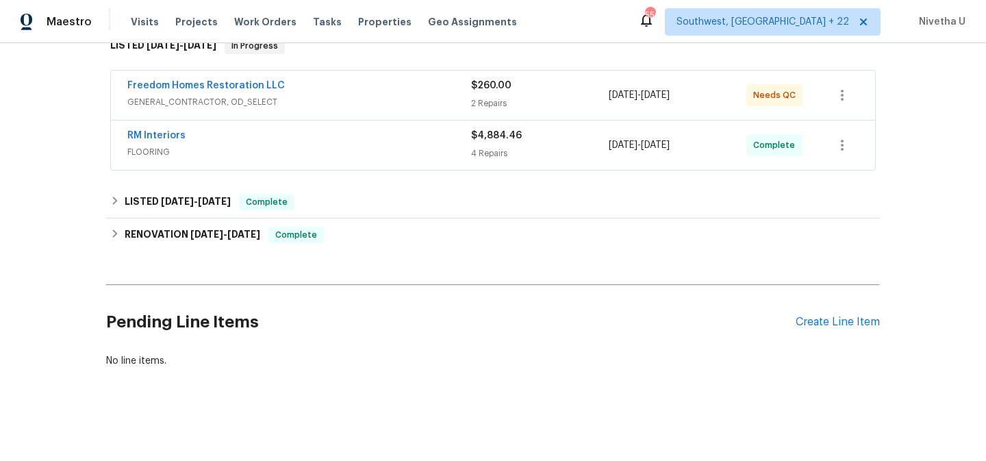
scroll to position [245, 0]
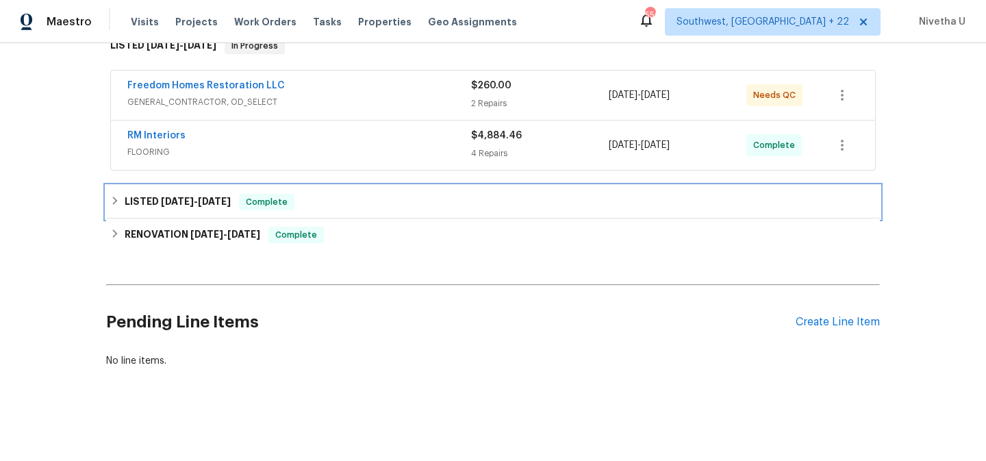
click at [312, 200] on div "LISTED [DATE] - [DATE] Complete" at bounding box center [492, 202] width 765 height 16
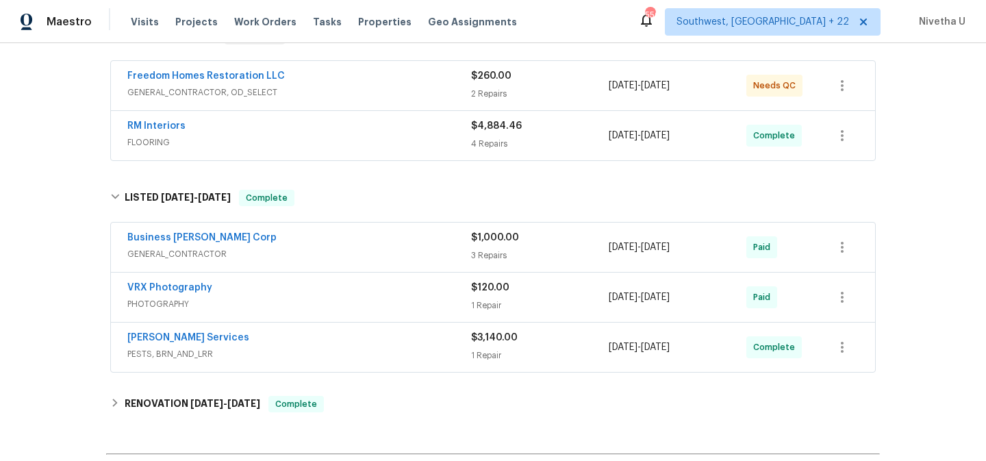
click at [308, 354] on span "PESTS, BRN_AND_LRR" at bounding box center [299, 354] width 344 height 14
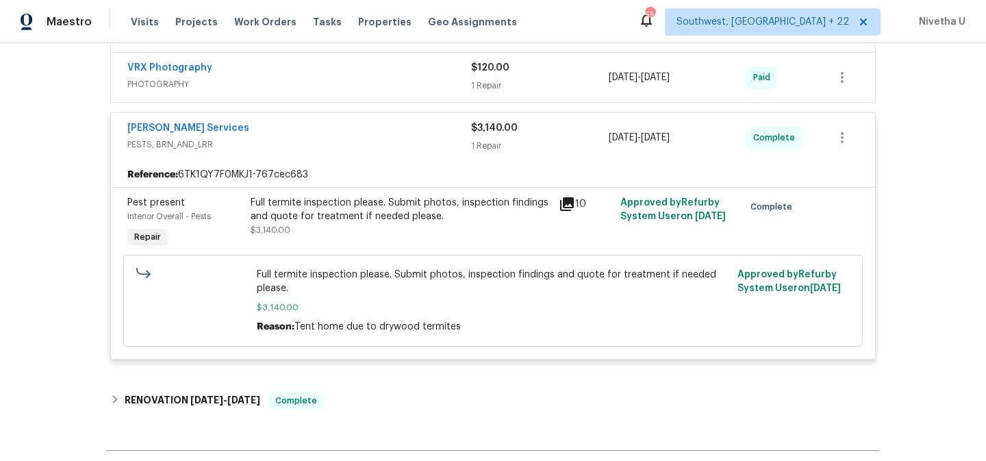
scroll to position [466, 0]
click at [380, 150] on span "PESTS, BRN_AND_LRR" at bounding box center [299, 144] width 344 height 14
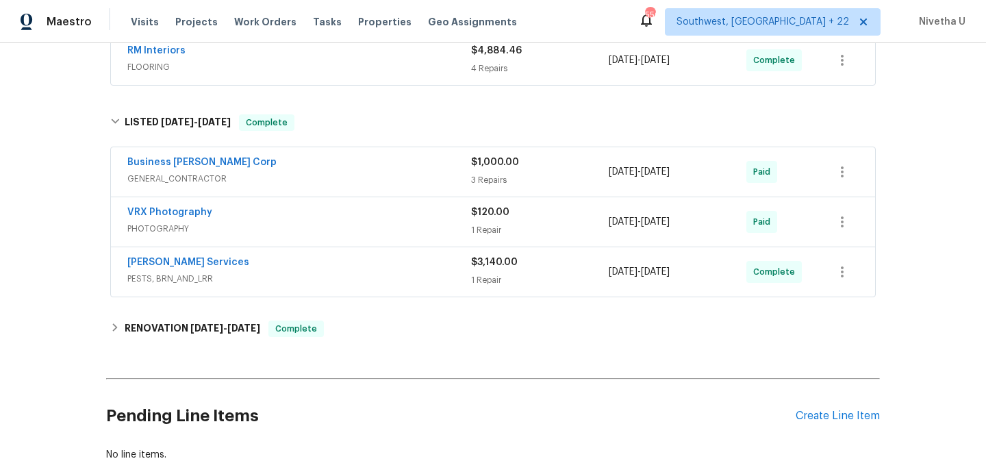
scroll to position [316, 0]
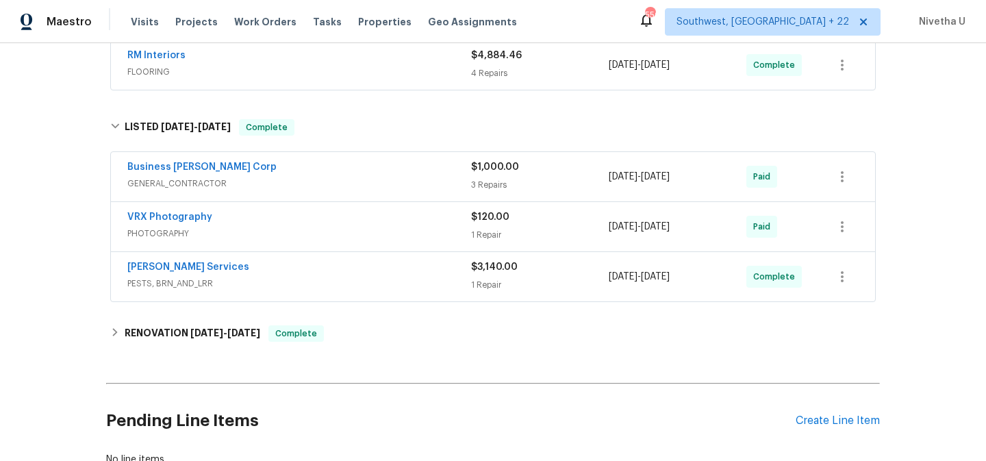
click at [330, 229] on span "PHOTOGRAPHY" at bounding box center [299, 234] width 344 height 14
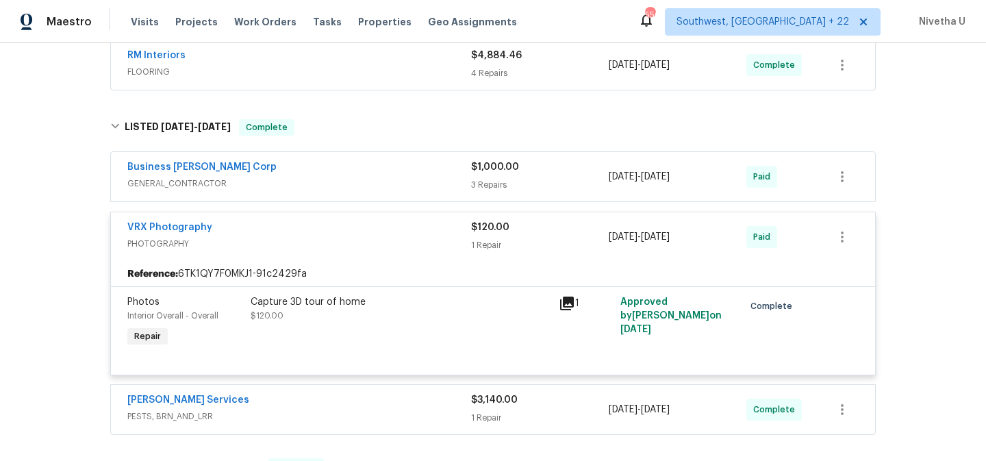
click at [337, 246] on span "PHOTOGRAPHY" at bounding box center [299, 244] width 344 height 14
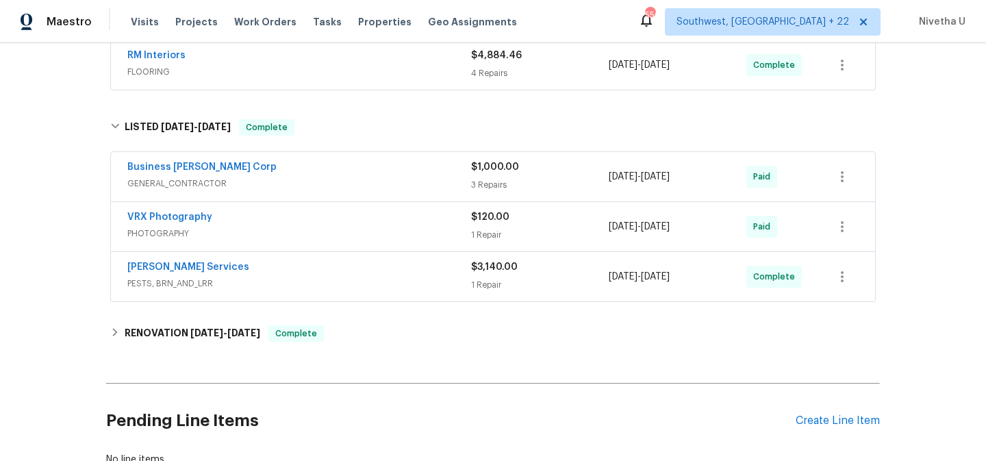
click at [332, 175] on div "Business [PERSON_NAME] Corp" at bounding box center [299, 168] width 344 height 16
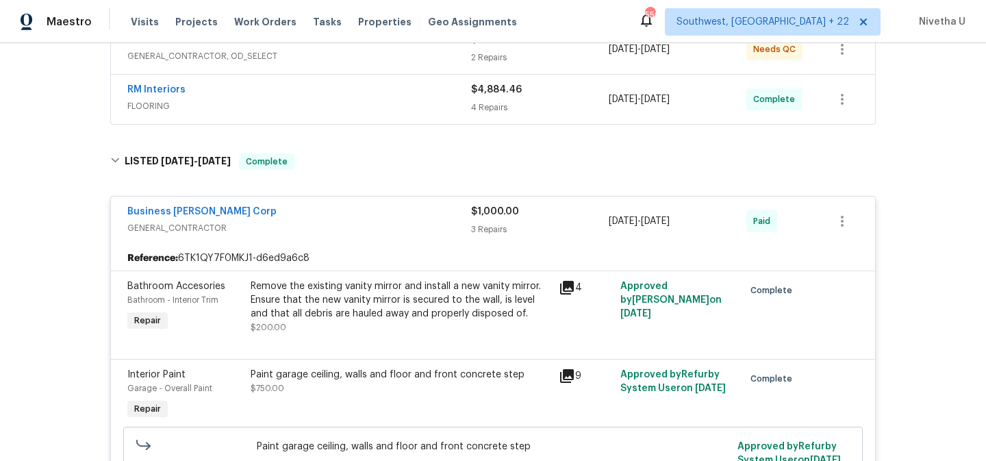
scroll to position [278, 0]
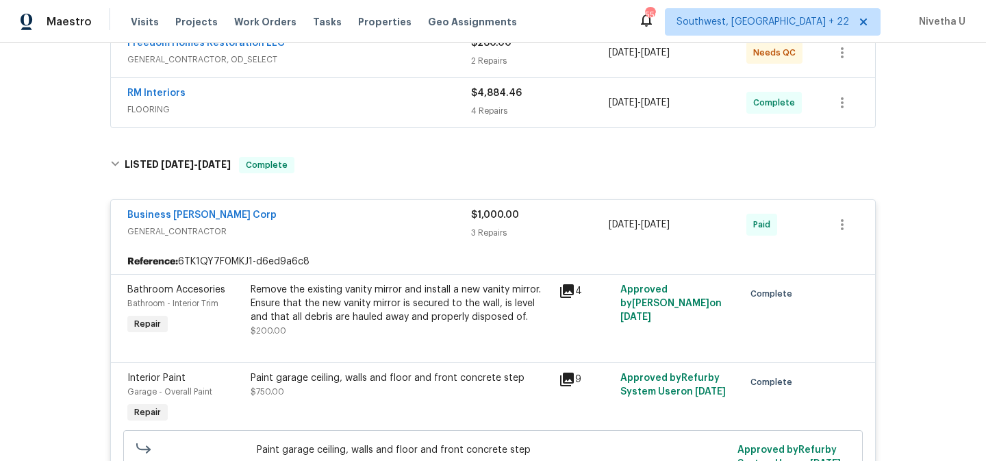
click at [350, 225] on span "GENERAL_CONTRACTOR" at bounding box center [299, 232] width 344 height 14
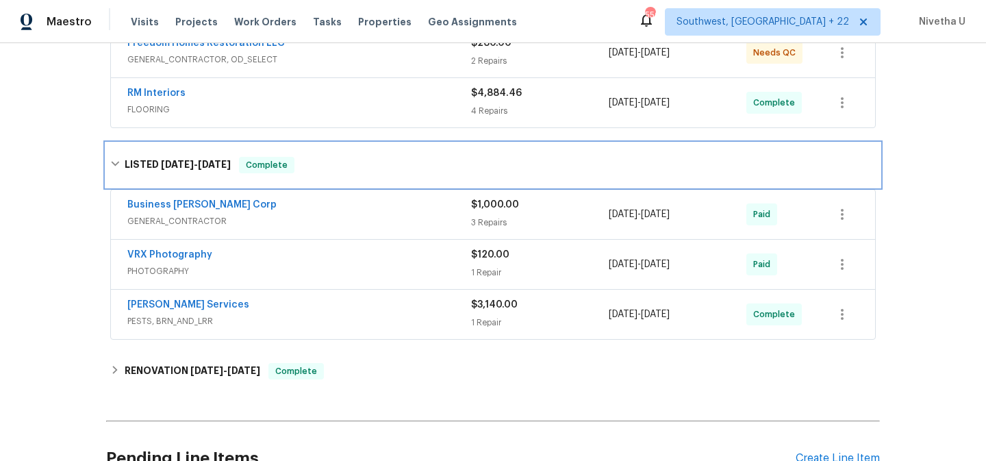
click at [335, 168] on div "LISTED [DATE] - [DATE] Complete" at bounding box center [492, 165] width 765 height 16
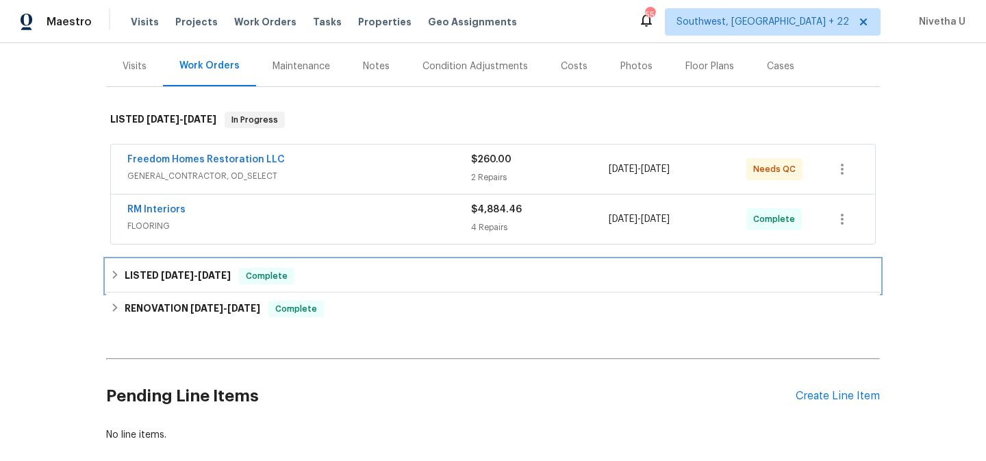
scroll to position [111, 0]
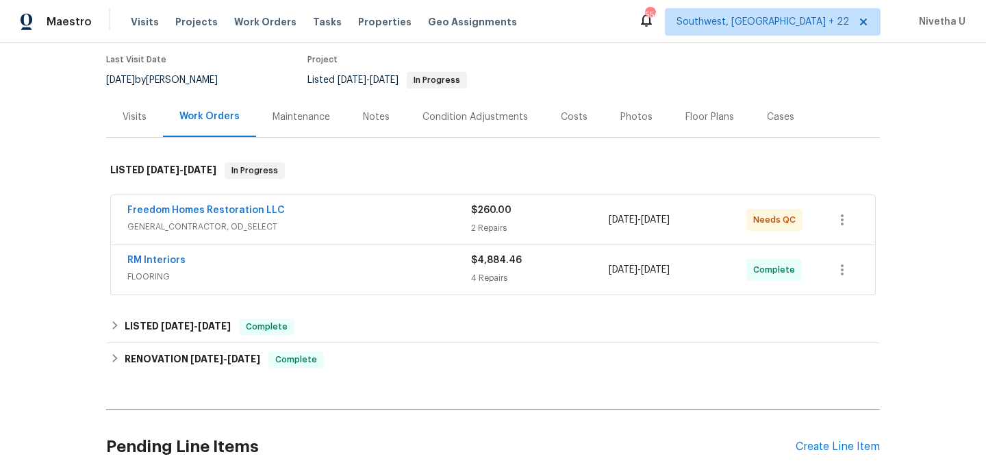
click at [334, 281] on span "FLOORING" at bounding box center [299, 277] width 344 height 14
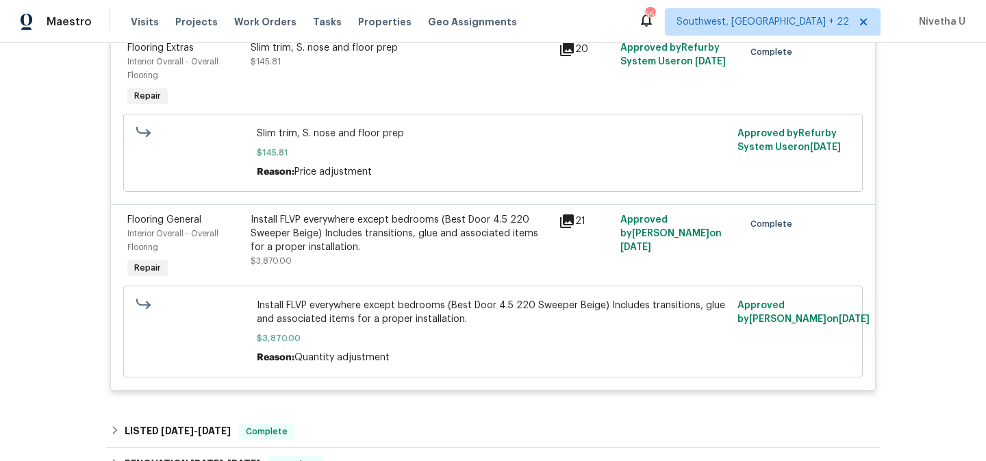
scroll to position [595, 0]
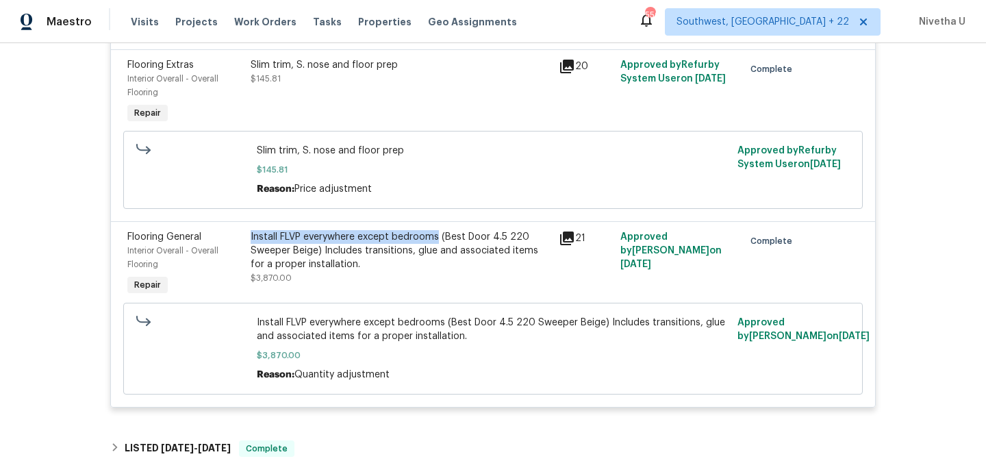
drag, startPoint x: 246, startPoint y: 238, endPoint x: 431, endPoint y: 243, distance: 184.9
click at [431, 243] on div "Install FLVP everywhere except bedrooms (Best Door 4.5 220 Sweeper Beige) Inclu…" at bounding box center [401, 250] width 300 height 41
copy div "Install FLVP everywhere except bedrooms"
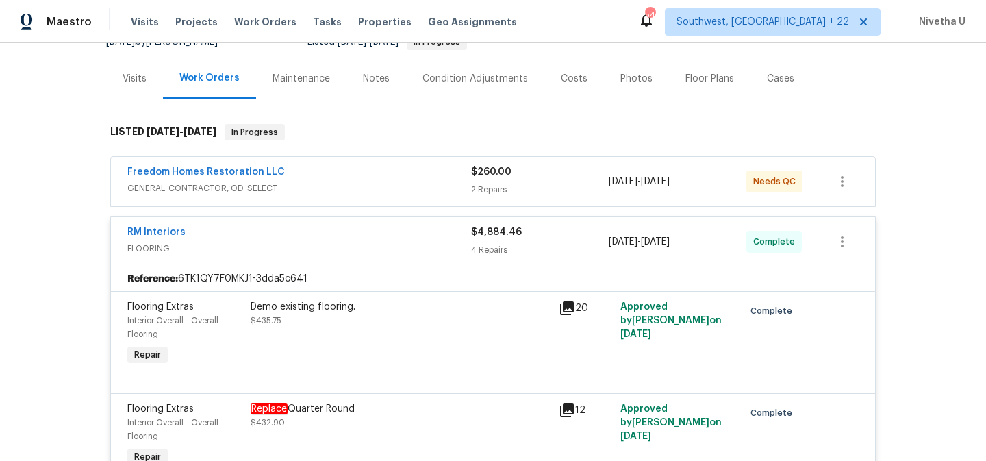
scroll to position [145, 0]
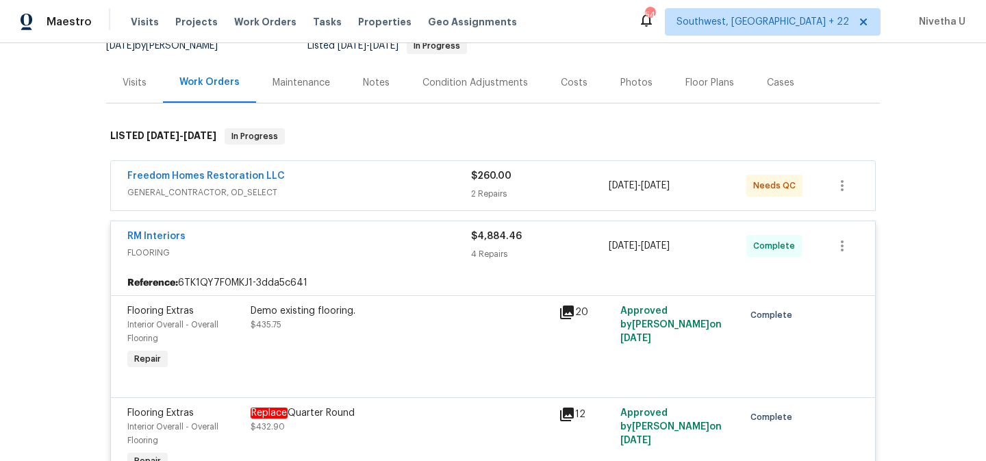
click at [346, 243] on div "RM Interiors" at bounding box center [299, 237] width 344 height 16
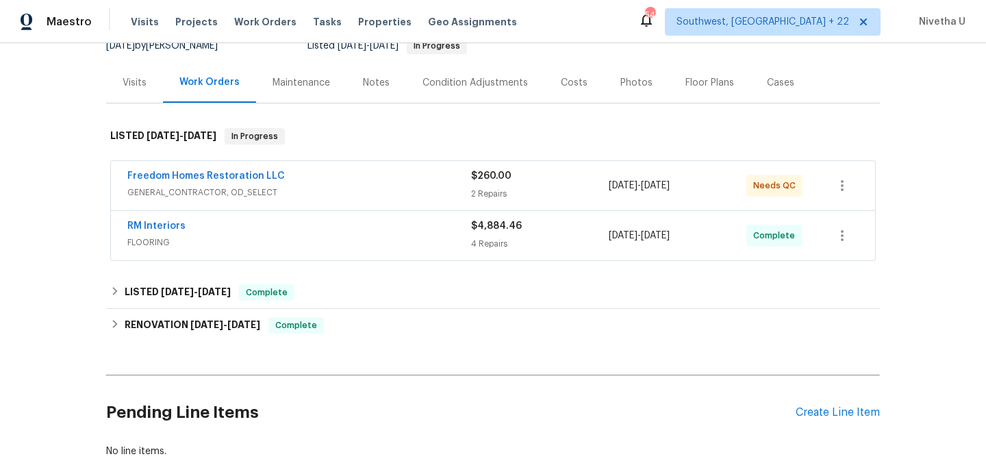
click at [338, 188] on span "GENERAL_CONTRACTOR, OD_SELECT" at bounding box center [299, 193] width 344 height 14
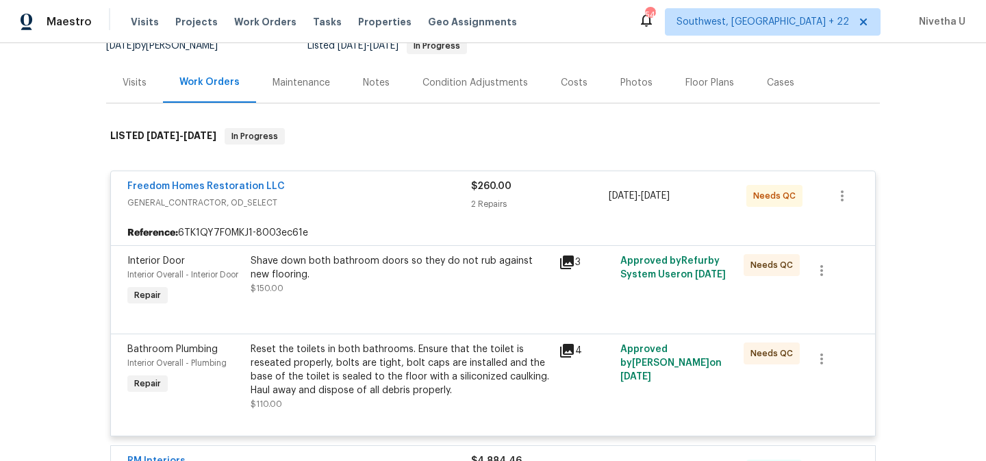
click at [357, 195] on div "Freedom Homes Restoration LLC" at bounding box center [299, 187] width 344 height 16
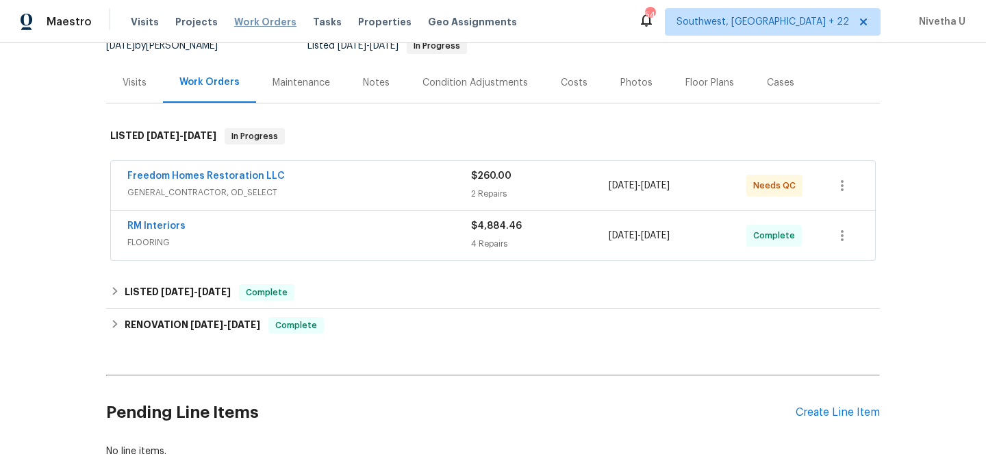
click at [253, 26] on span "Work Orders" at bounding box center [265, 22] width 62 height 14
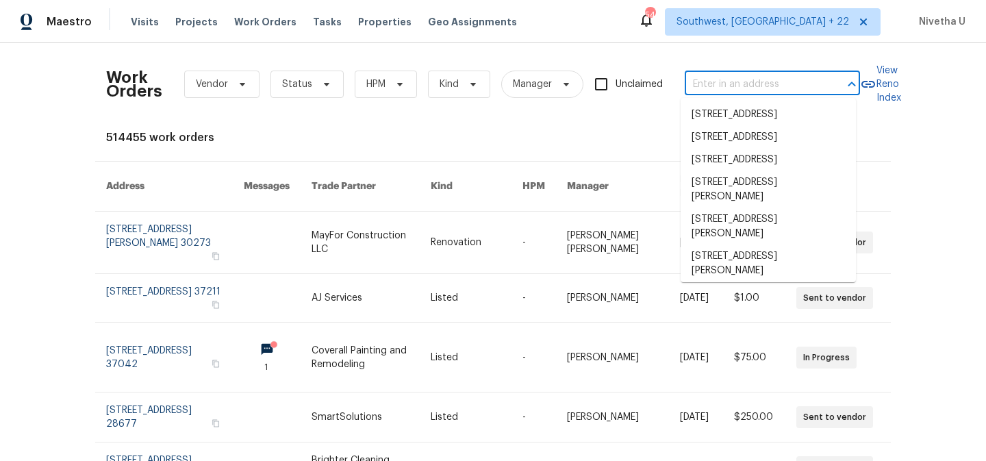
click at [697, 84] on input "text" at bounding box center [753, 84] width 137 height 21
paste input "[STREET_ADDRESS][PERSON_NAME]"
type input "[STREET_ADDRESS][PERSON_NAME]"
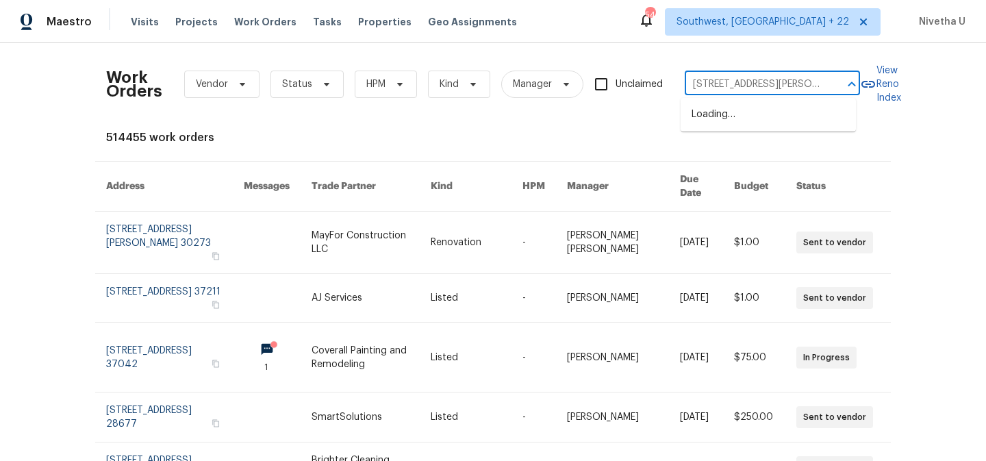
scroll to position [0, 20]
click at [720, 119] on li "[STREET_ADDRESS]" at bounding box center [768, 114] width 175 height 23
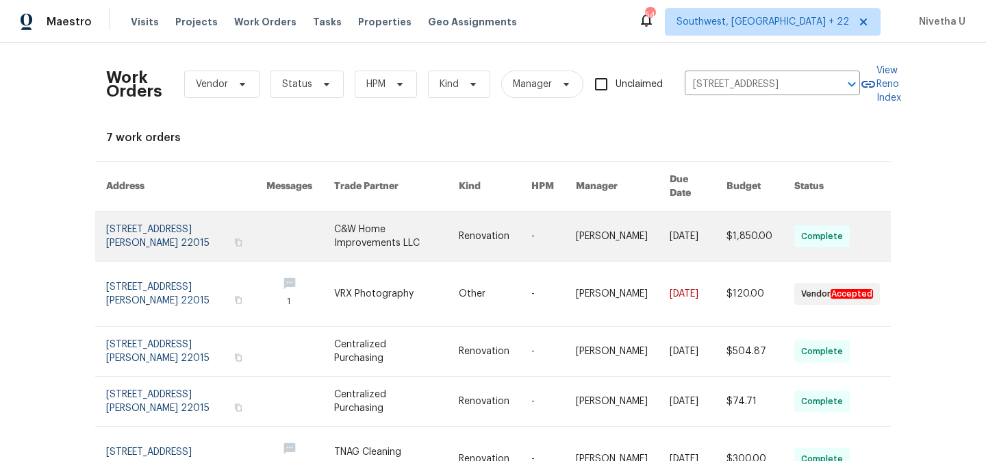
click at [112, 232] on link at bounding box center [186, 236] width 160 height 49
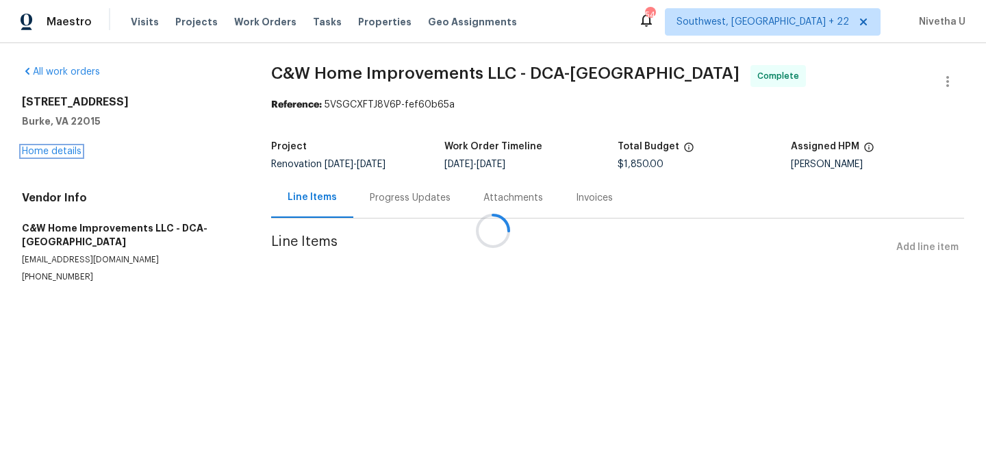
click at [34, 153] on link "Home details" at bounding box center [52, 152] width 60 height 10
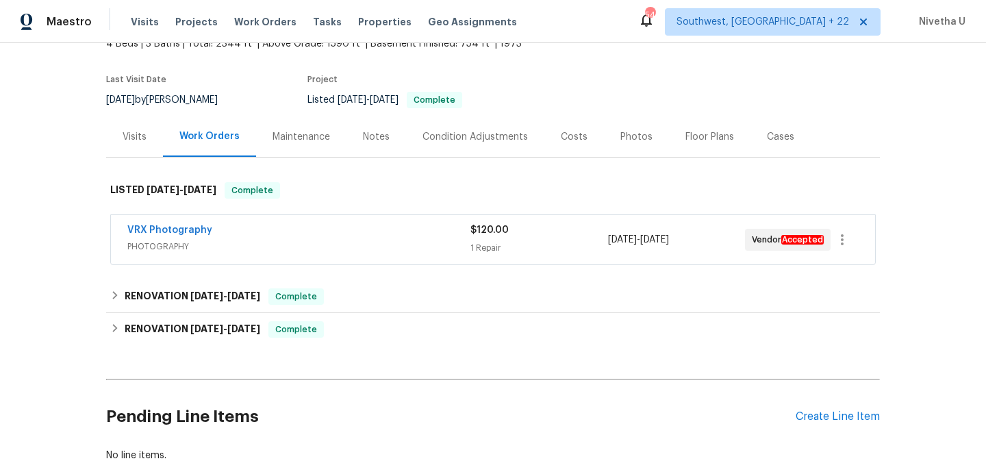
scroll to position [90, 0]
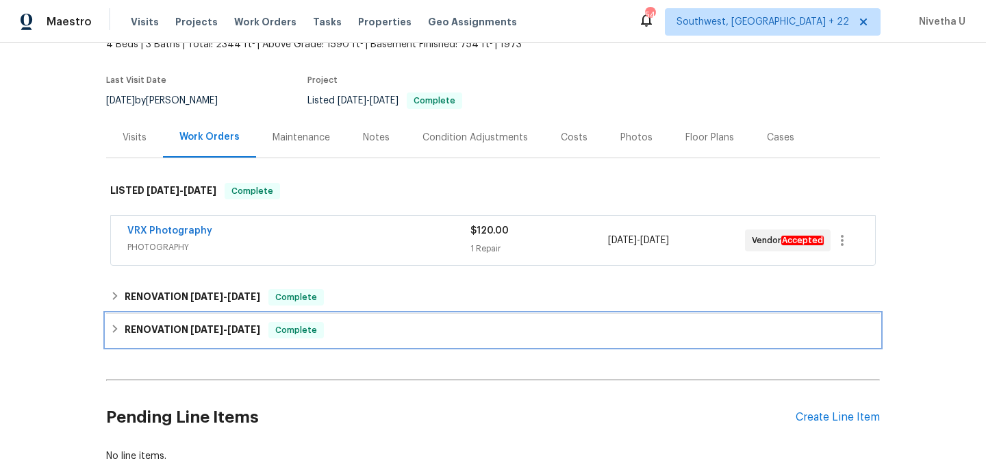
click at [364, 325] on div "RENOVATION [DATE] - [DATE] Complete" at bounding box center [492, 330] width 765 height 16
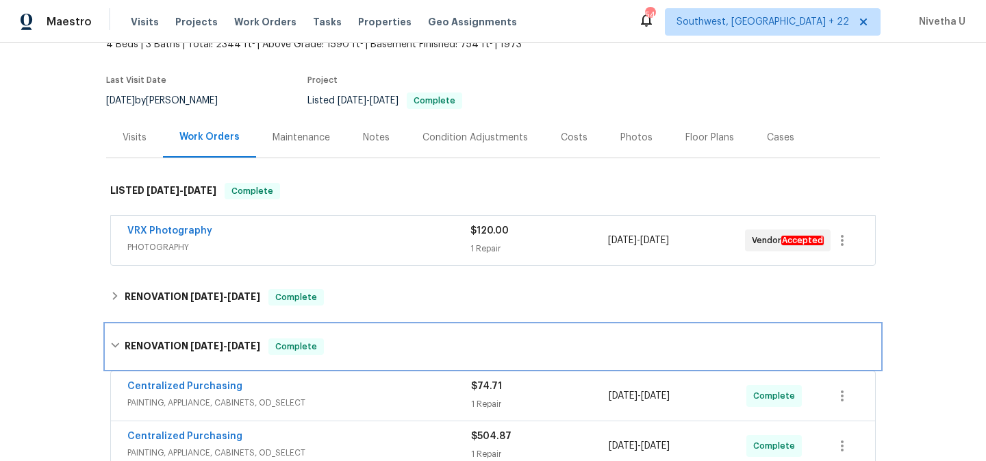
click at [364, 326] on div "RENOVATION [DATE] - [DATE] Complete" at bounding box center [493, 347] width 774 height 44
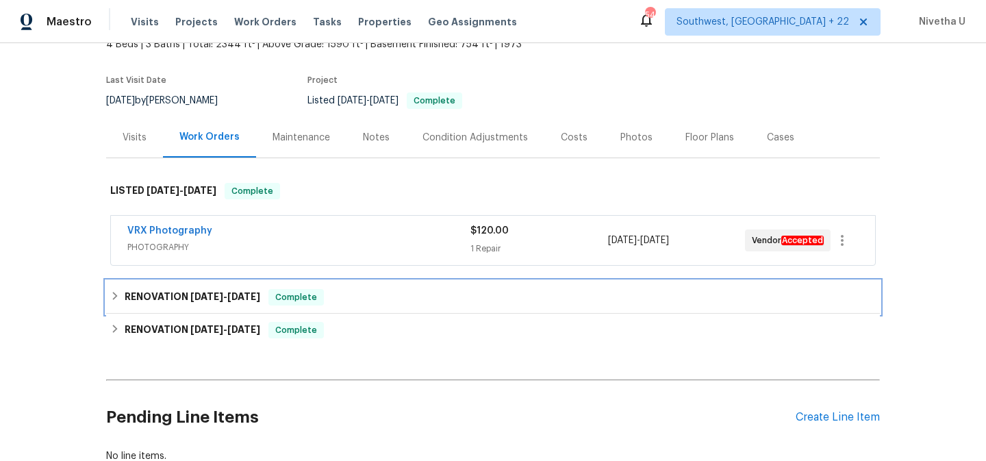
click at [350, 292] on div "RENOVATION [DATE] - [DATE] Complete" at bounding box center [492, 297] width 765 height 16
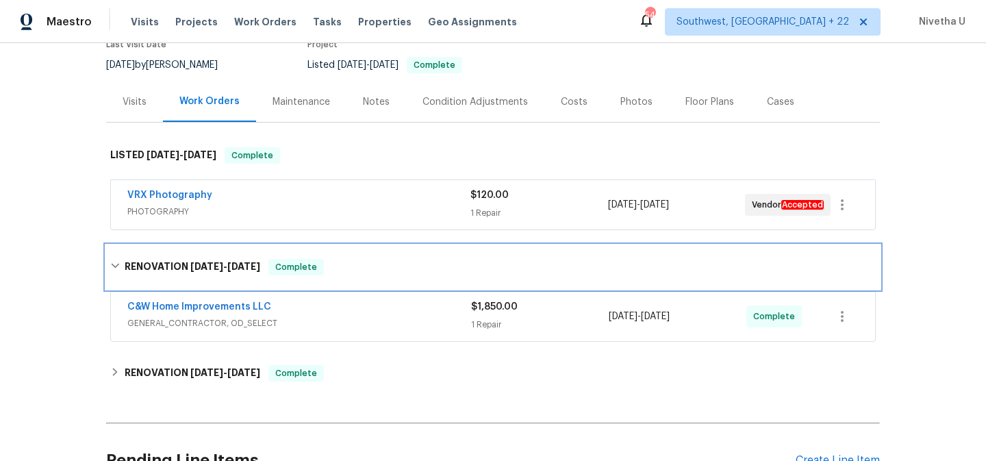
scroll to position [127, 0]
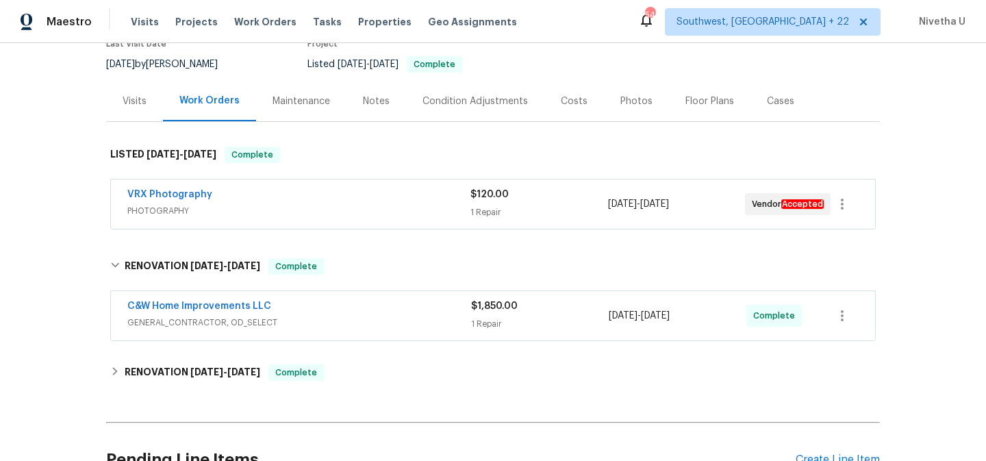
click at [365, 312] on div "C&W Home Improvements LLC" at bounding box center [299, 307] width 344 height 16
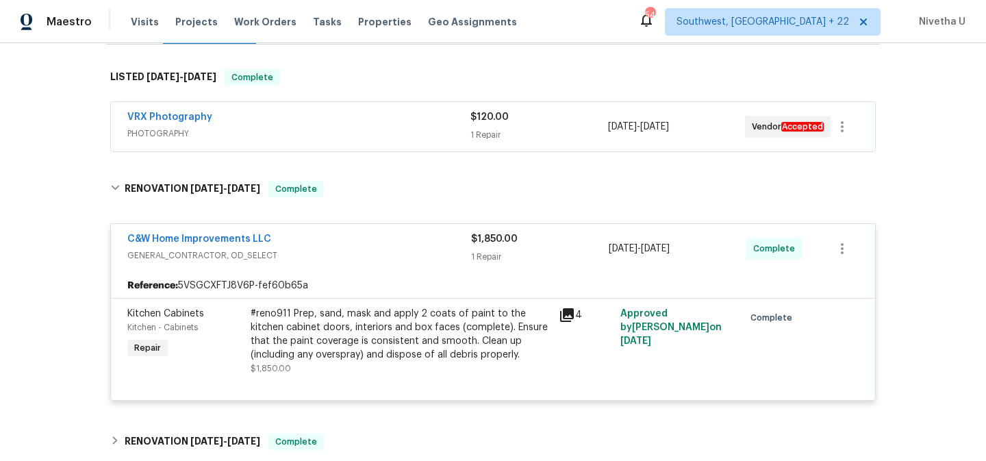
scroll to position [201, 0]
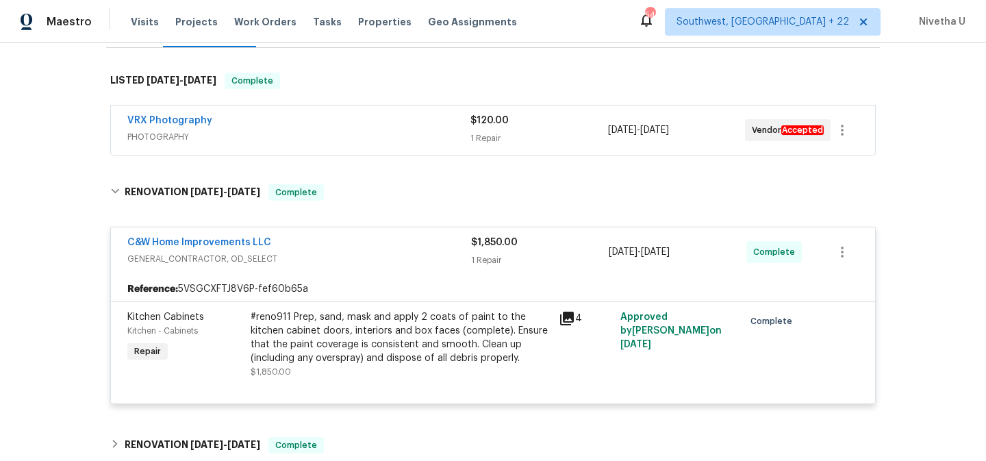
click at [292, 249] on div "C&W Home Improvements LLC" at bounding box center [299, 244] width 344 height 16
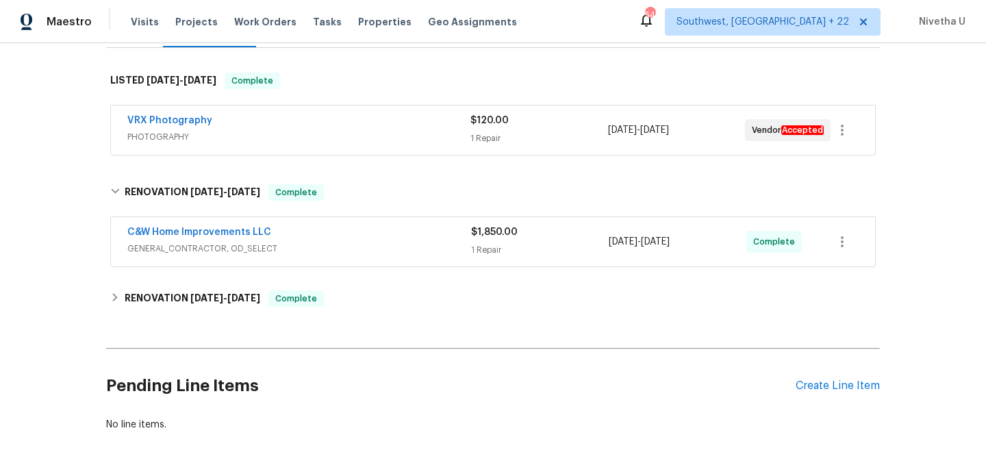
click at [291, 136] on span "PHOTOGRAPHY" at bounding box center [298, 137] width 343 height 14
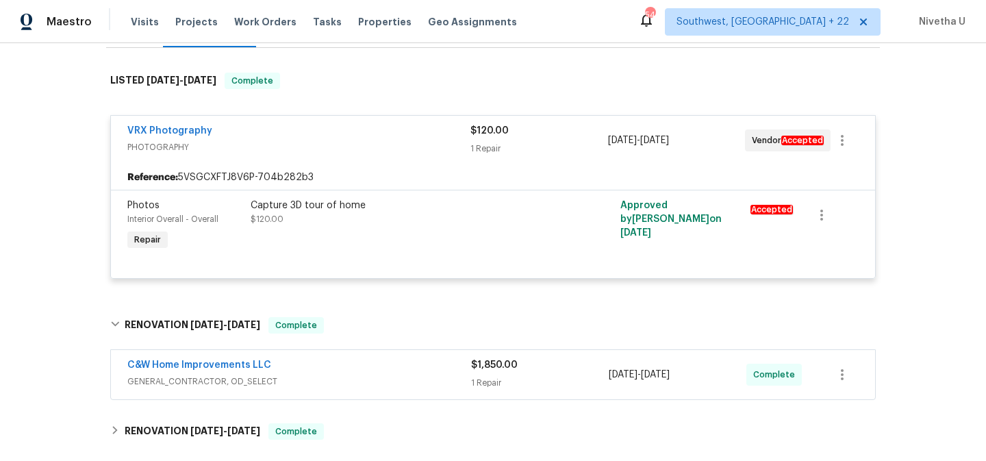
click at [291, 136] on div "VRX Photography" at bounding box center [298, 132] width 343 height 16
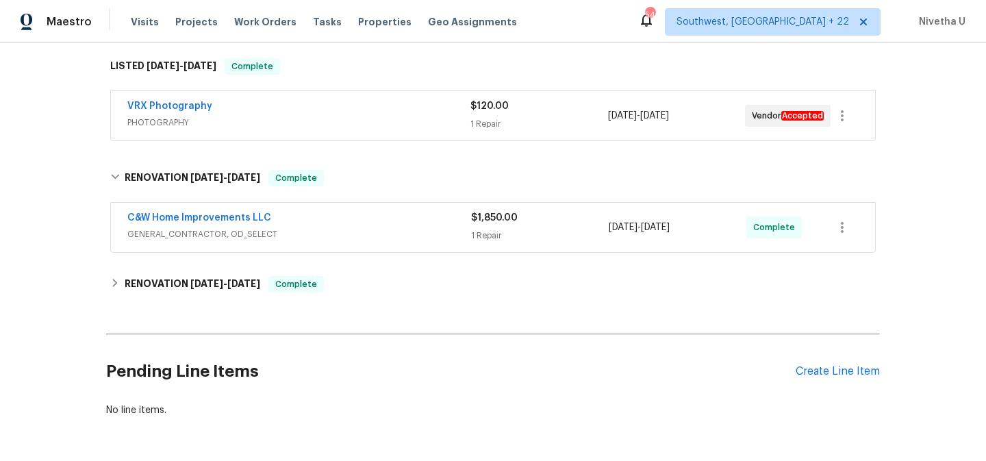
scroll to position [216, 0]
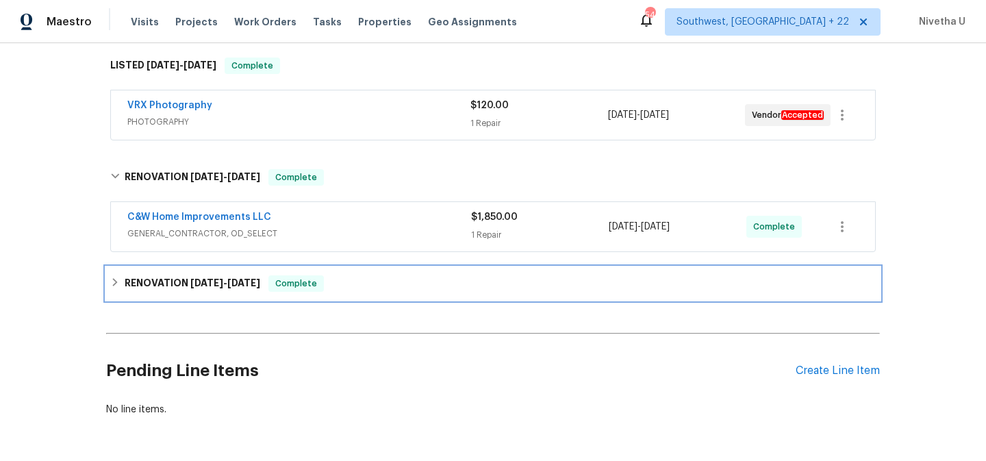
click at [320, 286] on div "RENOVATION [DATE] - [DATE] Complete" at bounding box center [492, 283] width 765 height 16
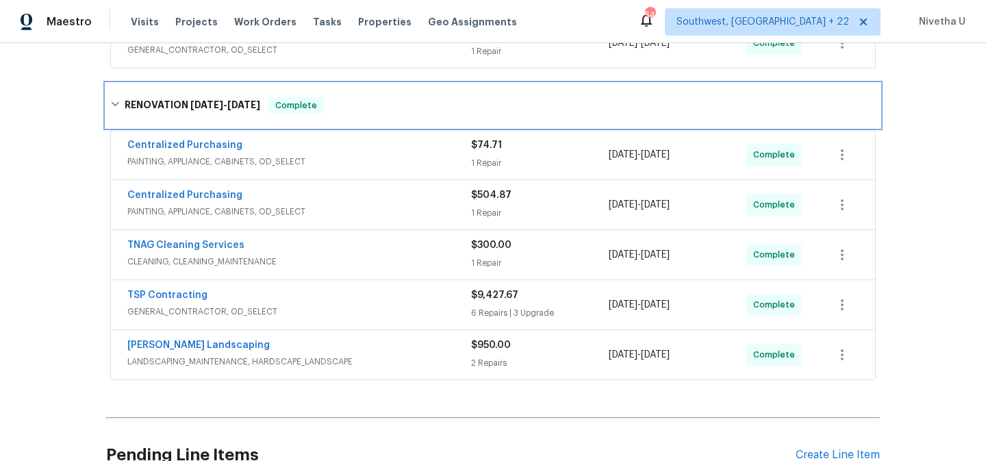
scroll to position [407, 0]
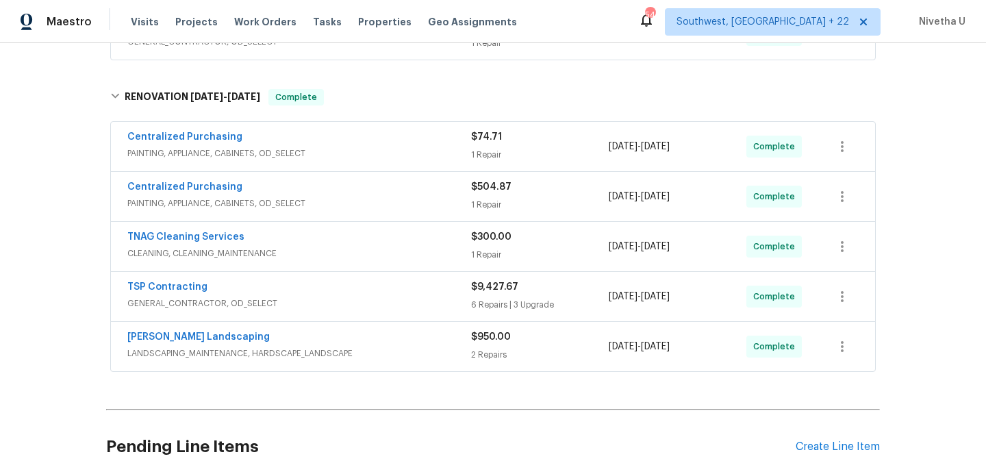
click at [335, 154] on span "PAINTING, APPLIANCE, CABINETS, OD_SELECT" at bounding box center [299, 154] width 344 height 14
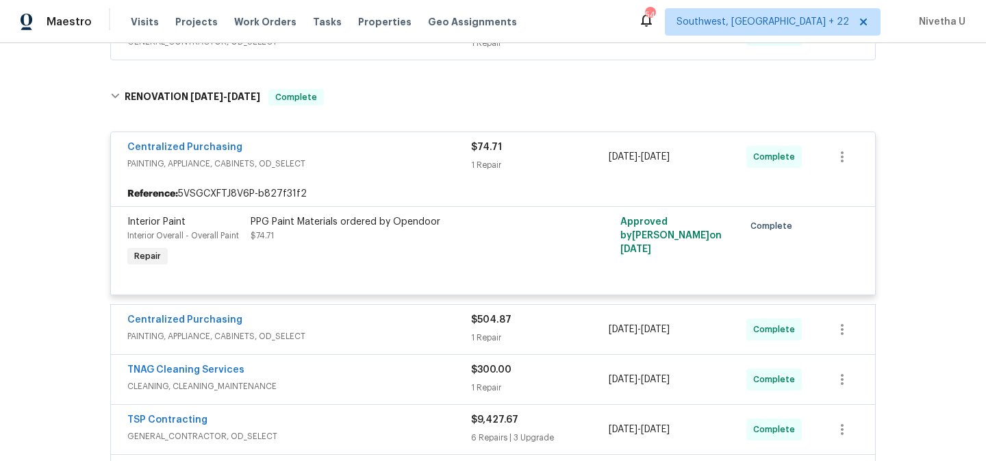
click at [335, 154] on div "Centralized Purchasing" at bounding box center [299, 148] width 344 height 16
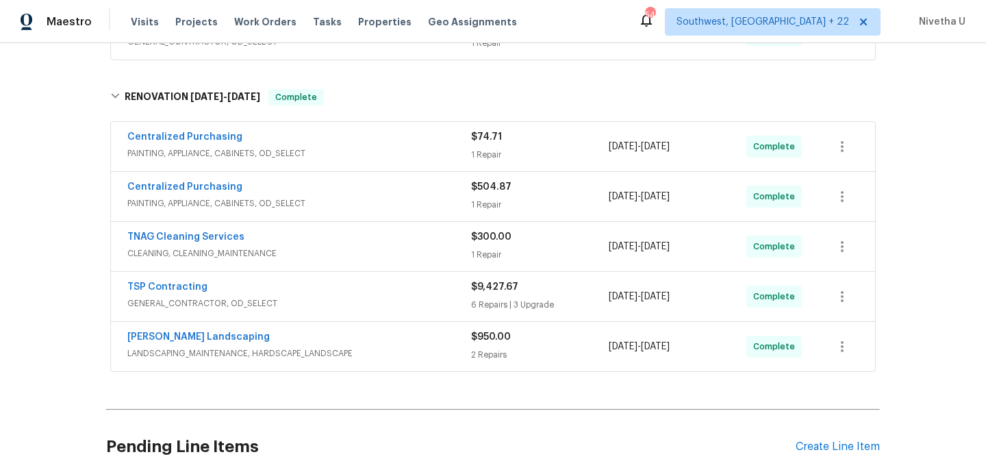
click at [338, 201] on span "PAINTING, APPLIANCE, CABINETS, OD_SELECT" at bounding box center [299, 203] width 344 height 14
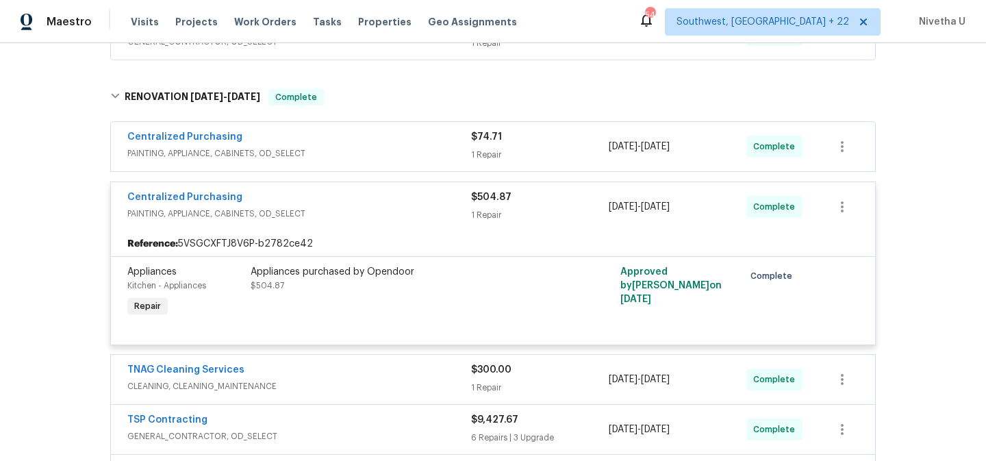
click at [335, 190] on div "Centralized Purchasing" at bounding box center [299, 198] width 344 height 16
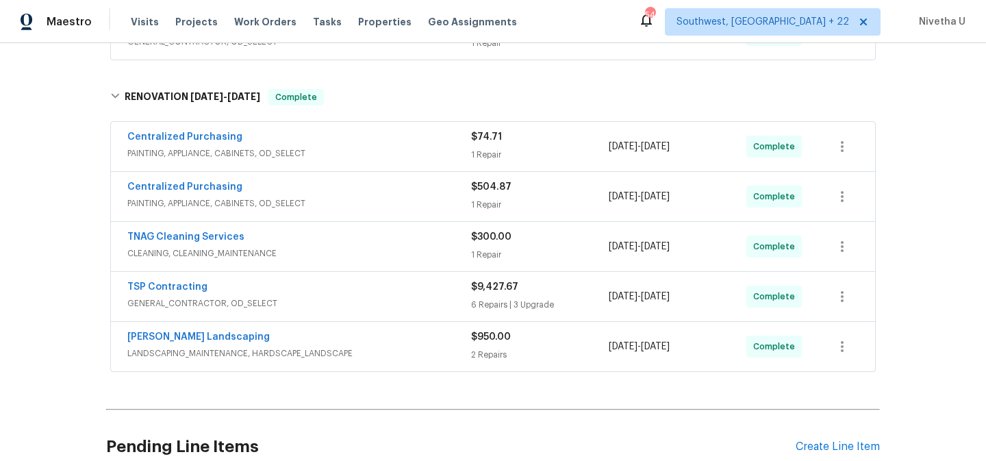
click at [335, 264] on div "TNAG Cleaning Services CLEANING, CLEANING_MAINTENANCE $300.00 1 Repair [DATE] -…" at bounding box center [493, 246] width 764 height 49
click at [331, 250] on span "CLEANING, CLEANING_MAINTENANCE" at bounding box center [299, 253] width 344 height 14
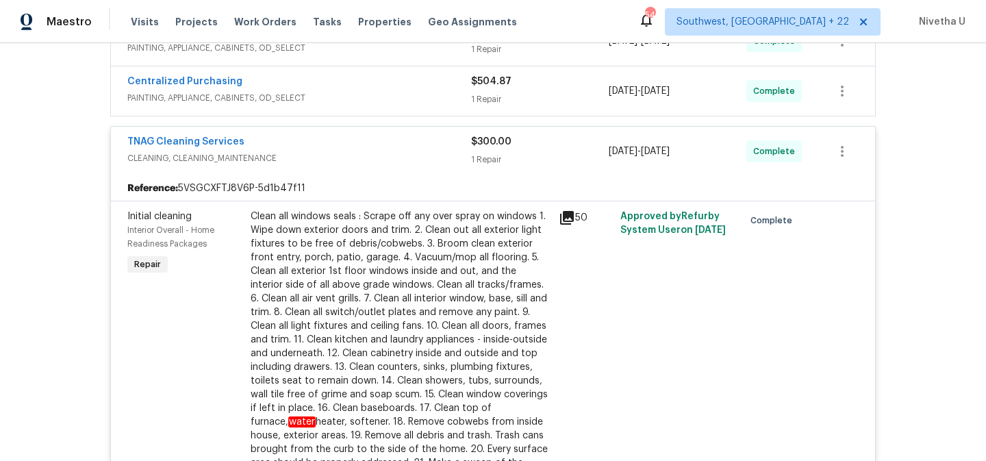
scroll to position [512, 0]
click at [310, 157] on span "CLEANING, CLEANING_MAINTENANCE" at bounding box center [299, 159] width 344 height 14
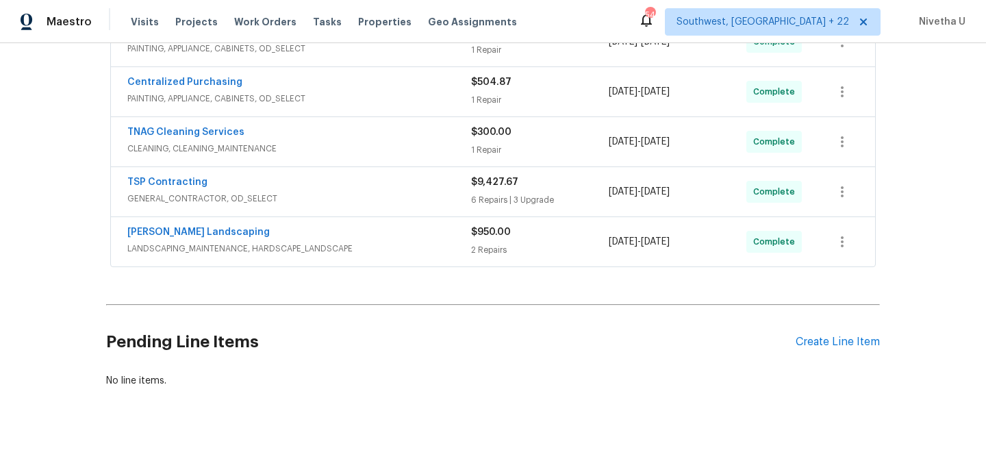
click at [315, 193] on span "GENERAL_CONTRACTOR, OD_SELECT" at bounding box center [299, 199] width 344 height 14
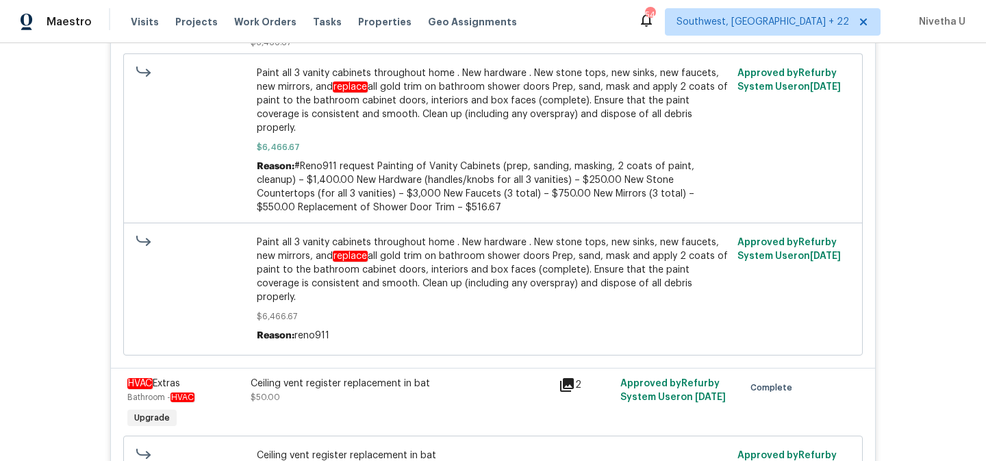
scroll to position [528, 0]
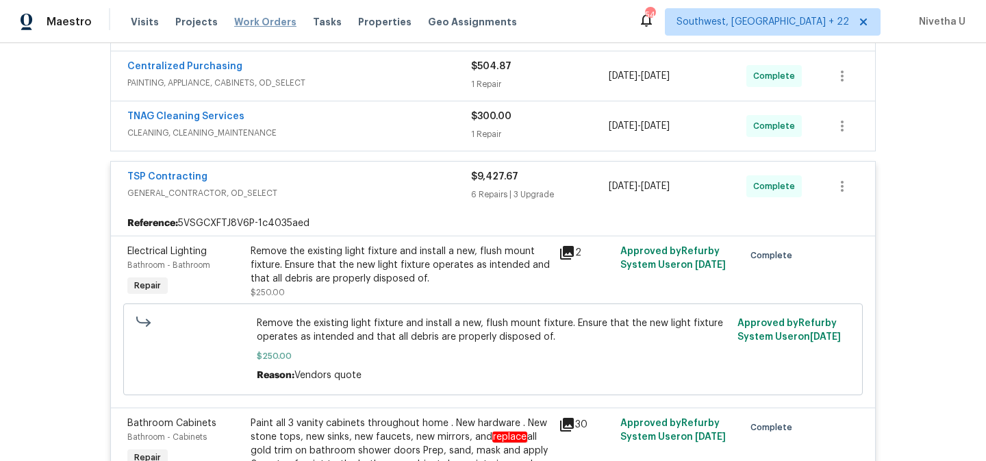
click at [250, 17] on span "Work Orders" at bounding box center [265, 22] width 62 height 14
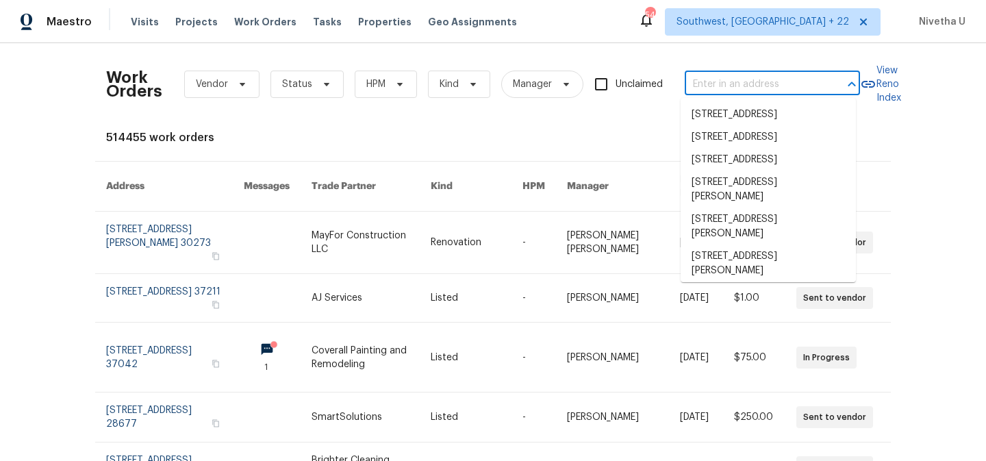
click at [808, 88] on input "text" at bounding box center [753, 84] width 137 height 21
paste input "[STREET_ADDRESS]"
type input "[STREET_ADDRESS]"
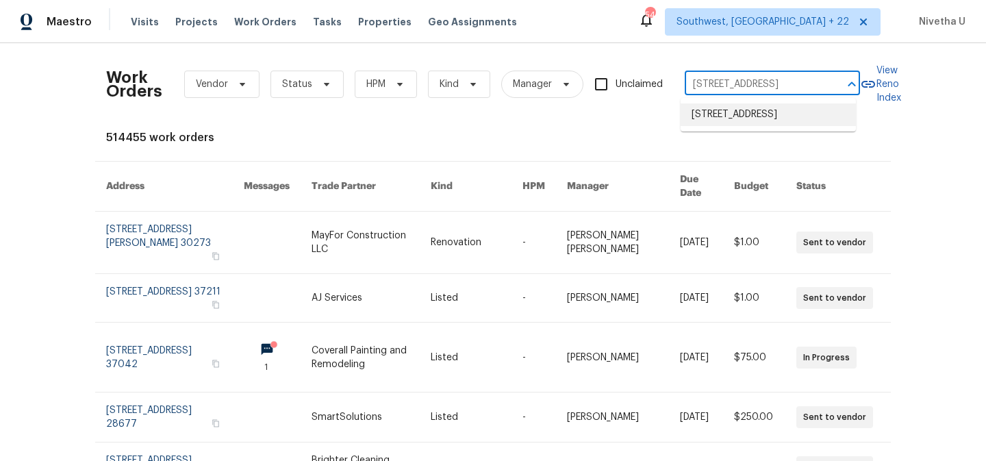
click at [762, 121] on li "[STREET_ADDRESS]" at bounding box center [768, 114] width 175 height 23
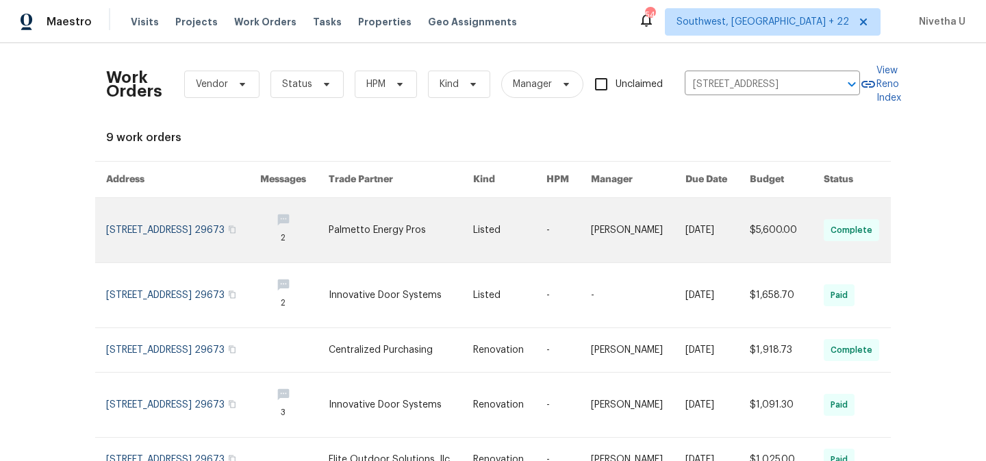
click at [128, 223] on link at bounding box center [183, 230] width 154 height 64
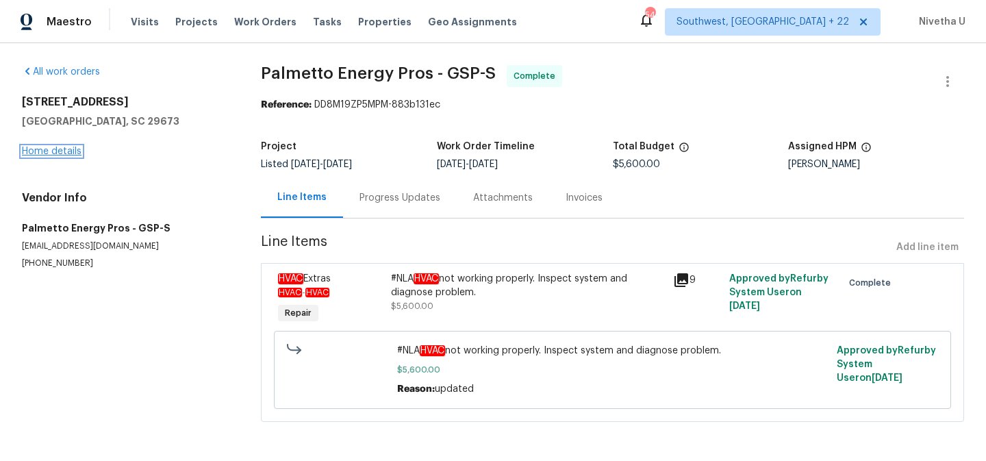
click at [51, 151] on link "Home details" at bounding box center [52, 152] width 60 height 10
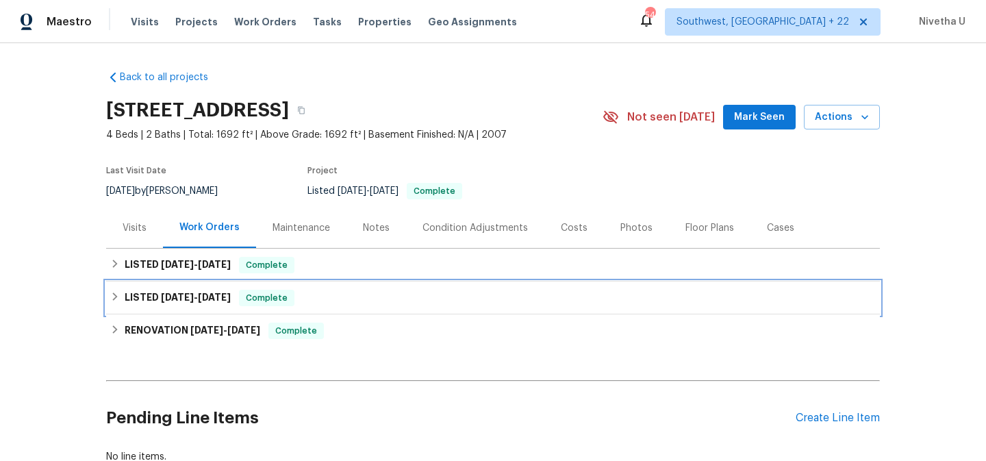
click at [290, 301] on div "Complete" at bounding box center [266, 298] width 55 height 16
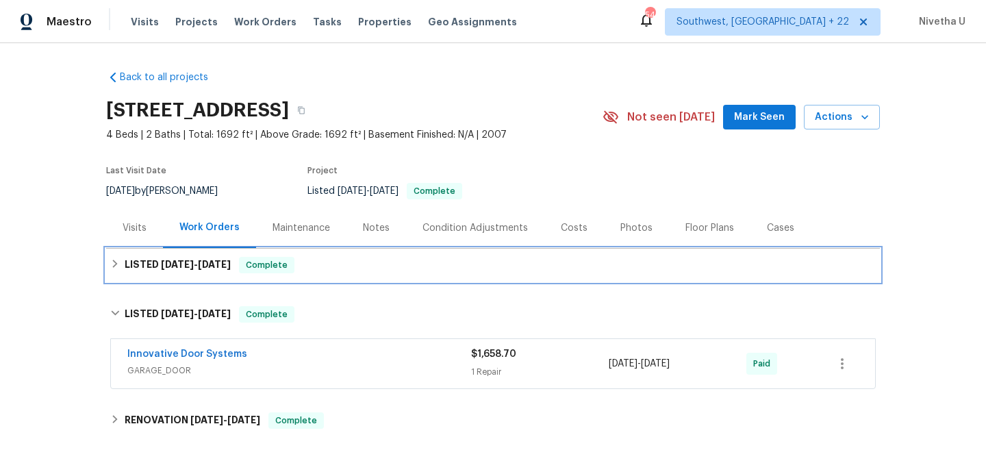
click at [267, 259] on span "Complete" at bounding box center [266, 265] width 53 height 14
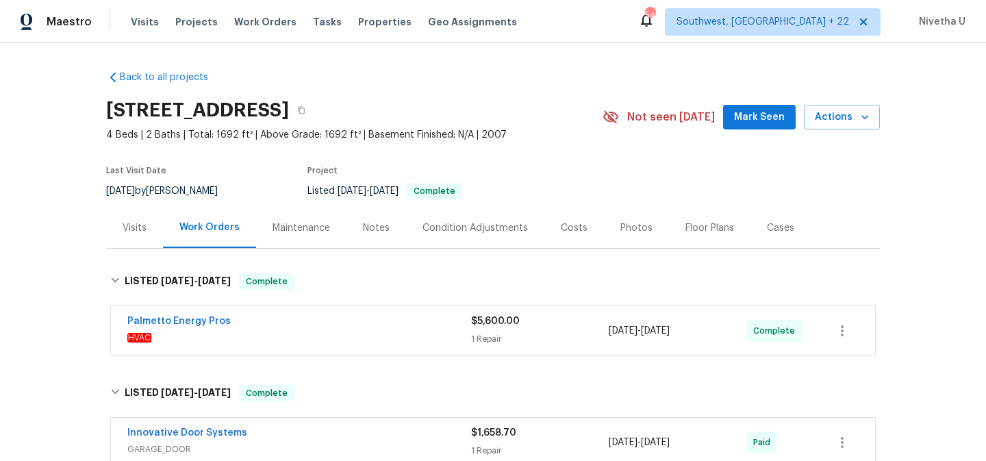
click at [292, 331] on span "HVAC" at bounding box center [299, 338] width 344 height 14
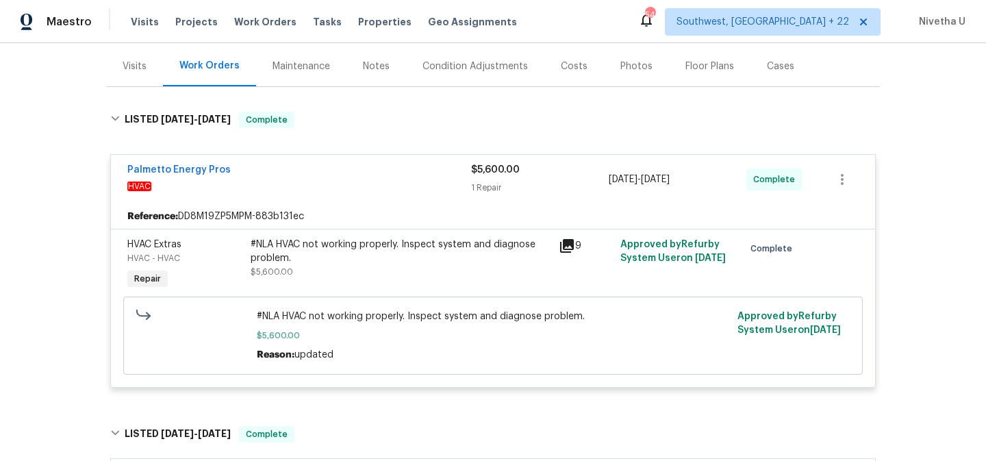
scroll to position [163, 0]
click at [329, 177] on div "Palmetto Energy Pros" at bounding box center [299, 170] width 344 height 16
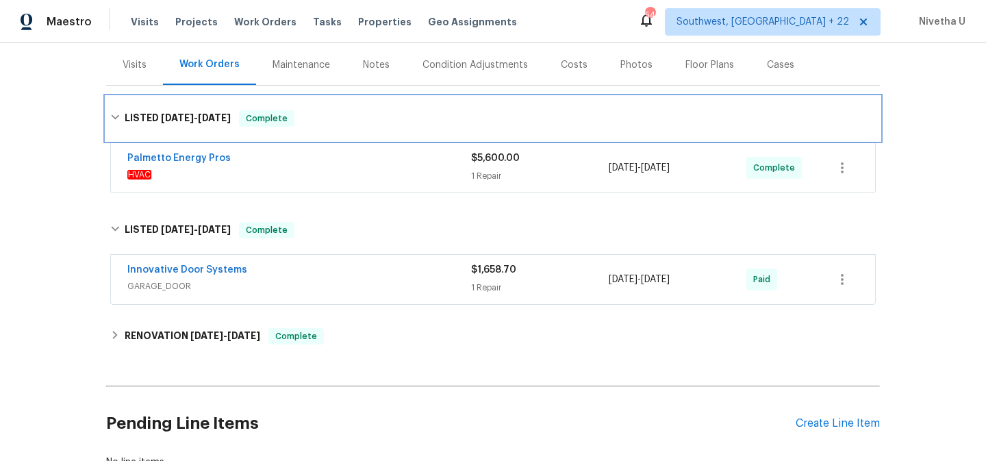
click at [318, 124] on div "LISTED [DATE] - [DATE] Complete" at bounding box center [492, 118] width 765 height 16
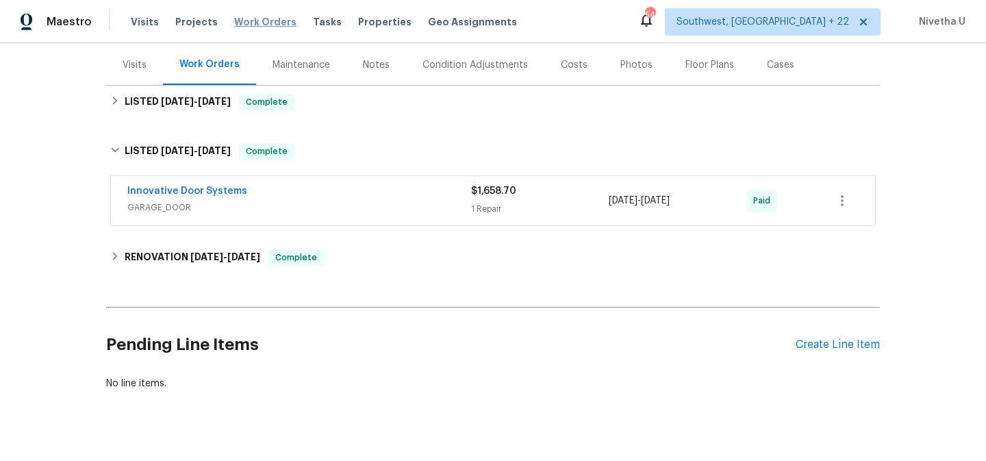
click at [268, 18] on span "Work Orders" at bounding box center [265, 22] width 62 height 14
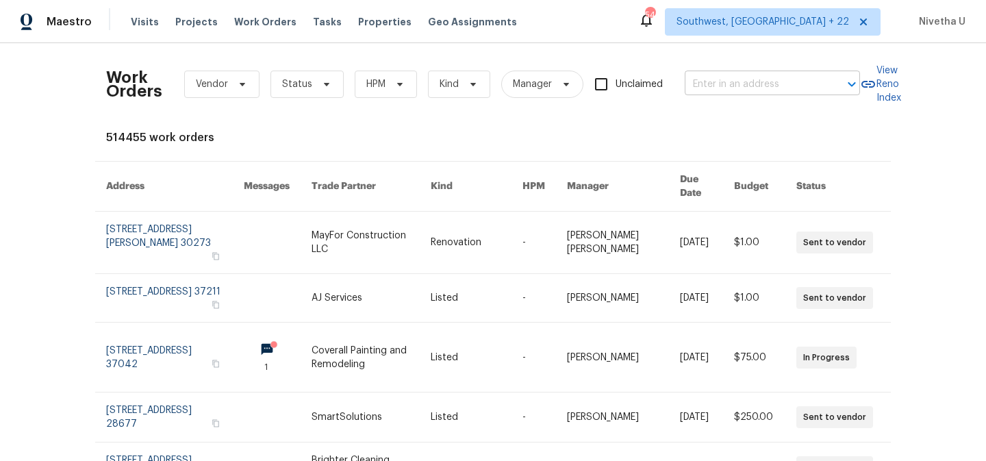
click at [761, 85] on input "text" at bounding box center [753, 84] width 137 height 21
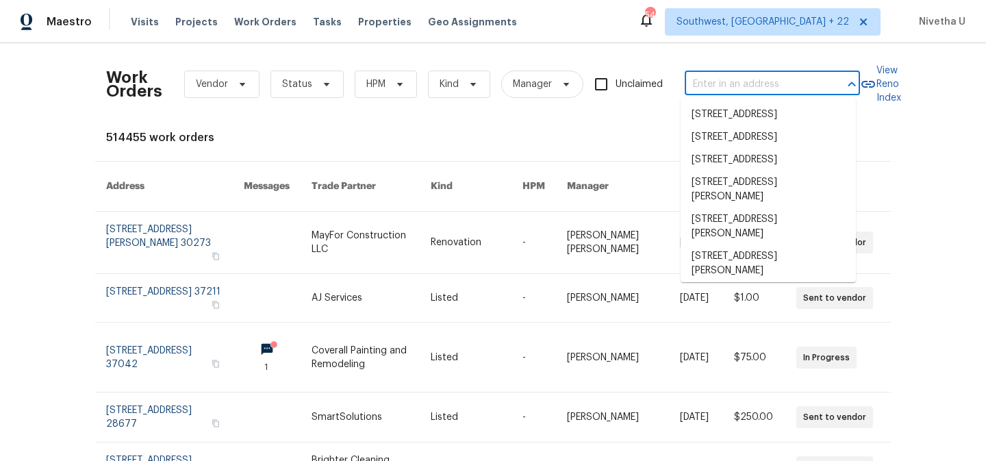
paste input "[STREET_ADDRESS]"
type input "[STREET_ADDRESS]"
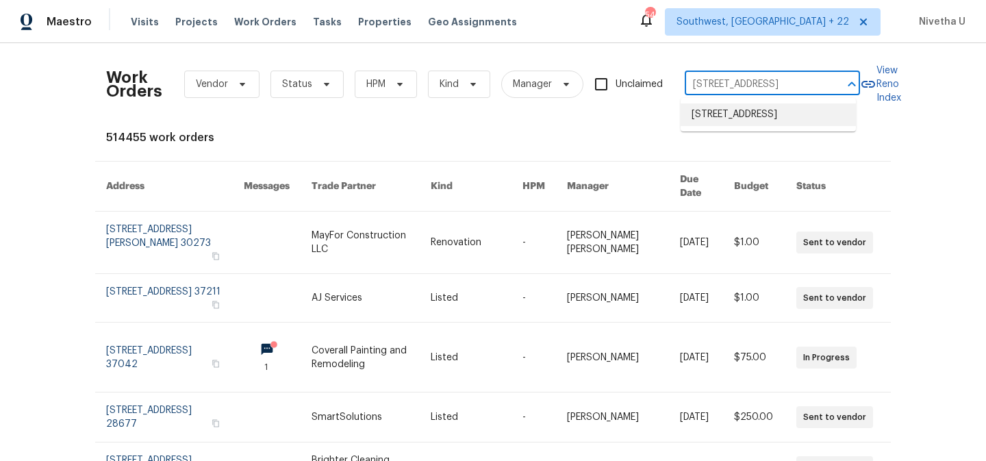
click at [766, 119] on li "[STREET_ADDRESS]" at bounding box center [768, 114] width 175 height 23
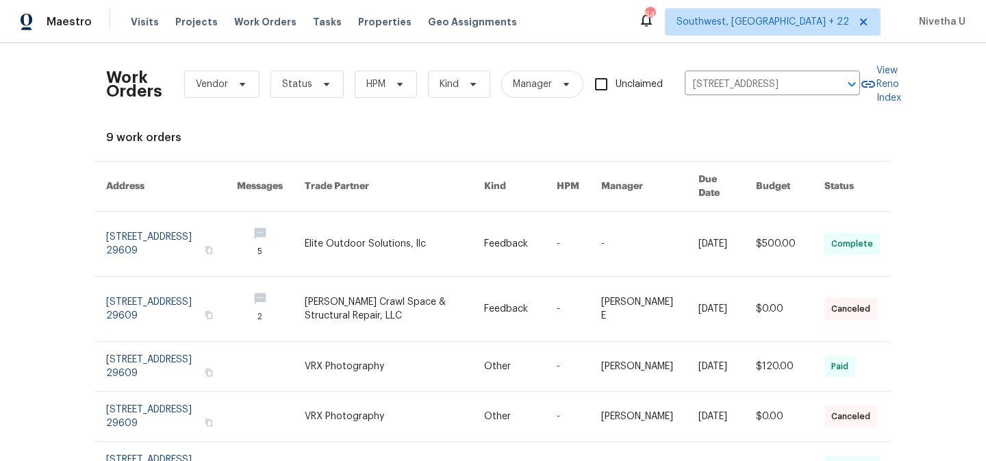
click at [140, 227] on link at bounding box center [171, 244] width 131 height 64
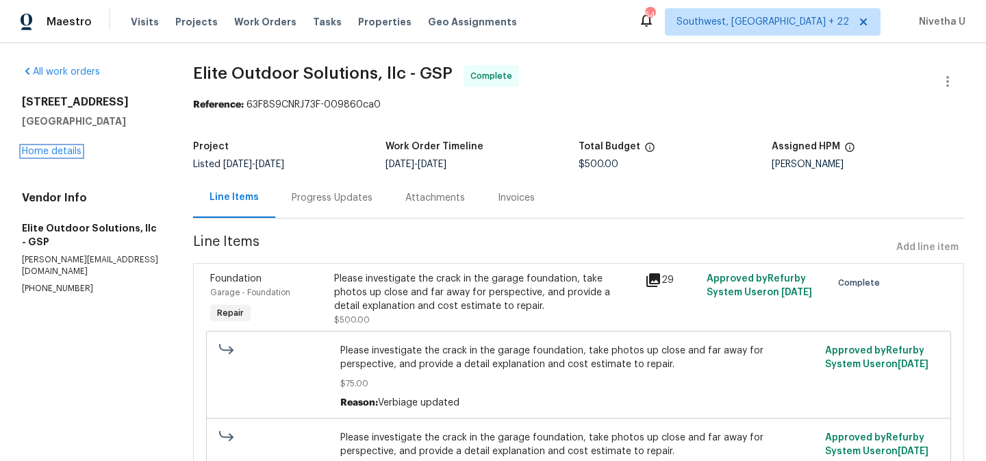
click at [47, 153] on link "Home details" at bounding box center [52, 152] width 60 height 10
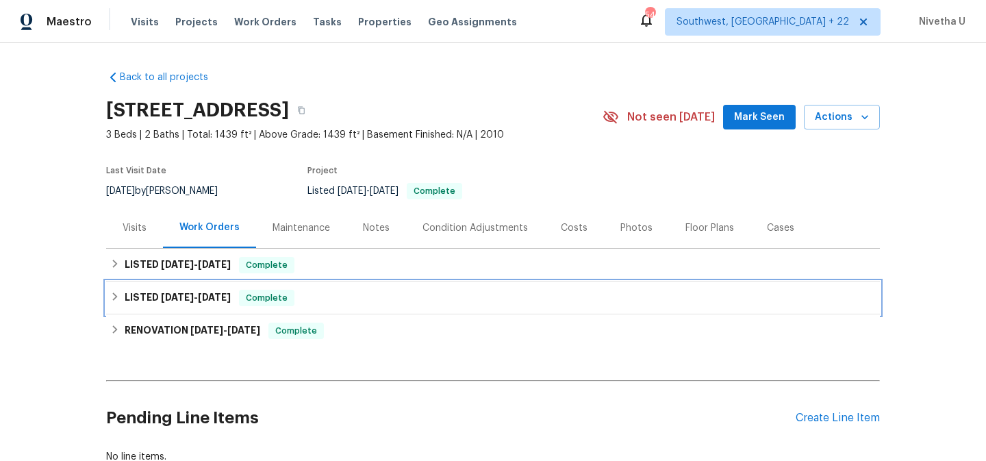
click at [314, 298] on div "LISTED [DATE] - [DATE] Complete" at bounding box center [492, 298] width 765 height 16
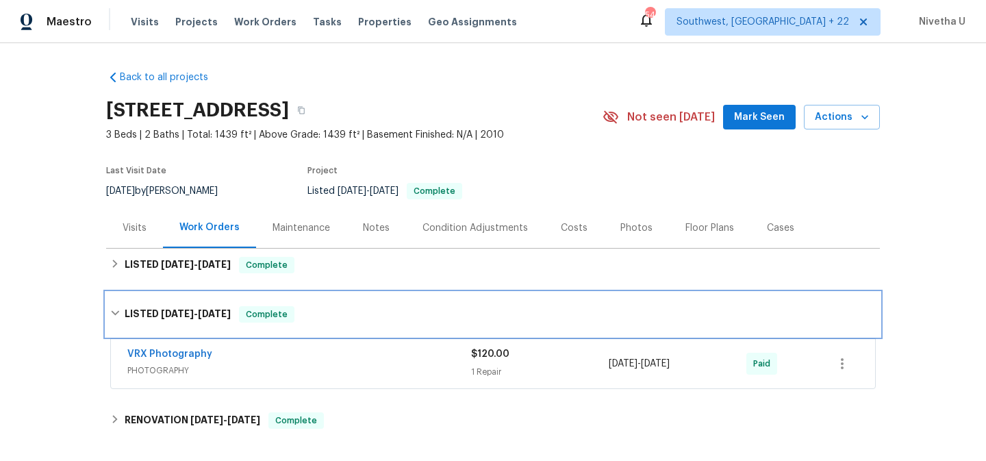
click at [314, 304] on div "LISTED [DATE] - [DATE] Complete" at bounding box center [493, 314] width 774 height 44
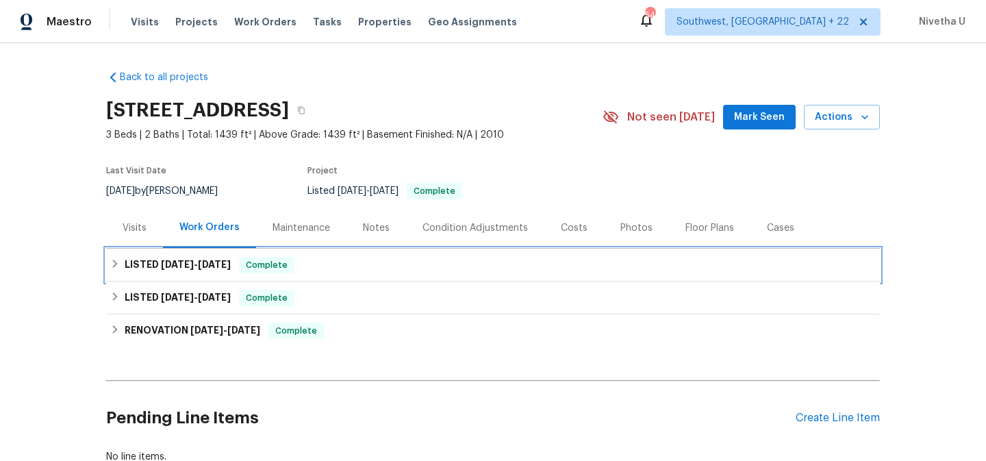
click at [312, 273] on div "LISTED [DATE] - [DATE] Complete" at bounding box center [493, 265] width 774 height 33
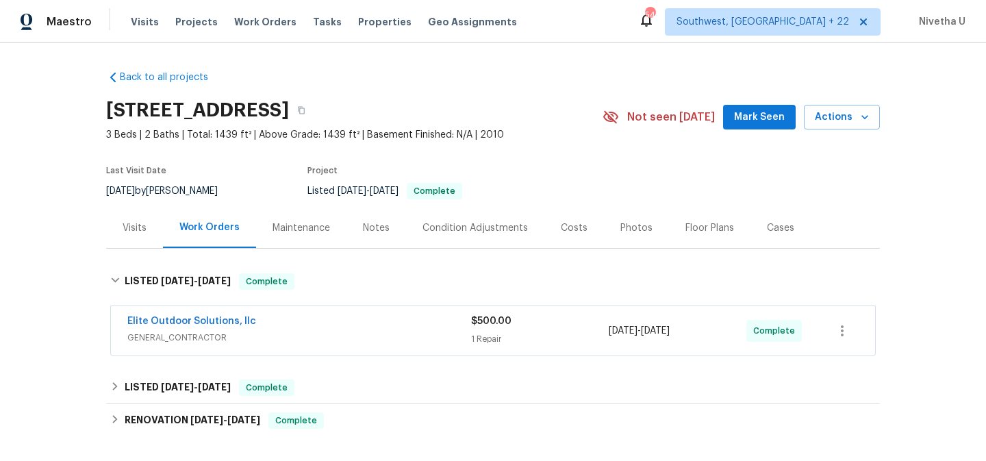
click at [328, 321] on div "Elite Outdoor Solutions, llc" at bounding box center [299, 322] width 344 height 16
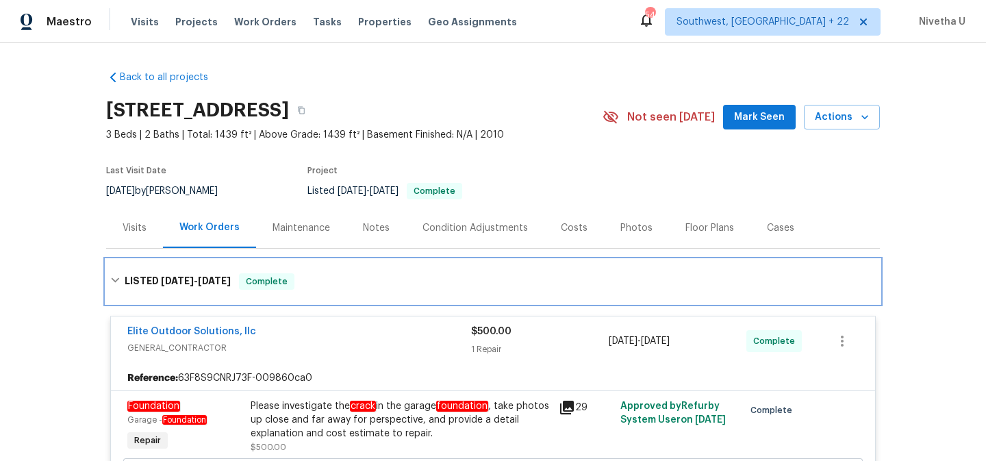
click at [316, 276] on div "LISTED [DATE] - [DATE] Complete" at bounding box center [492, 281] width 765 height 16
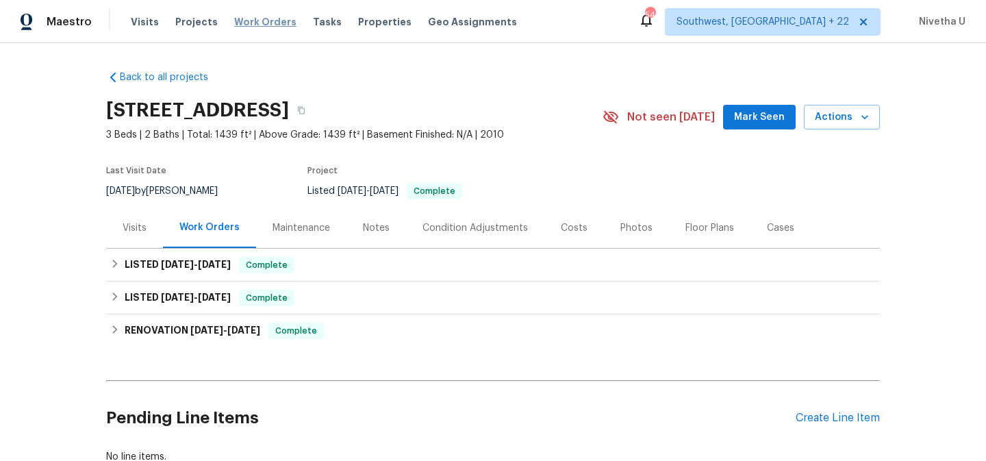
click at [266, 27] on span "Work Orders" at bounding box center [265, 22] width 62 height 14
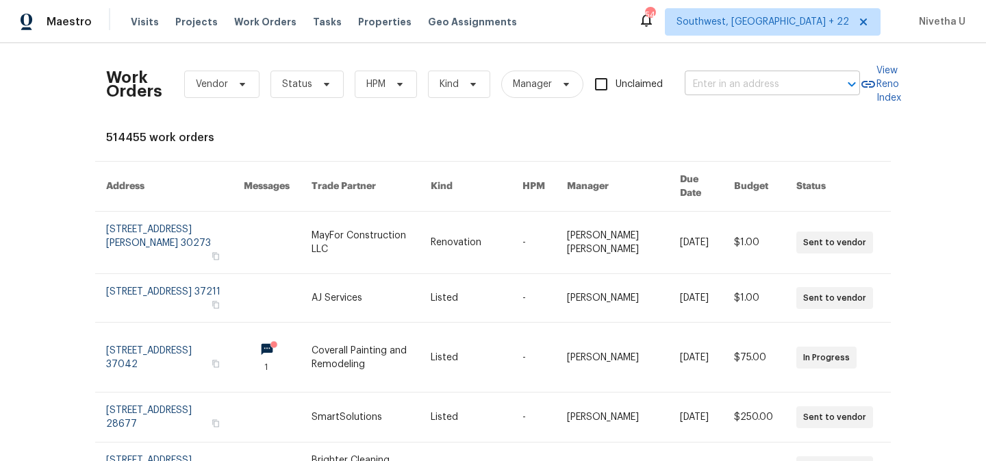
click at [721, 74] on input "text" at bounding box center [753, 84] width 137 height 21
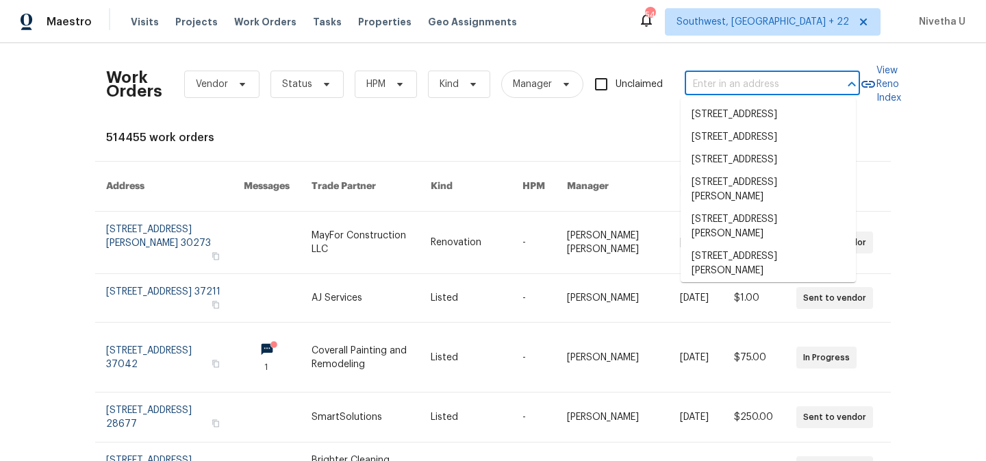
paste input "[STREET_ADDRESS][PERSON_NAME]"
type input "[STREET_ADDRESS][PERSON_NAME]"
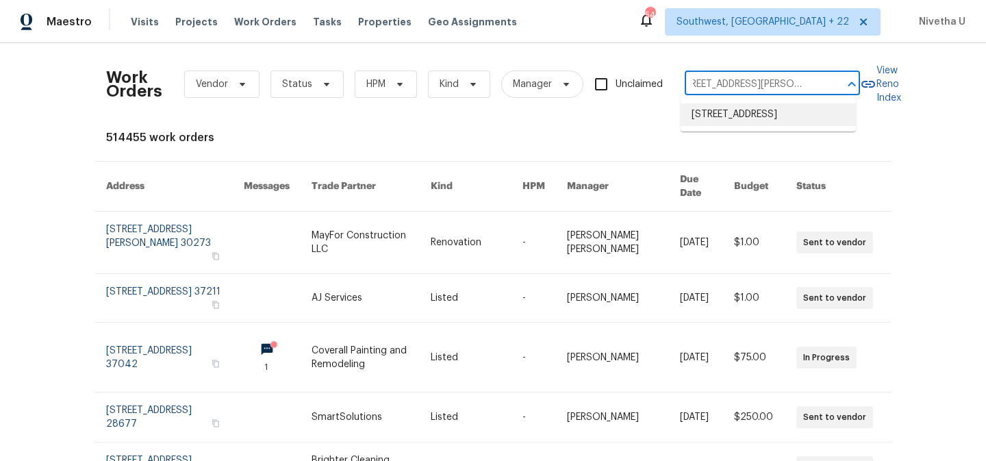
click at [731, 125] on li "[STREET_ADDRESS]" at bounding box center [768, 114] width 175 height 23
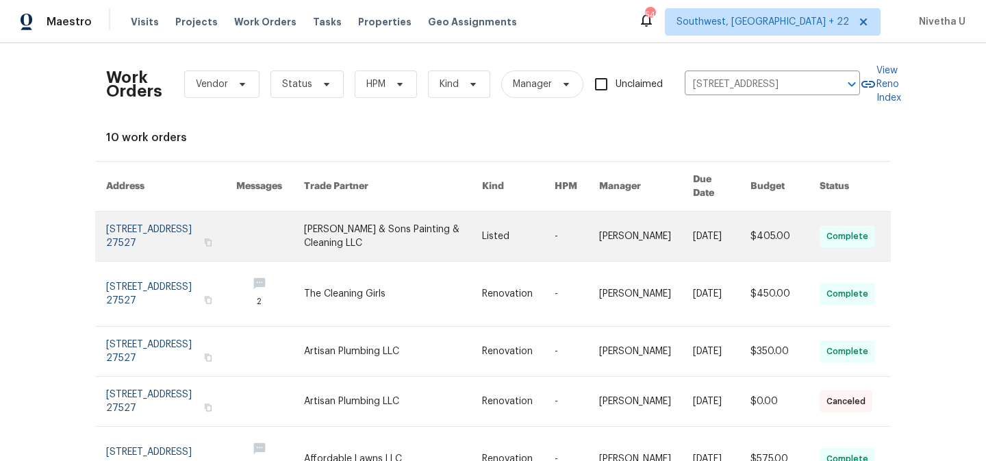
click at [144, 231] on link at bounding box center [171, 236] width 130 height 49
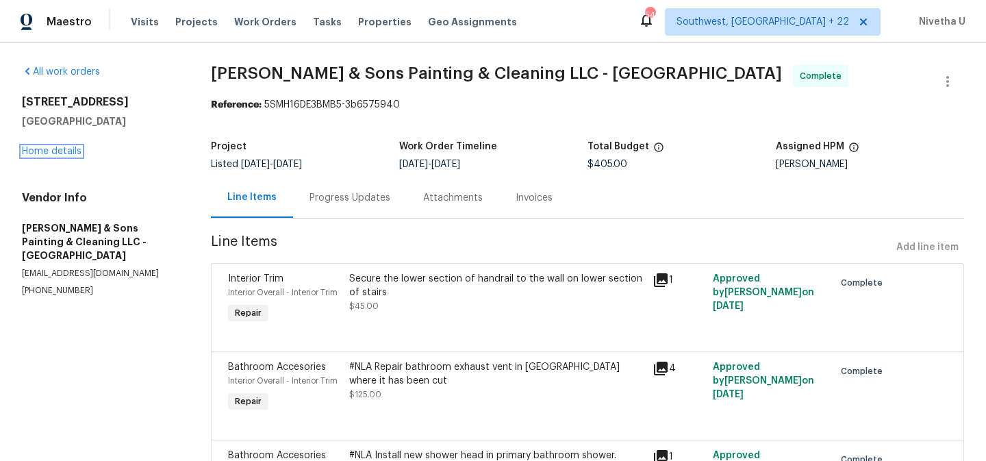
click at [51, 152] on link "Home details" at bounding box center [52, 152] width 60 height 10
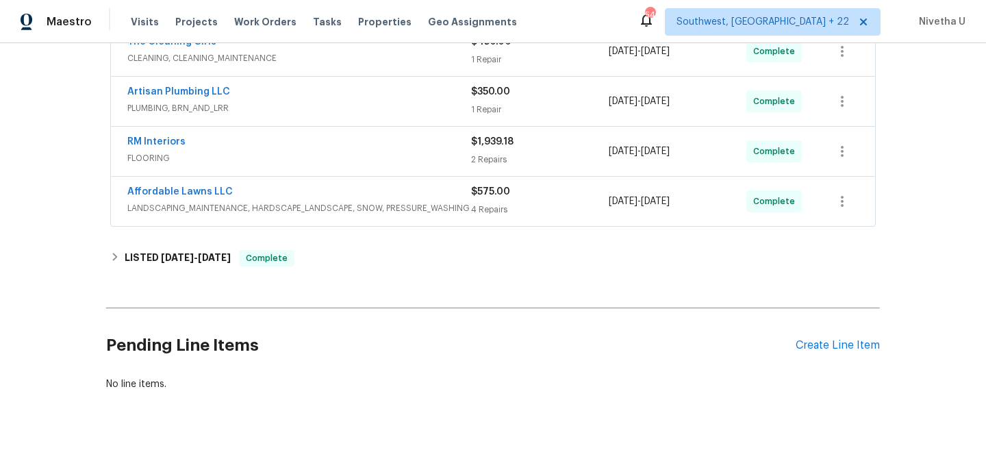
scroll to position [435, 0]
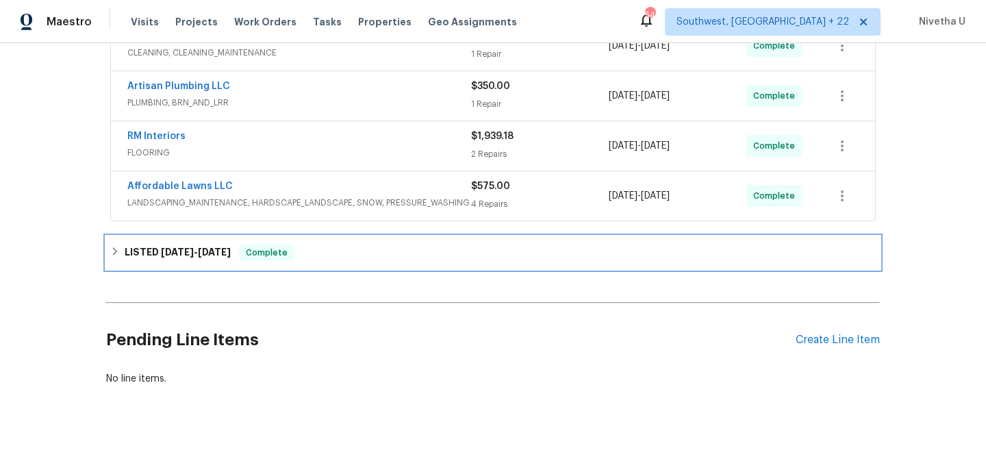
click at [312, 258] on div "LISTED [DATE] - [DATE] Complete" at bounding box center [492, 252] width 765 height 16
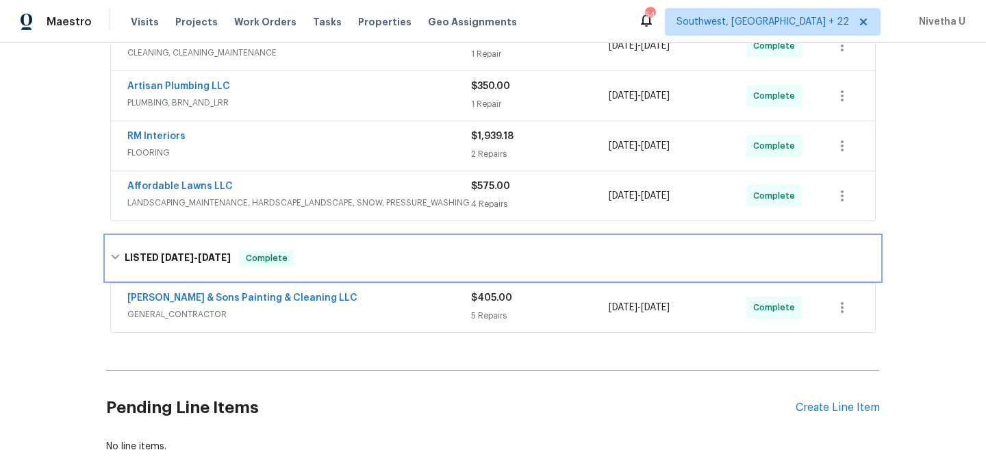
click at [312, 258] on div "LISTED [DATE] - [DATE] Complete" at bounding box center [492, 258] width 765 height 16
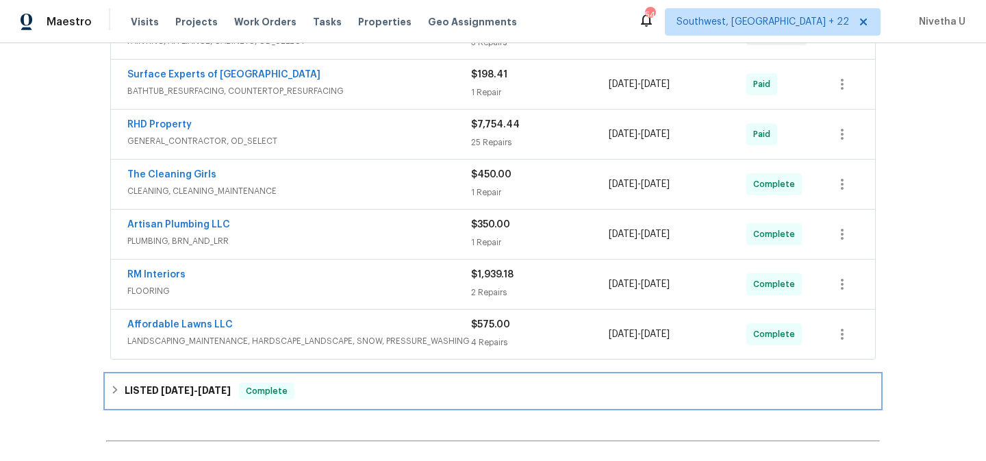
scroll to position [297, 0]
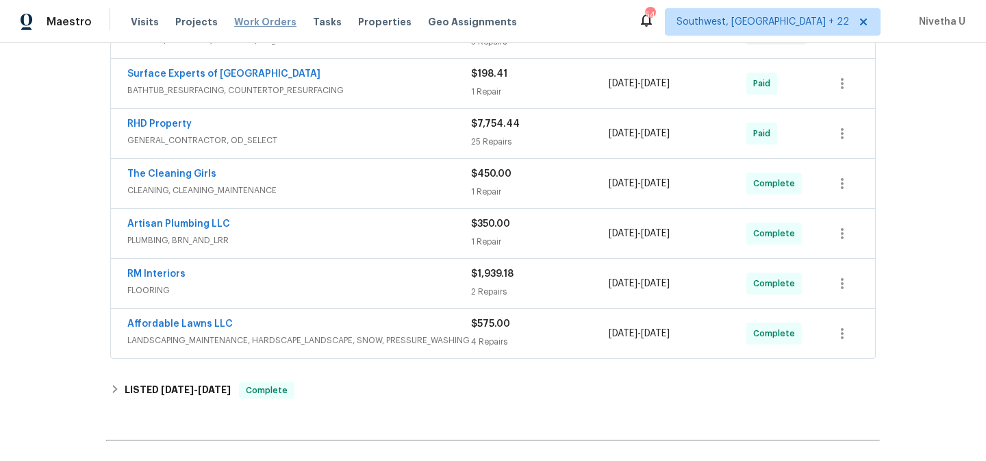
click at [270, 22] on span "Work Orders" at bounding box center [265, 22] width 62 height 14
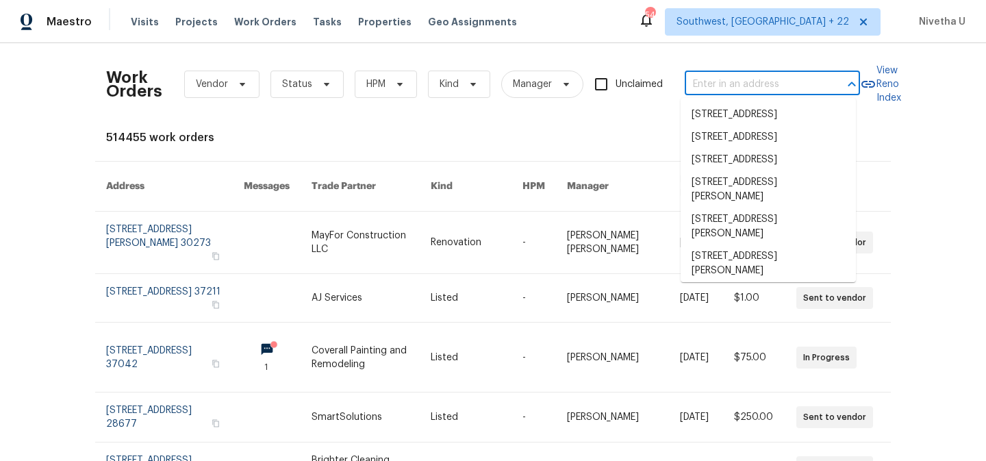
click at [720, 84] on input "text" at bounding box center [753, 84] width 137 height 21
paste input "[STREET_ADDRESS][PERSON_NAME]"
type input "[STREET_ADDRESS][PERSON_NAME]"
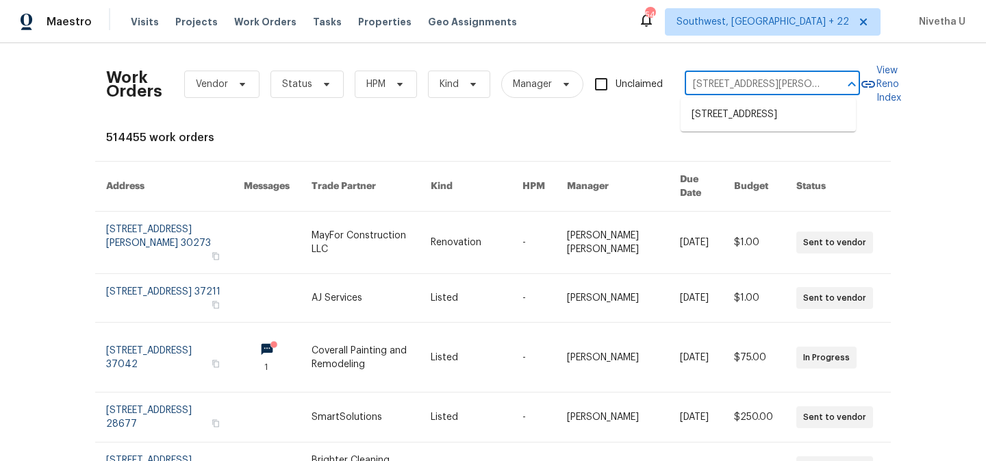
scroll to position [0, 18]
click at [739, 117] on li "[STREET_ADDRESS]" at bounding box center [768, 114] width 175 height 23
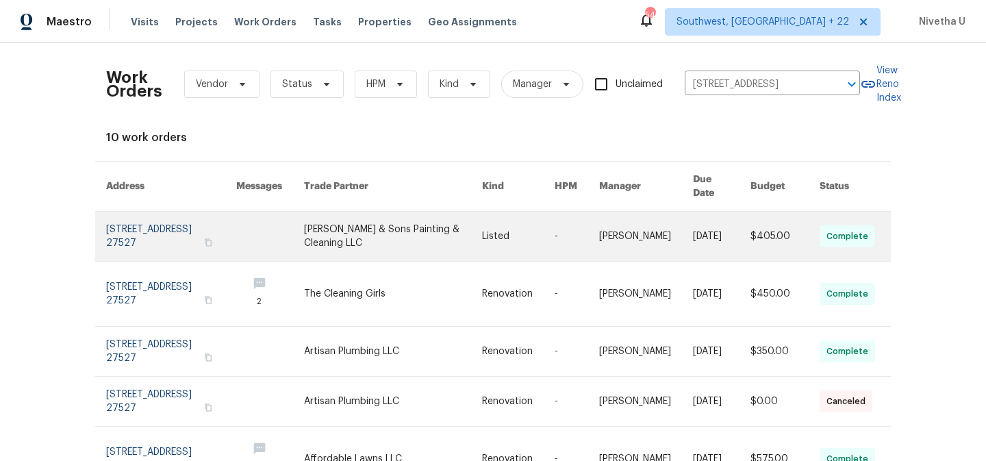
click at [129, 234] on link at bounding box center [171, 236] width 130 height 49
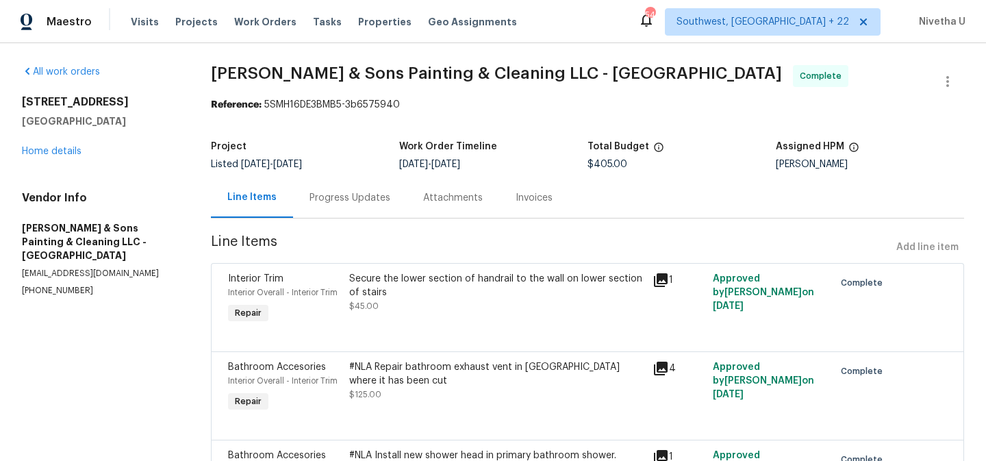
click at [38, 157] on div "[STREET_ADDRESS][PERSON_NAME] Home details" at bounding box center [100, 126] width 156 height 63
click at [36, 149] on link "Home details" at bounding box center [52, 152] width 60 height 10
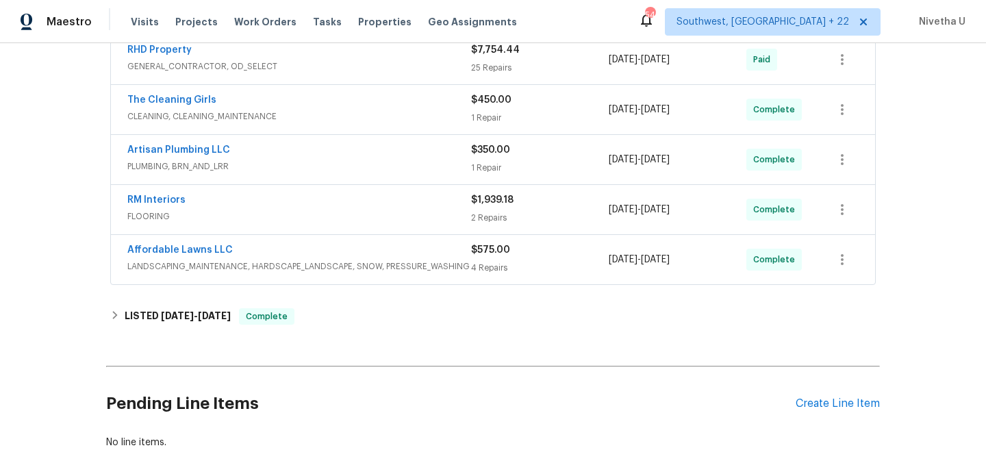
scroll to position [383, 0]
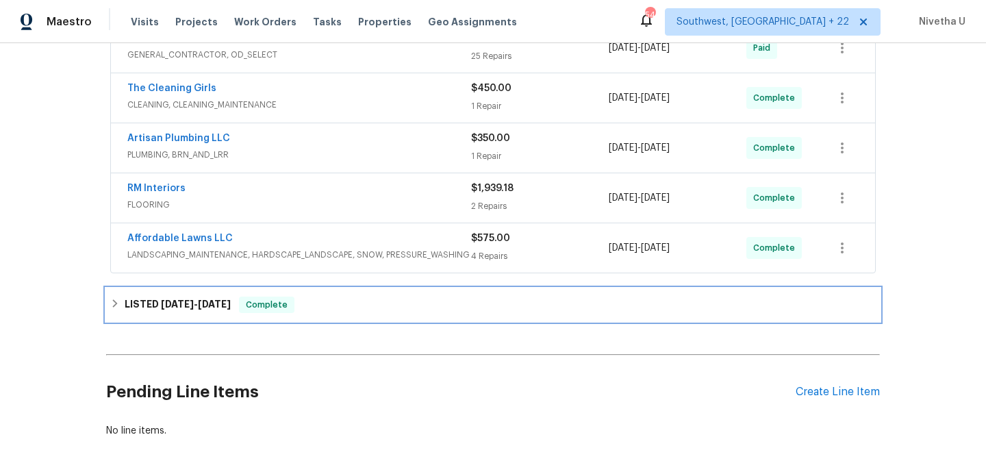
click at [332, 301] on div "LISTED [DATE] - [DATE] Complete" at bounding box center [492, 304] width 765 height 16
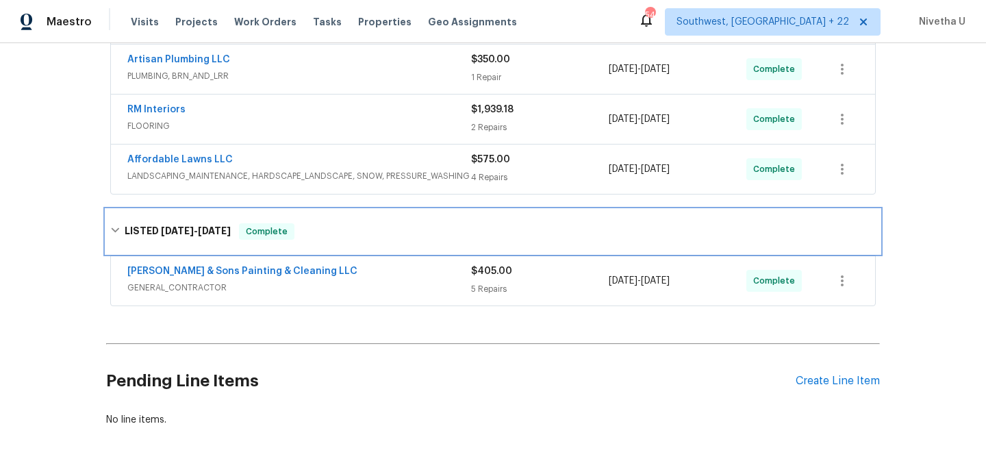
scroll to position [474, 0]
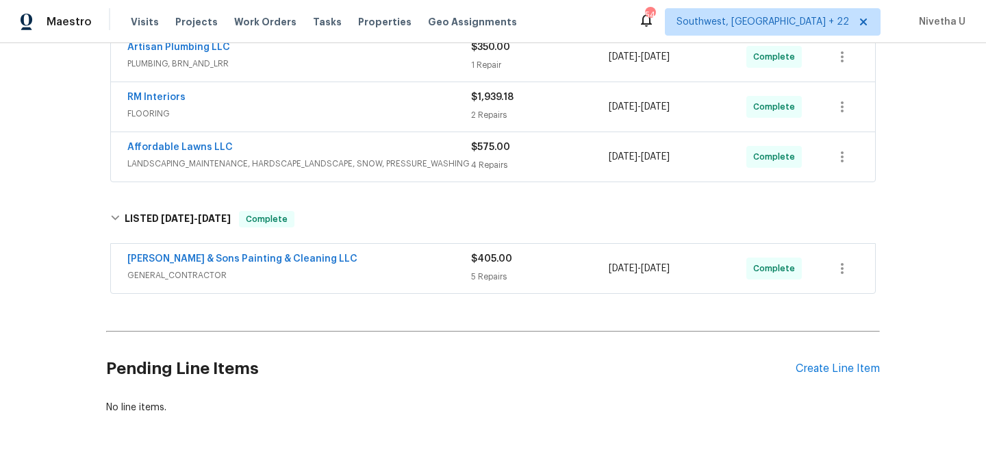
click at [362, 278] on span "GENERAL_CONTRACTOR" at bounding box center [299, 275] width 344 height 14
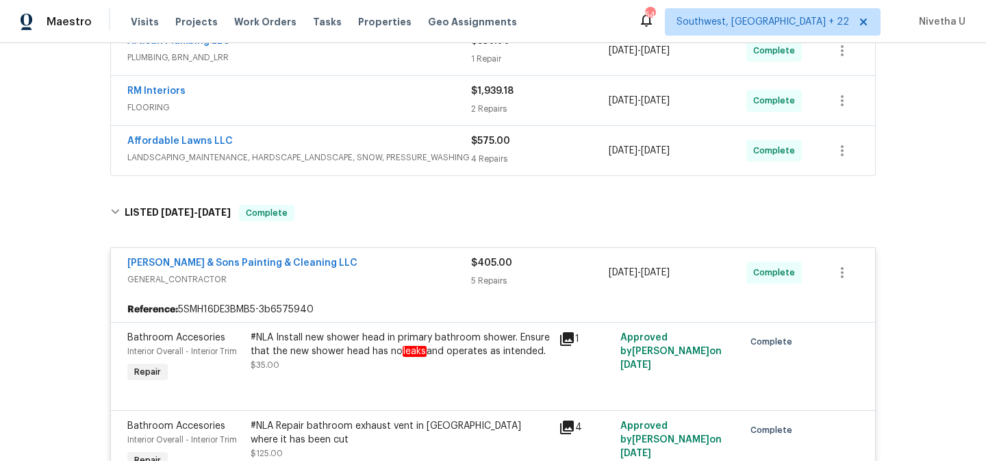
scroll to position [453, 0]
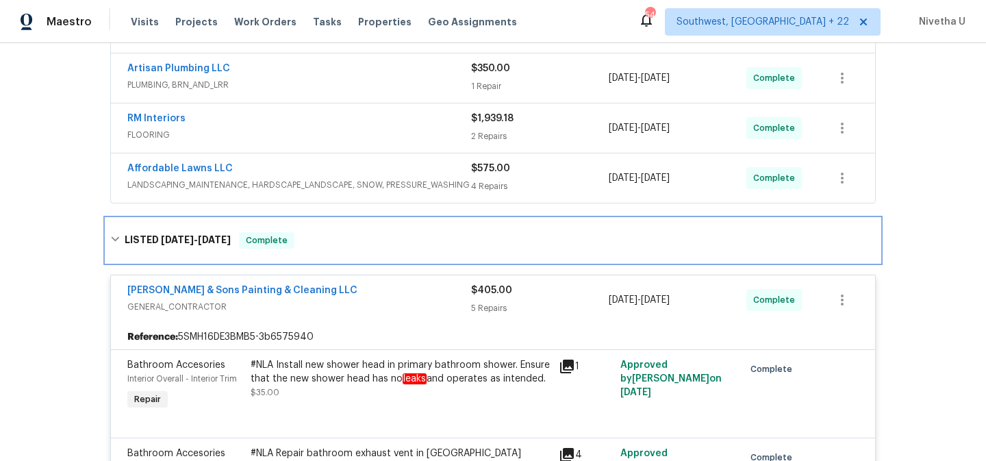
click at [358, 244] on div "LISTED [DATE] - [DATE] Complete" at bounding box center [492, 240] width 765 height 16
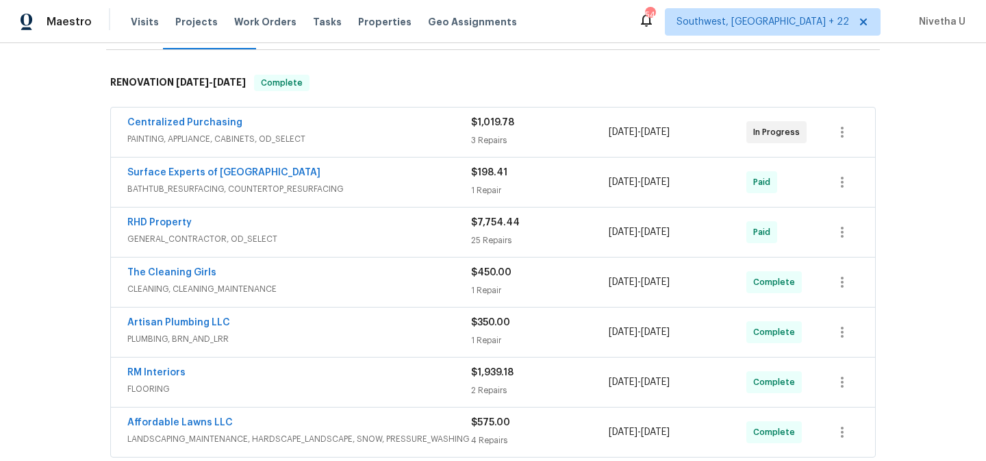
scroll to position [192, 0]
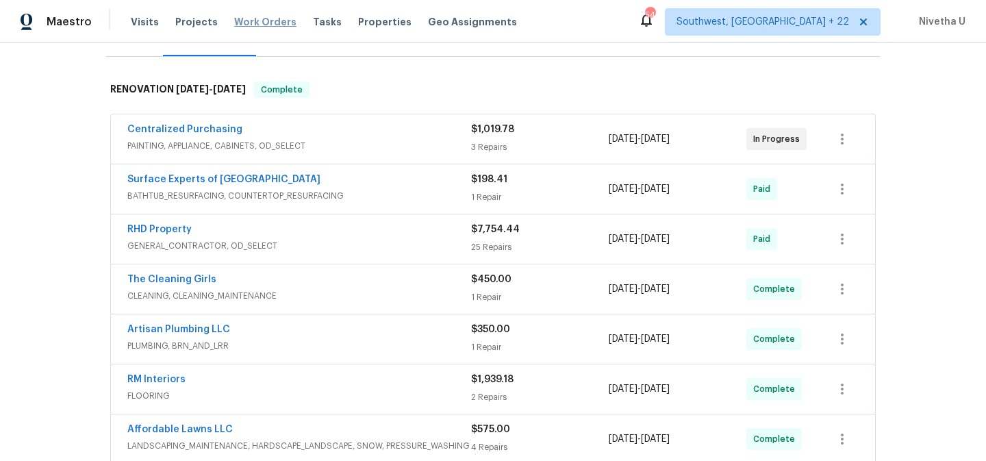
click at [263, 23] on span "Work Orders" at bounding box center [265, 22] width 62 height 14
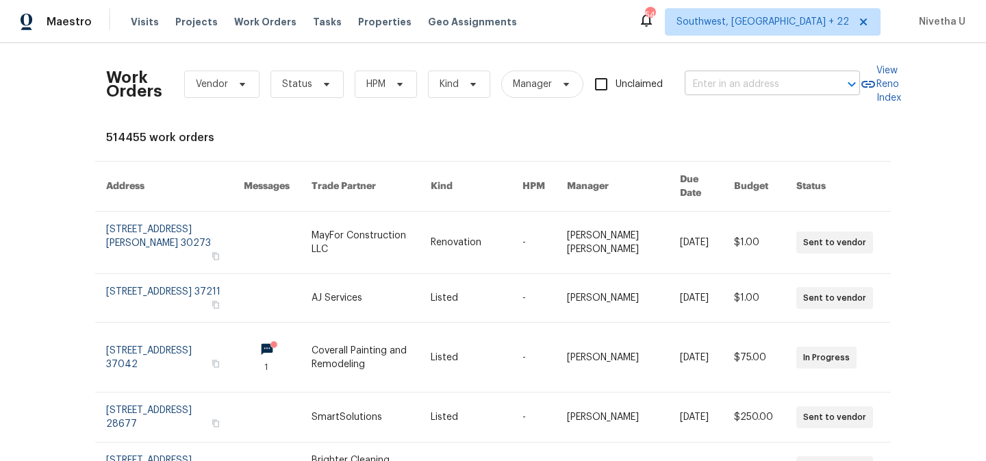
click at [731, 90] on input "text" at bounding box center [753, 84] width 137 height 21
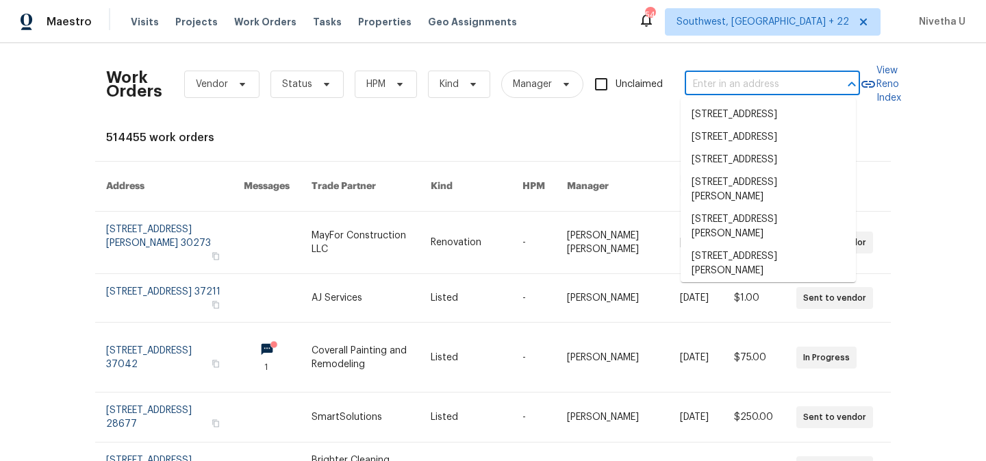
paste input "2010 [PERSON_NAME][GEOGRAPHIC_DATA][PERSON_NAME]"
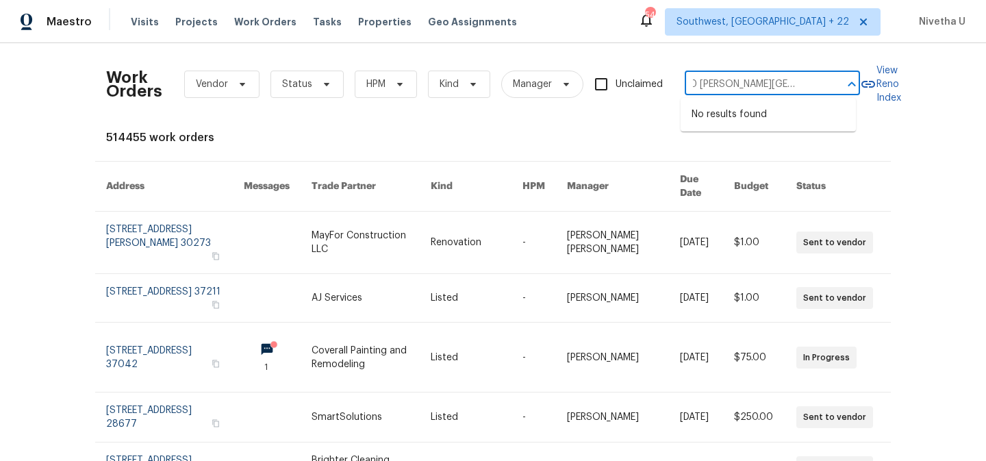
type input "2010 [PERSON_NAME][GEOGRAPHIC_DATA][PERSON_NAME]"
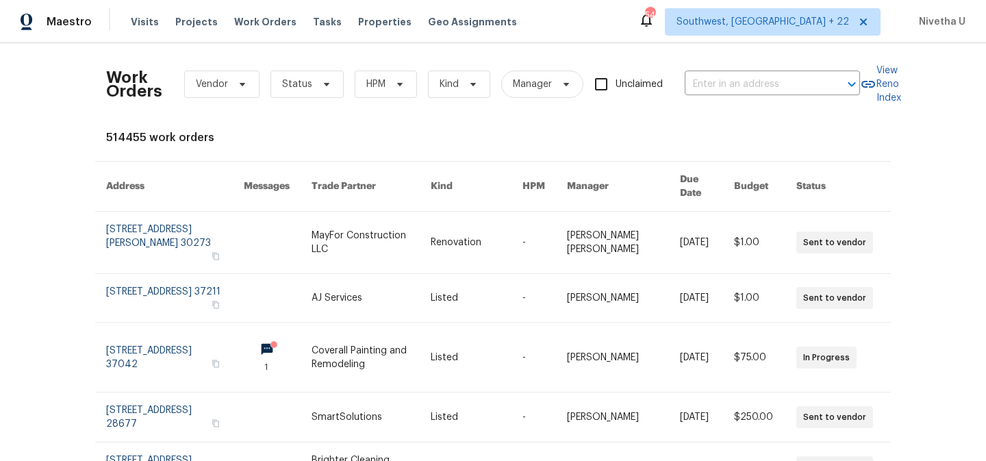
click at [763, 47] on div "Work Orders Vendor Status HPM Kind Manager Unclaimed ​ View Reno Index 514455 w…" at bounding box center [493, 252] width 986 height 418
click at [774, 22] on span "Southwest, [GEOGRAPHIC_DATA] + 22" at bounding box center [762, 22] width 173 height 14
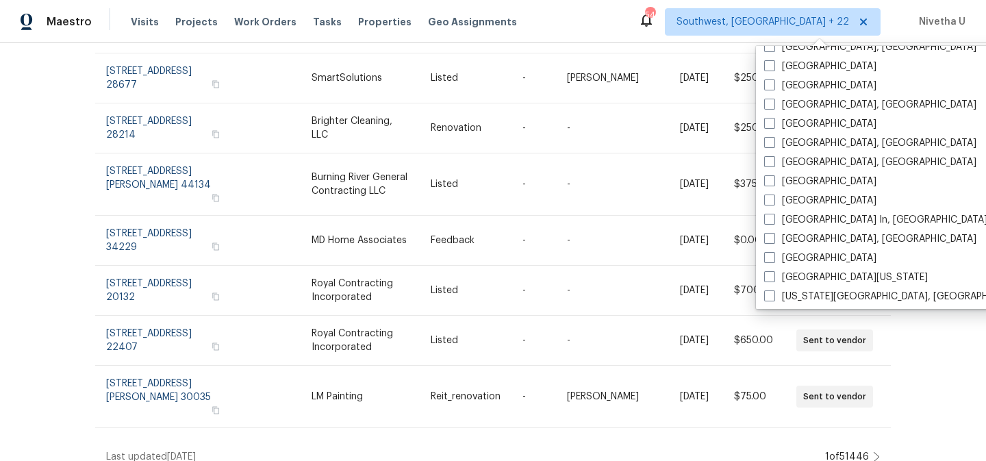
scroll to position [609, 0]
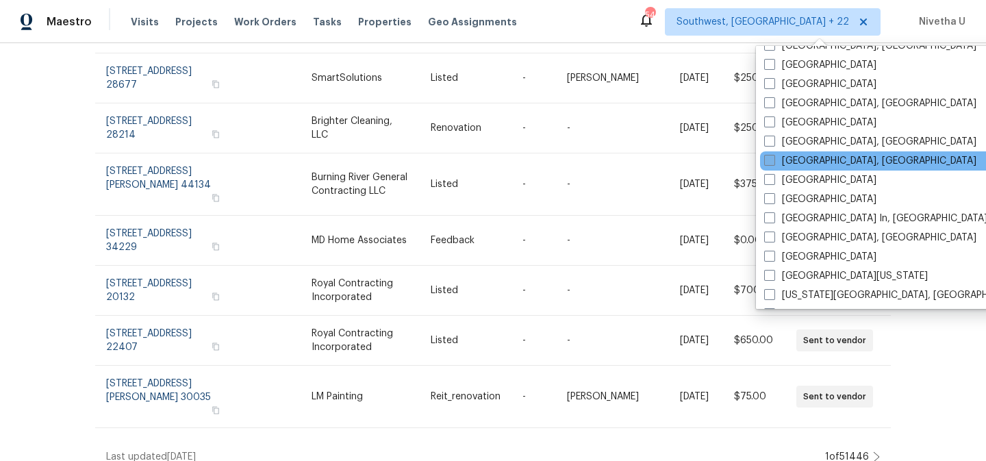
click at [799, 160] on label "[GEOGRAPHIC_DATA], [GEOGRAPHIC_DATA]" at bounding box center [870, 161] width 212 height 14
click at [773, 160] on input "[GEOGRAPHIC_DATA], [GEOGRAPHIC_DATA]" at bounding box center [768, 158] width 9 height 9
checkbox input "true"
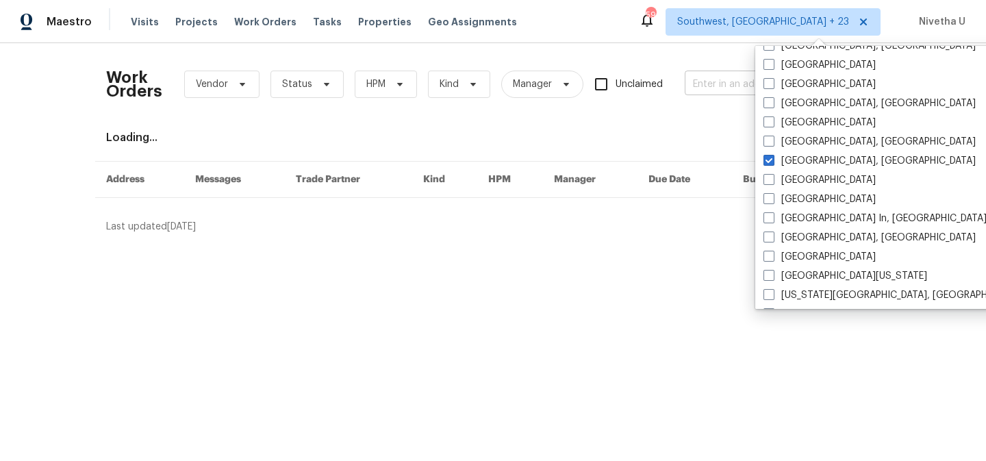
click at [700, 88] on input "text" at bounding box center [753, 84] width 137 height 21
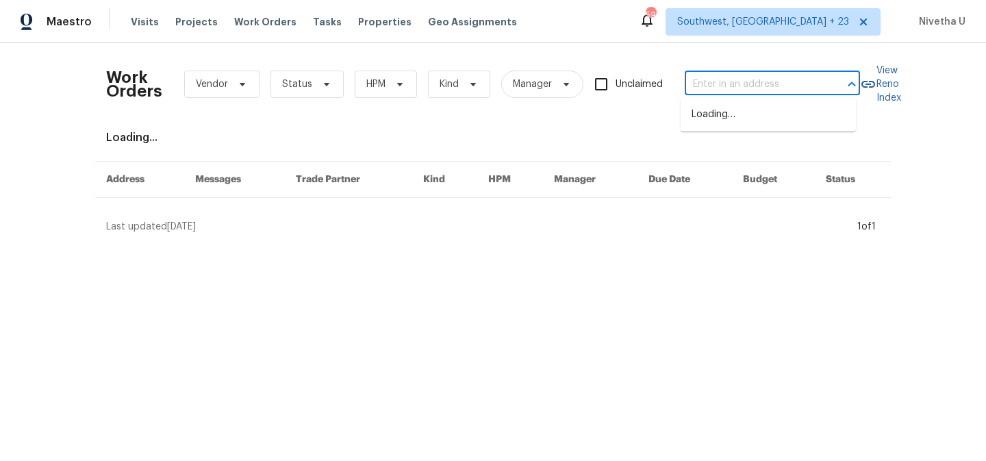
paste input "2010 [PERSON_NAME][GEOGRAPHIC_DATA][PERSON_NAME]"
type input "2010 [PERSON_NAME][GEOGRAPHIC_DATA][PERSON_NAME]"
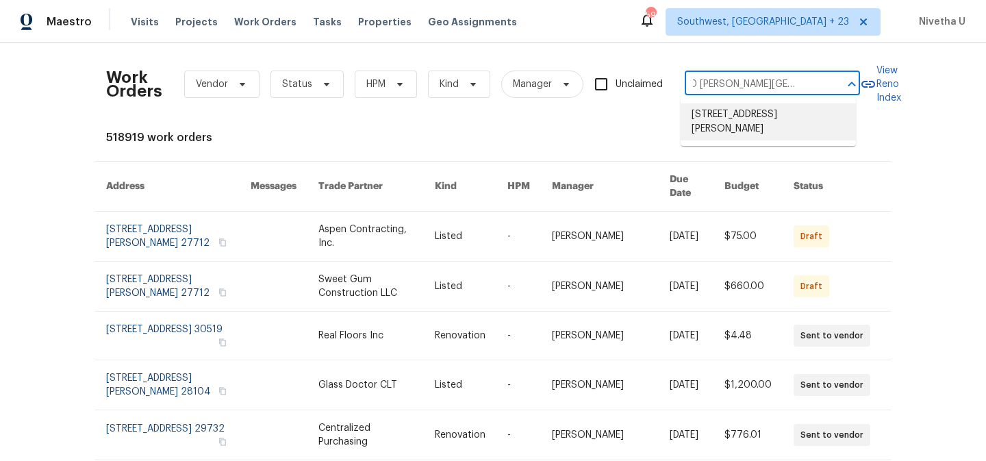
click at [718, 118] on li "[STREET_ADDRESS][PERSON_NAME]" at bounding box center [768, 121] width 175 height 37
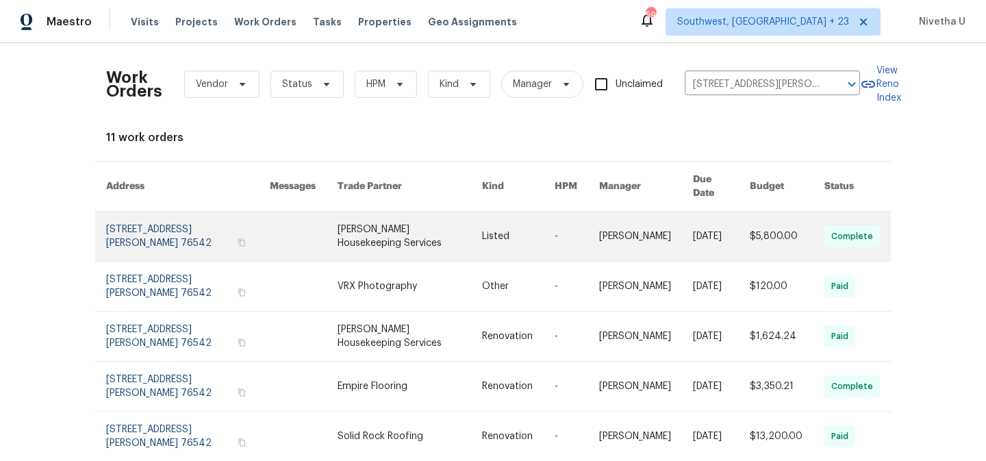
click at [134, 229] on link at bounding box center [188, 236] width 164 height 49
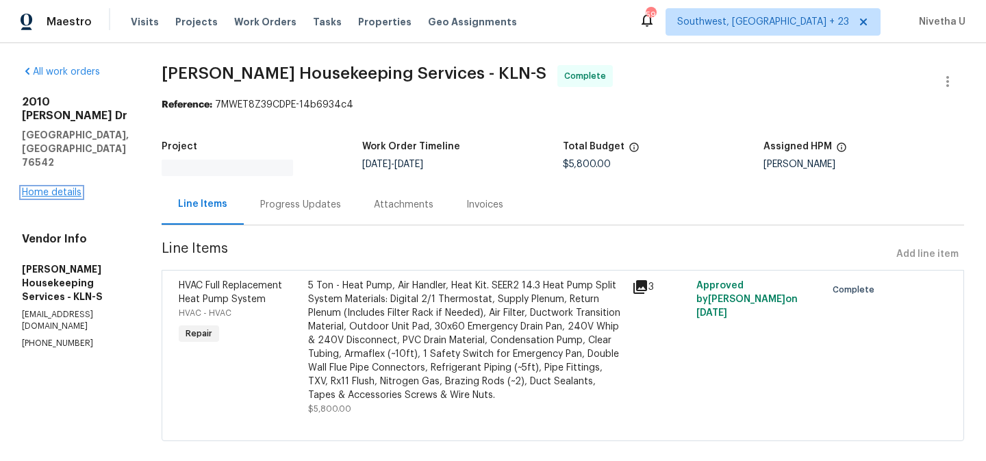
click at [42, 188] on link "Home details" at bounding box center [52, 193] width 60 height 10
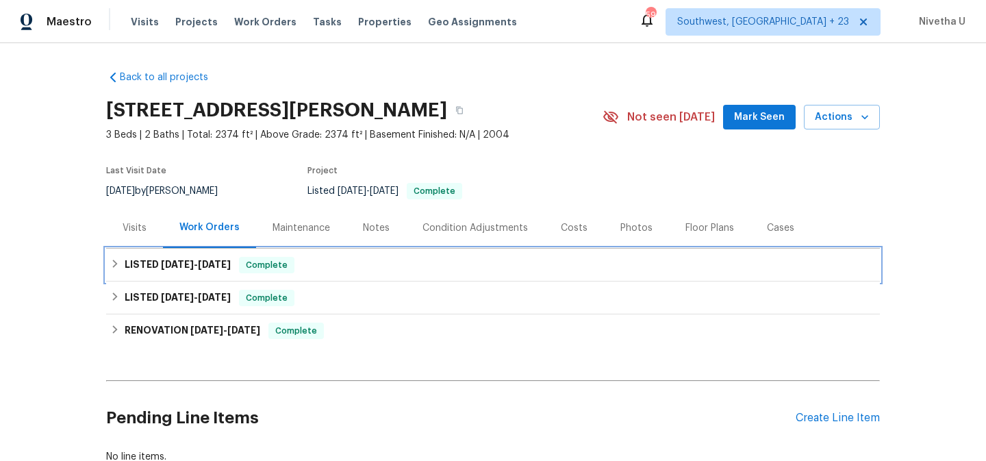
click at [339, 264] on div "LISTED [DATE] - [DATE] Complete" at bounding box center [492, 265] width 765 height 16
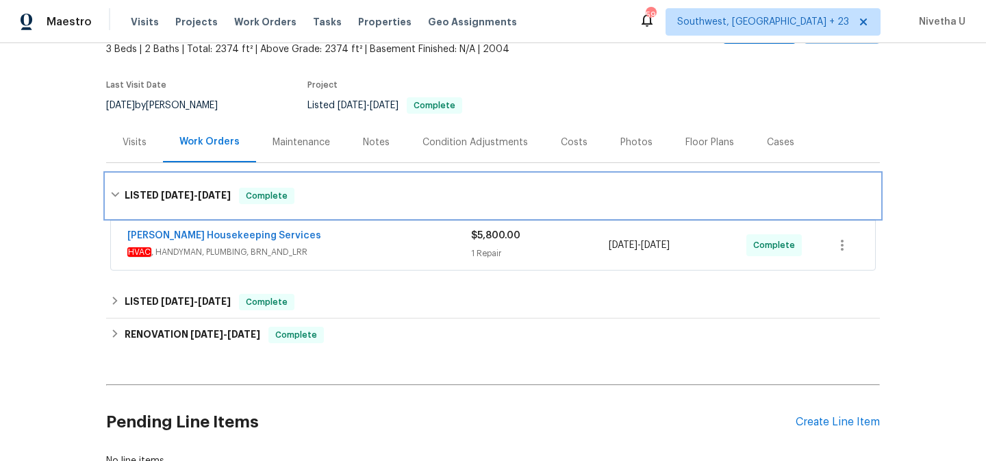
scroll to position [87, 0]
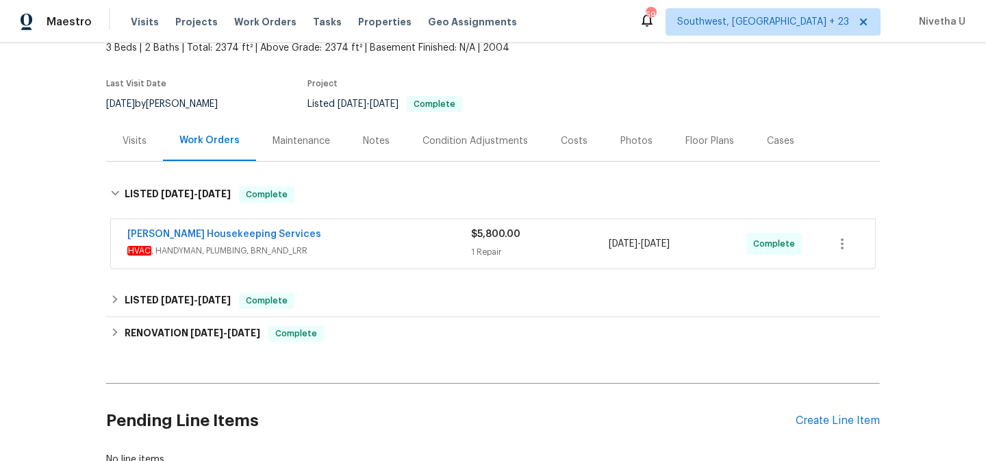
click at [339, 248] on span "HVAC , HANDYMAN, PLUMBING, BRN_AND_LRR" at bounding box center [299, 251] width 344 height 14
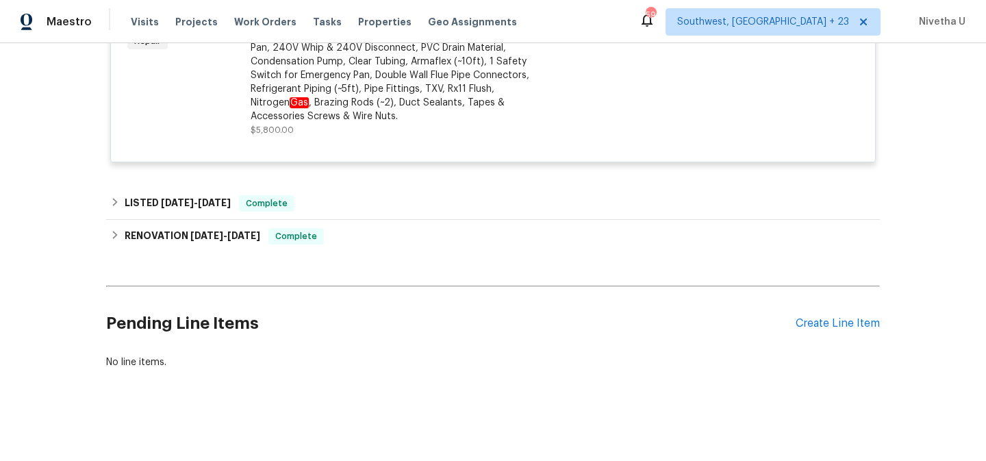
scroll to position [424, 0]
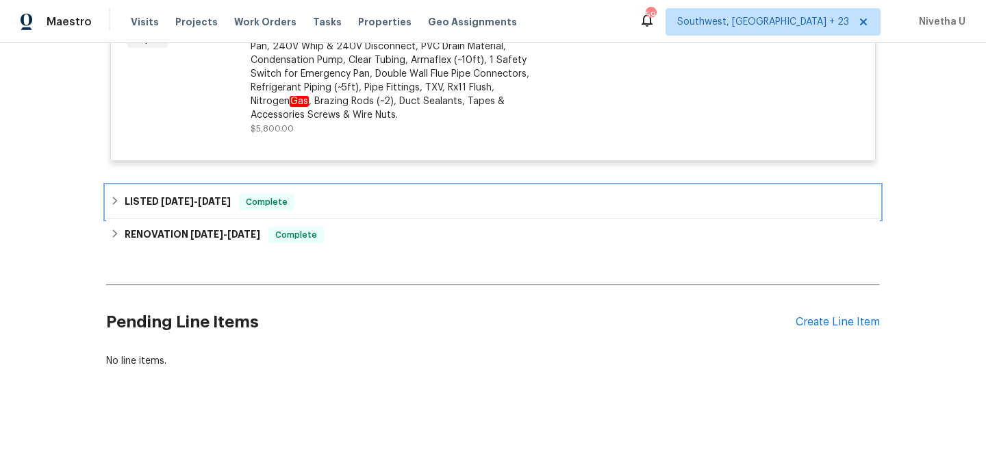
click at [377, 194] on div "LISTED [DATE] - [DATE] Complete" at bounding box center [492, 202] width 765 height 16
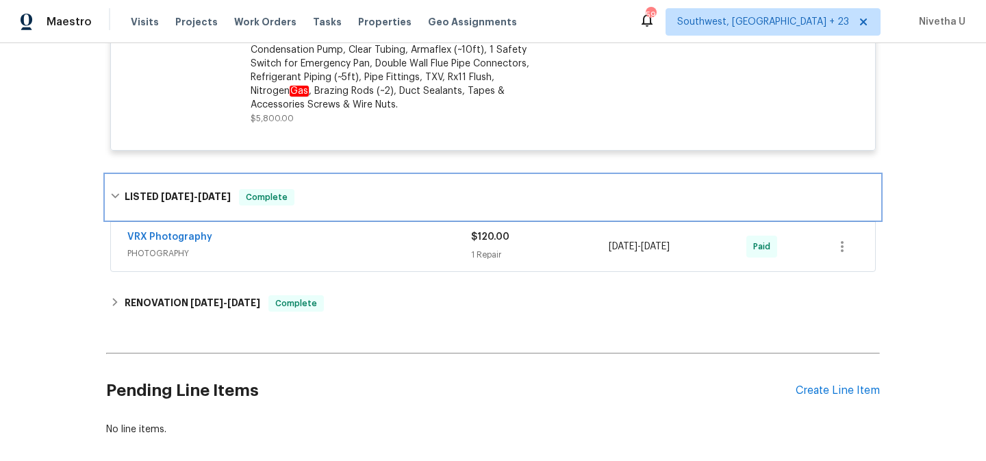
click at [342, 203] on div "LISTED [DATE] - [DATE] Complete" at bounding box center [492, 197] width 765 height 16
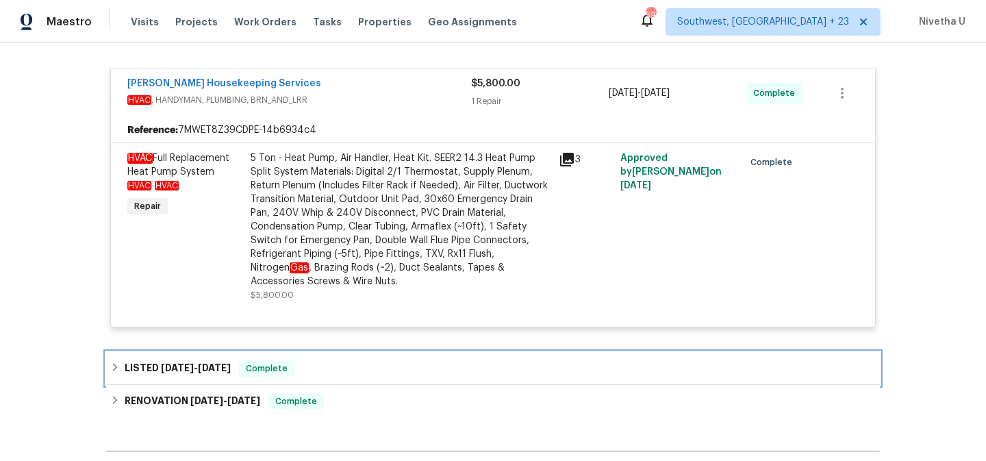
scroll to position [246, 0]
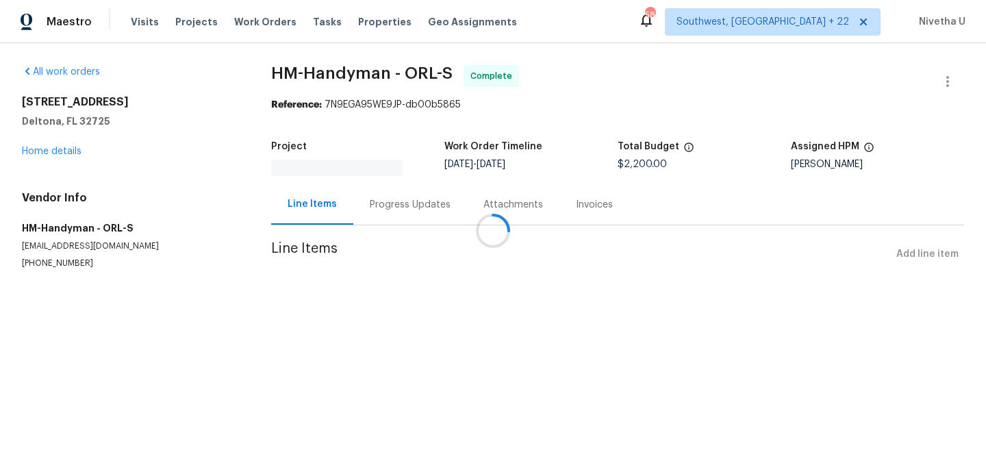
click at [400, 197] on div at bounding box center [493, 230] width 986 height 461
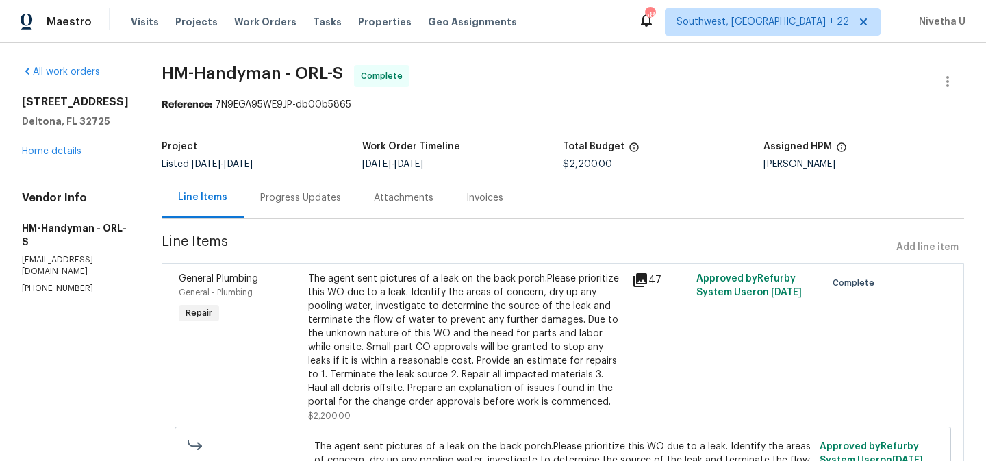
click at [401, 206] on div "Attachments" at bounding box center [403, 197] width 92 height 40
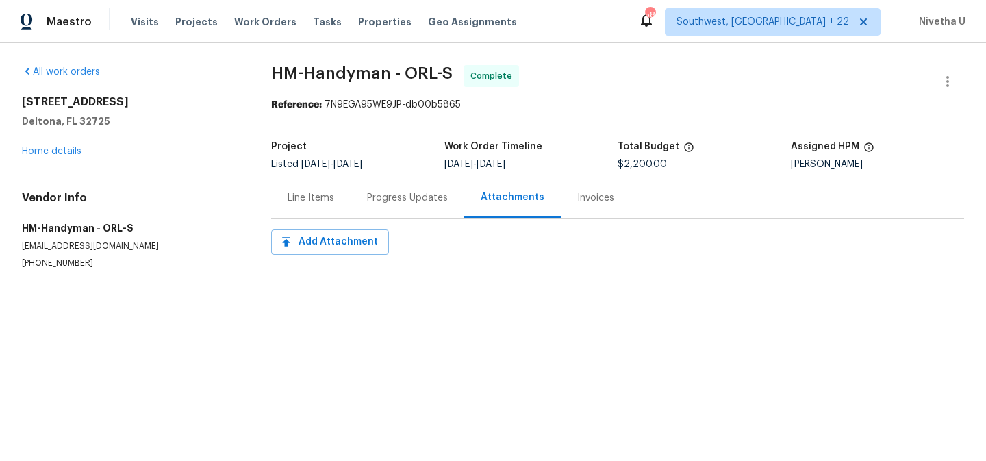
click at [391, 198] on div "Progress Updates" at bounding box center [407, 198] width 81 height 14
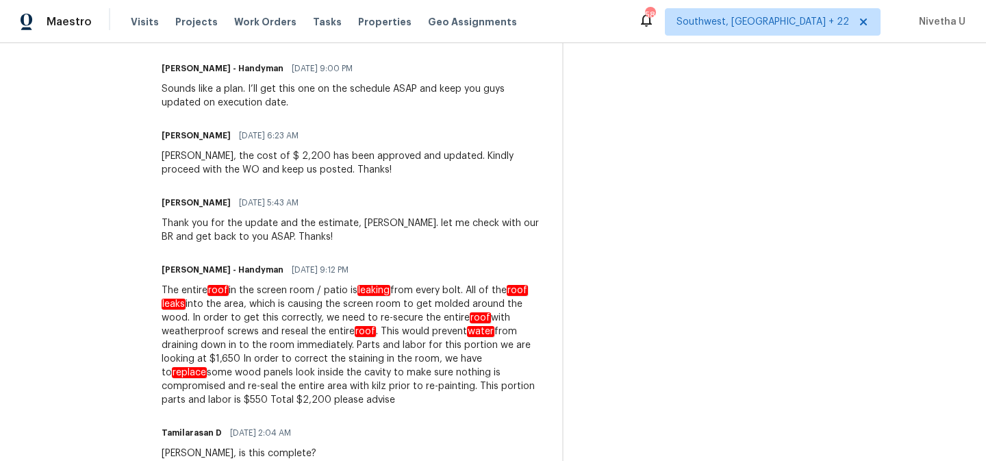
scroll to position [763, 0]
drag, startPoint x: 290, startPoint y: 346, endPoint x: 385, endPoint y: 346, distance: 95.2
click at [385, 346] on div "The entire roof in the screen room / patio is leaking from every bolt. All of t…" at bounding box center [354, 343] width 384 height 123
copy div "reseal the entire roof"
drag, startPoint x: 270, startPoint y: 304, endPoint x: 361, endPoint y: 305, distance: 90.4
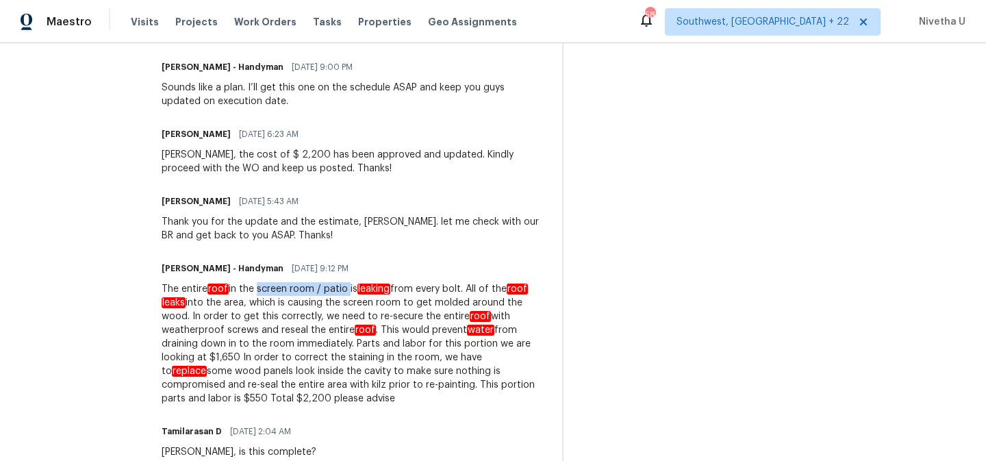
click at [361, 305] on div "The entire roof in the screen room / patio is leaking from every bolt. All of t…" at bounding box center [354, 343] width 384 height 123
copy div "screen room / patio"
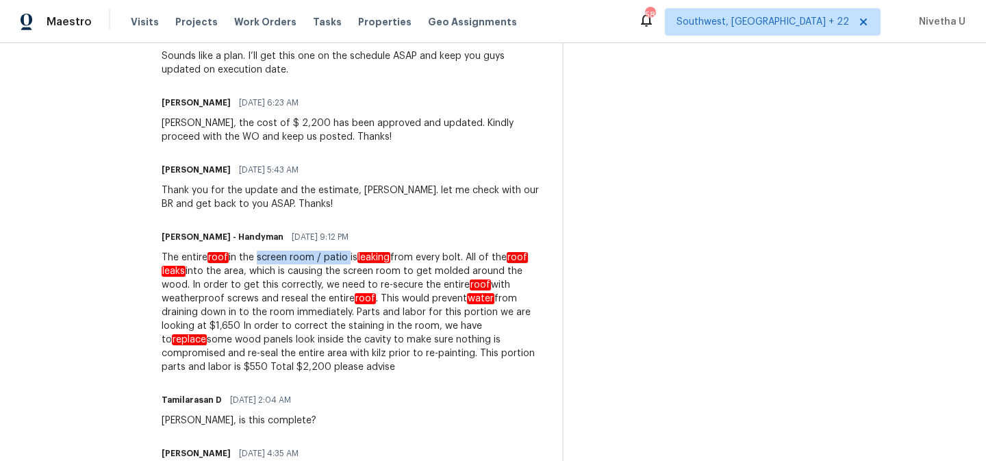
scroll to position [804, 0]
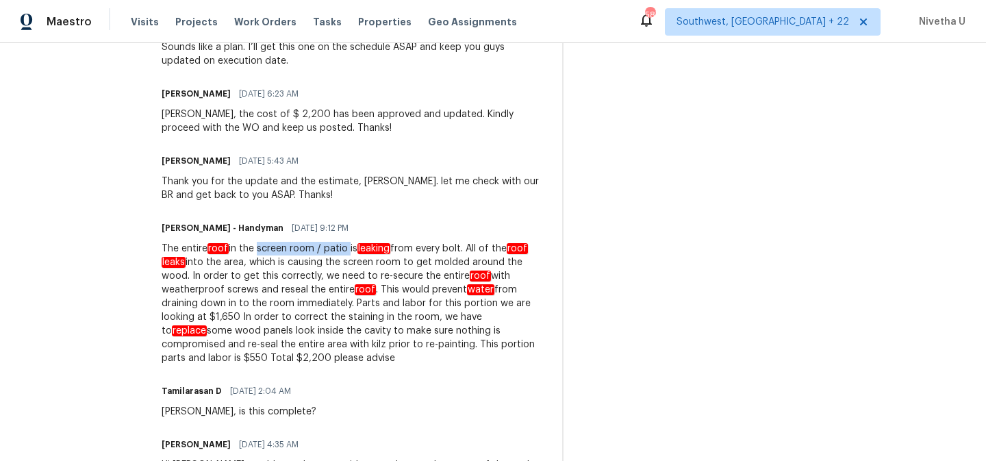
drag, startPoint x: 498, startPoint y: 329, endPoint x: 259, endPoint y: 347, distance: 239.6
click at [259, 347] on div "The entire roof in the screen room / patio is leaking from every bolt. All of t…" at bounding box center [354, 303] width 384 height 123
copy div "replace some wood panels"
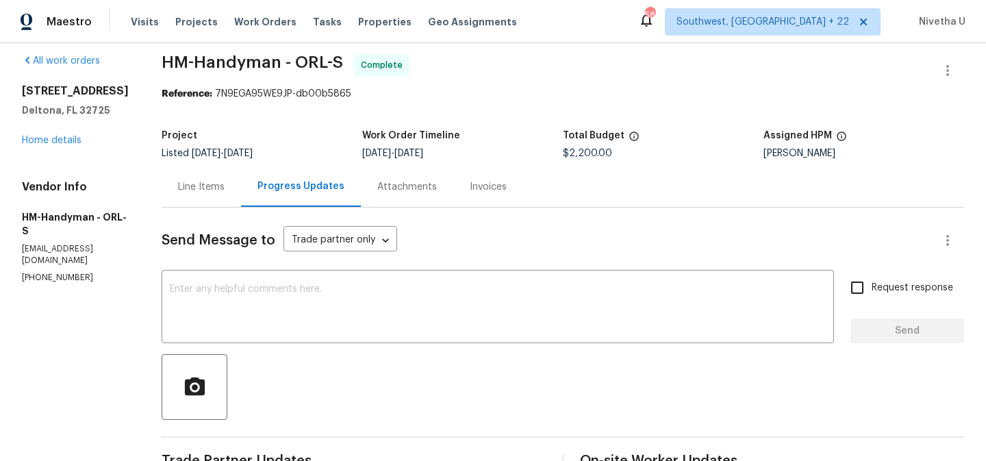
scroll to position [0, 0]
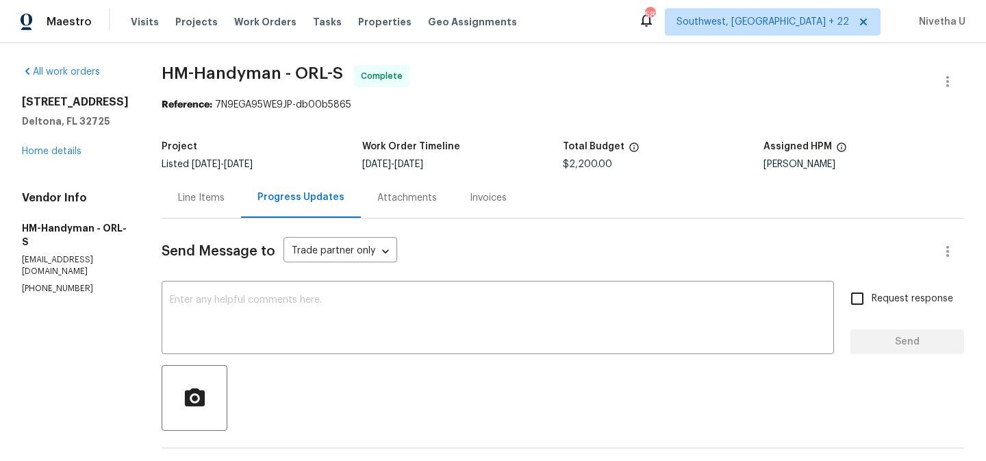
click at [218, 210] on div "Line Items" at bounding box center [201, 197] width 79 height 40
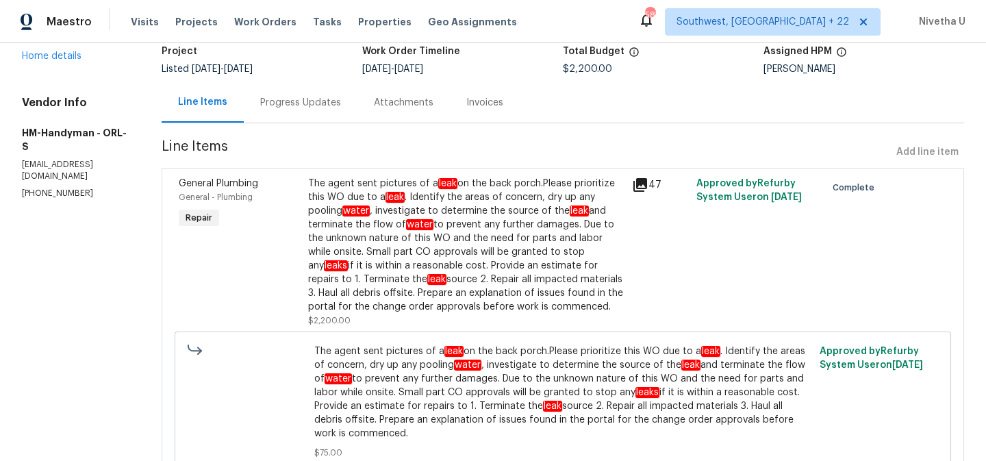
scroll to position [94, 0]
click at [380, 231] on div "The agent sent pictures of a leak on the back porch.Please prioritize this WO d…" at bounding box center [466, 245] width 316 height 137
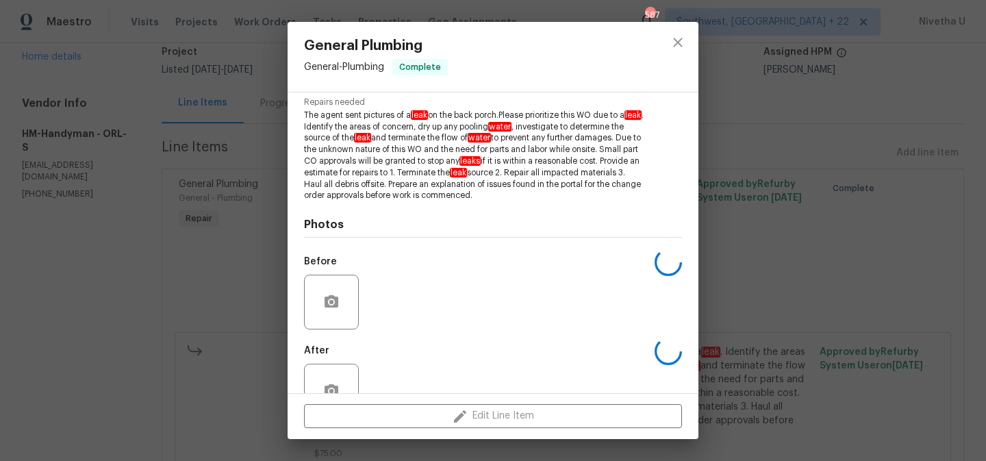
scroll to position [193, 0]
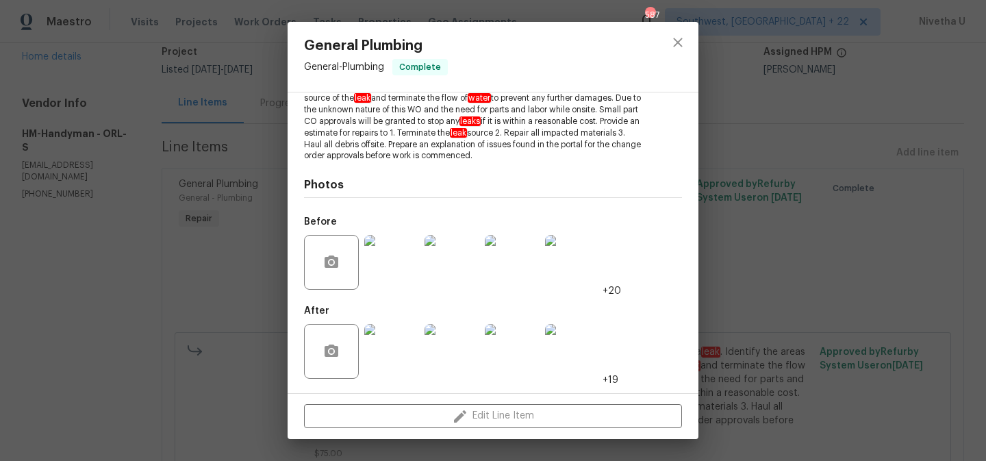
click at [382, 267] on img at bounding box center [391, 262] width 55 height 55
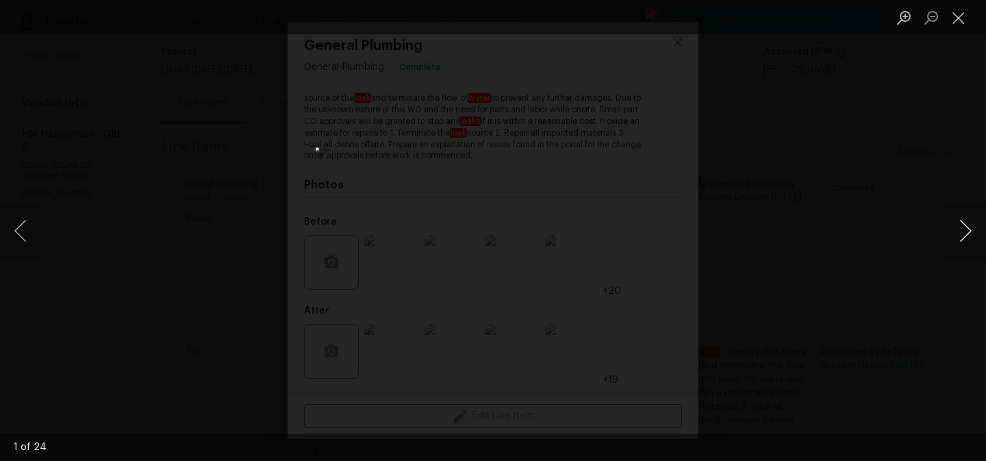
click at [957, 228] on button "Next image" at bounding box center [965, 230] width 41 height 55
click at [930, 252] on div "Lightbox" at bounding box center [493, 230] width 986 height 461
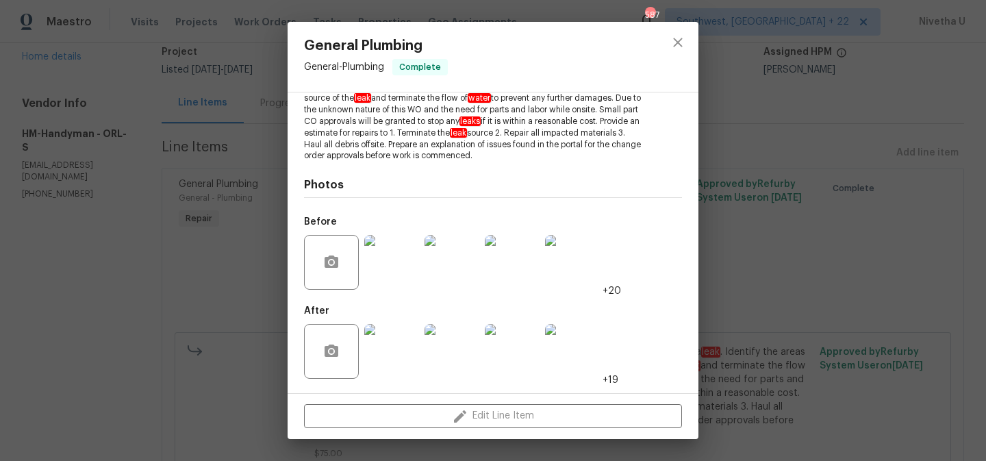
click at [439, 289] on img at bounding box center [451, 262] width 55 height 55
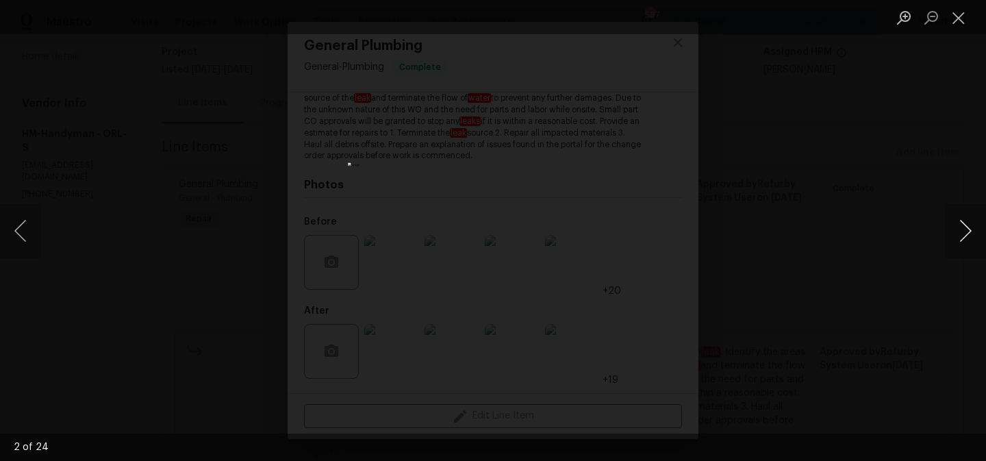
click at [969, 243] on button "Next image" at bounding box center [965, 230] width 41 height 55
click at [944, 231] on div "Lightbox" at bounding box center [493, 230] width 986 height 461
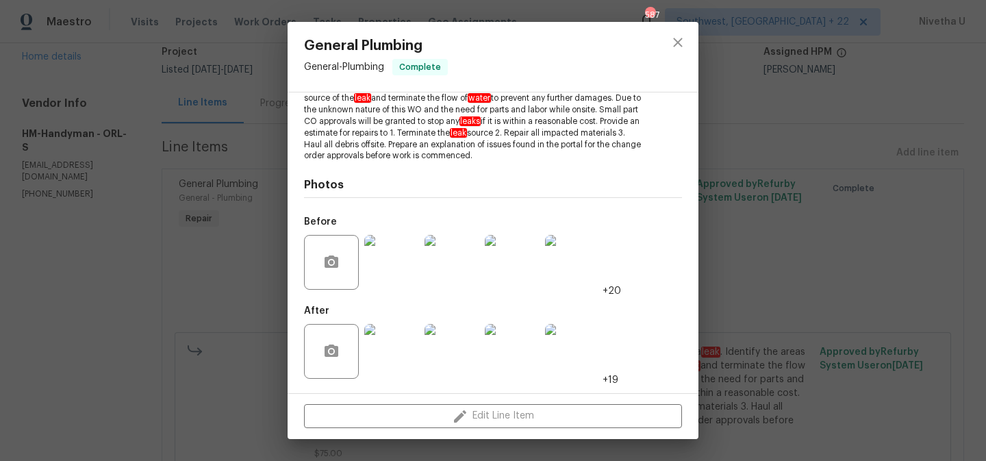
click at [459, 265] on img at bounding box center [451, 262] width 55 height 55
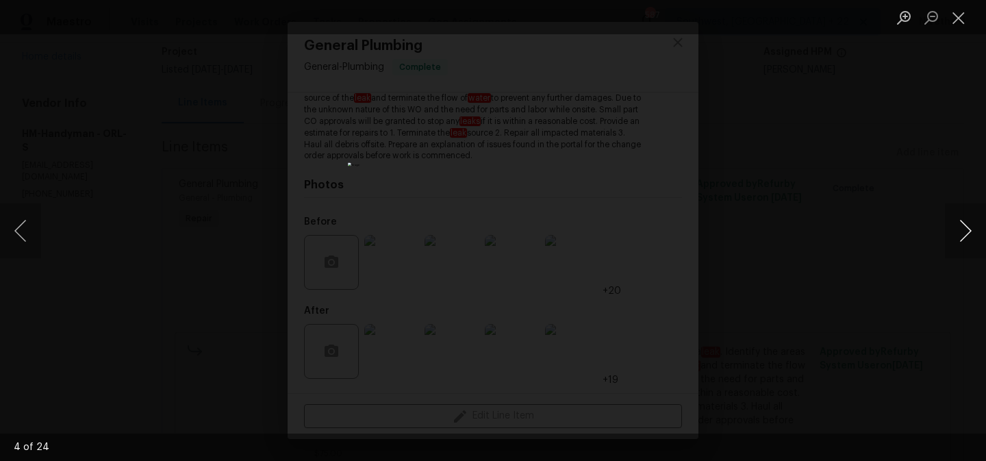
click at [972, 227] on button "Next image" at bounding box center [965, 230] width 41 height 55
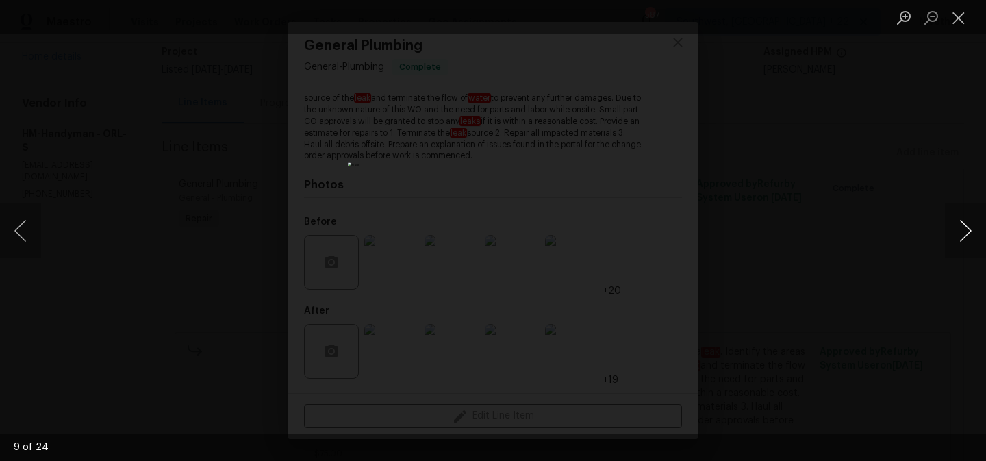
click at [972, 227] on button "Next image" at bounding box center [965, 230] width 41 height 55
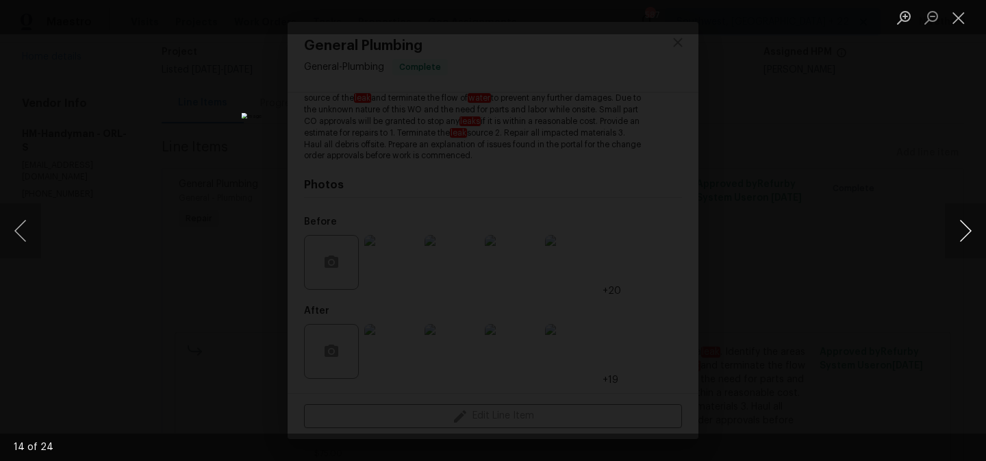
click at [972, 227] on button "Next image" at bounding box center [965, 230] width 41 height 55
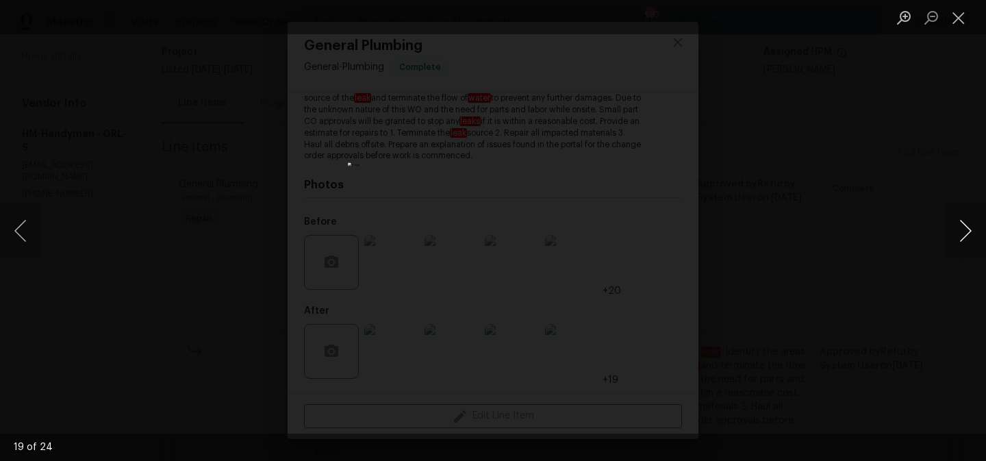
click at [972, 227] on button "Next image" at bounding box center [965, 230] width 41 height 55
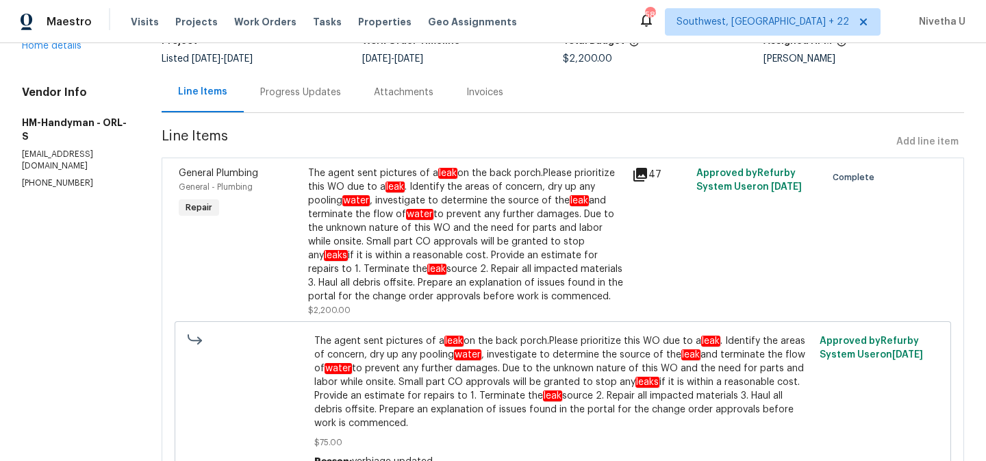
scroll to position [110, 0]
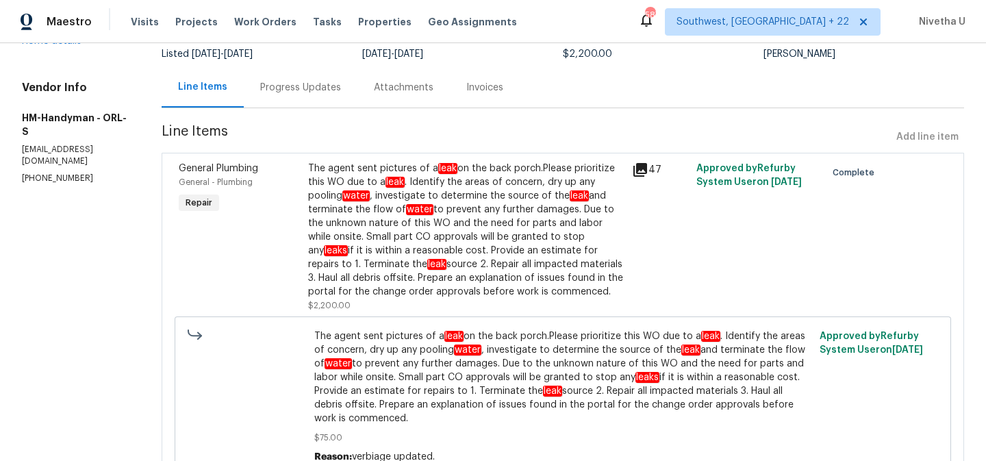
click at [325, 92] on div "Progress Updates" at bounding box center [300, 88] width 81 height 14
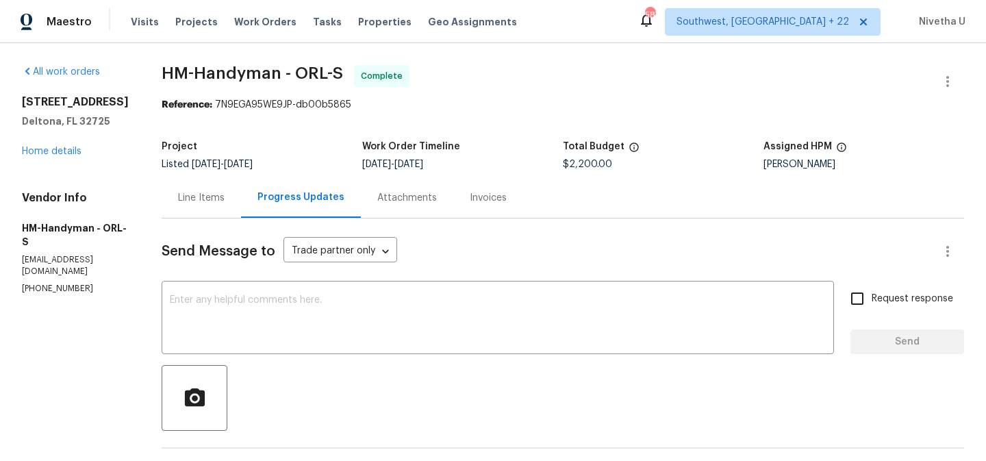
click at [226, 185] on div "Line Items" at bounding box center [201, 197] width 79 height 40
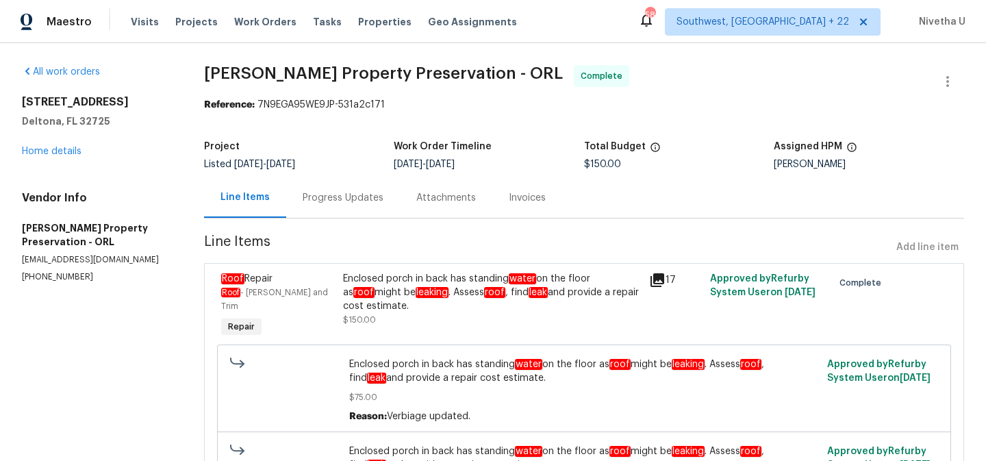
click at [357, 193] on div "Progress Updates" at bounding box center [343, 198] width 81 height 14
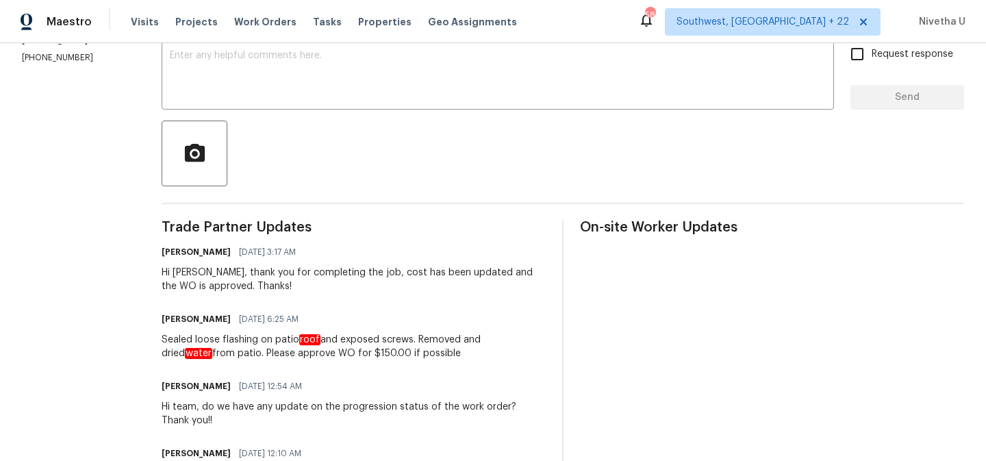
scroll to position [145, 0]
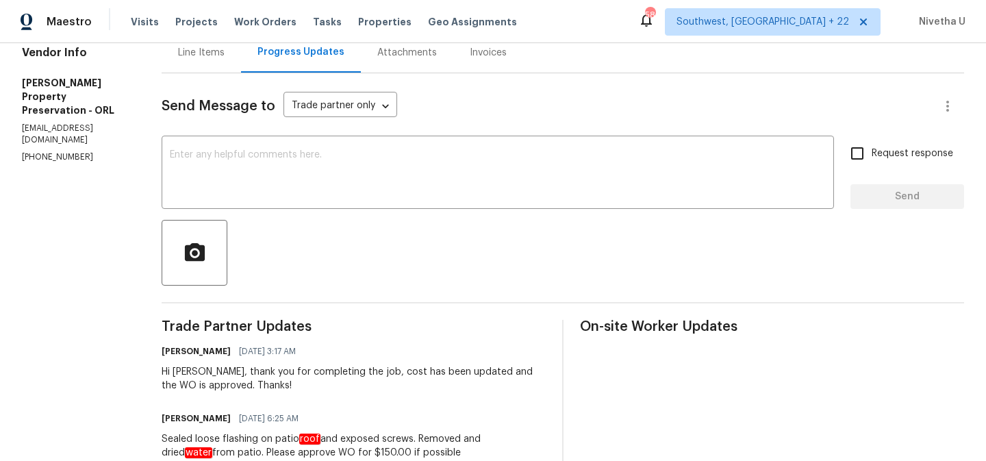
click at [181, 62] on div "Line Items" at bounding box center [201, 52] width 79 height 40
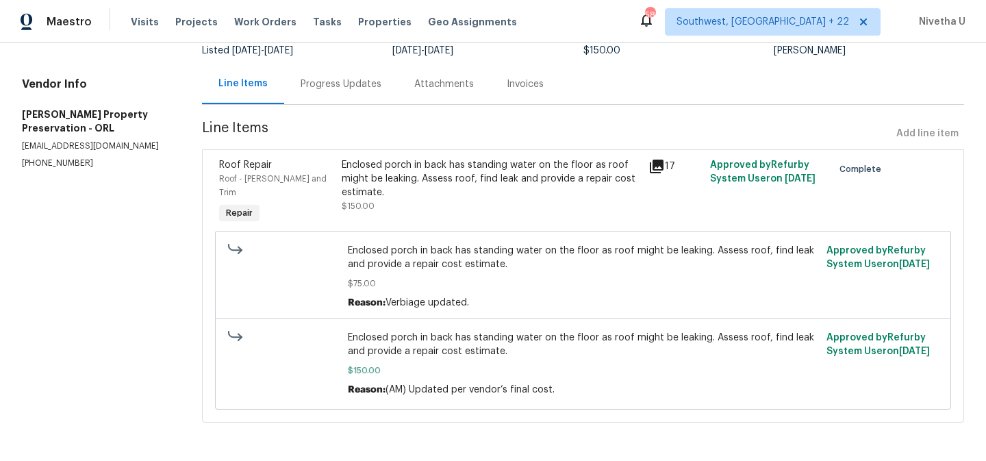
scroll to position [111, 0]
